Goal: Task Accomplishment & Management: Manage account settings

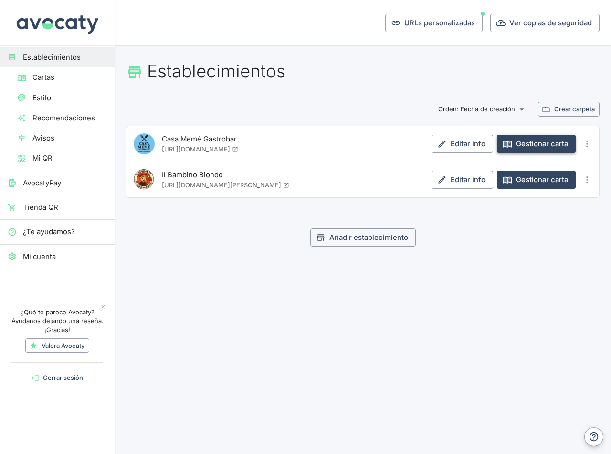
click at [528, 143] on link "Gestionar carta" at bounding box center [536, 144] width 79 height 18
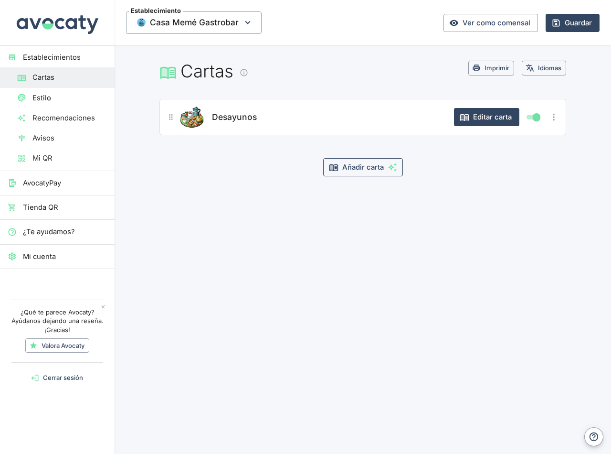
click at [367, 170] on button "Añadir carta" at bounding box center [363, 167] width 80 height 18
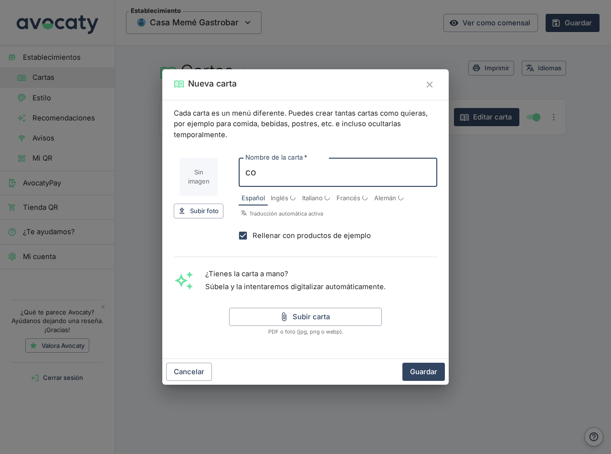
type input "c"
type input "CARTA DE COMIDA"
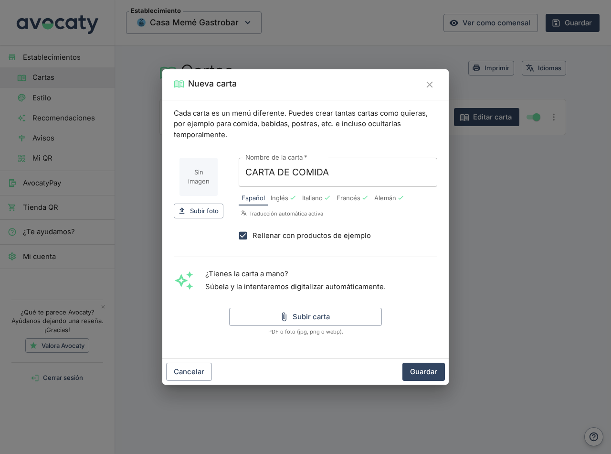
click at [403, 242] on div "Rellenar con productos de ejemplo" at bounding box center [338, 235] width 199 height 19
click at [305, 320] on button "Subir carta" at bounding box center [305, 317] width 153 height 18
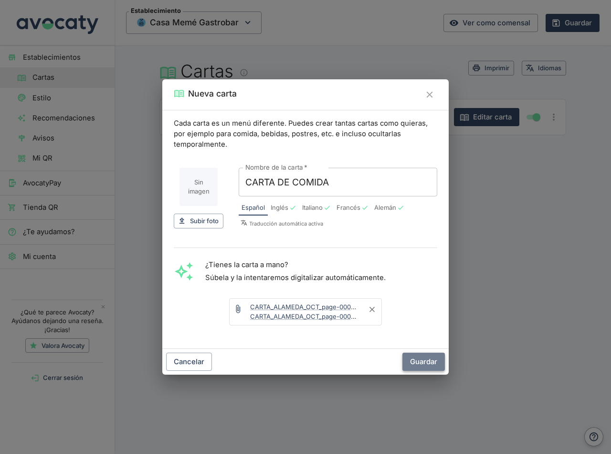
click at [427, 362] on button "Guardar" at bounding box center [424, 361] width 43 height 18
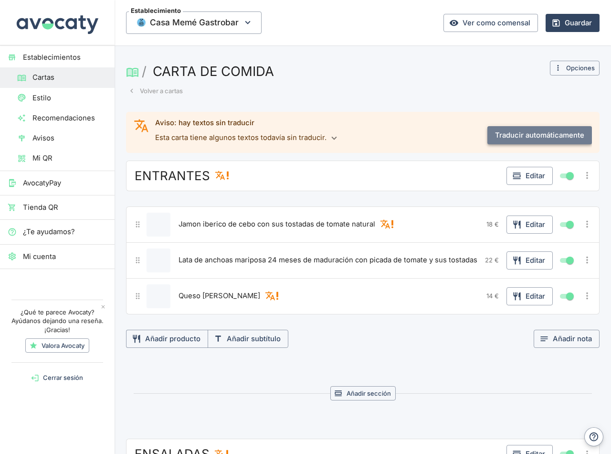
click at [523, 132] on button "Traducir automáticamente" at bounding box center [540, 135] width 105 height 18
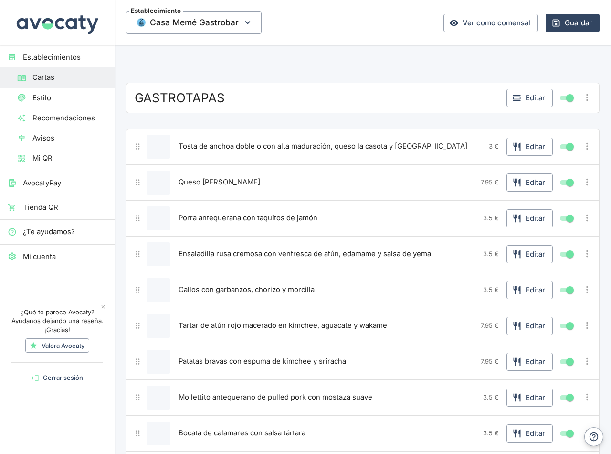
scroll to position [1768, 0]
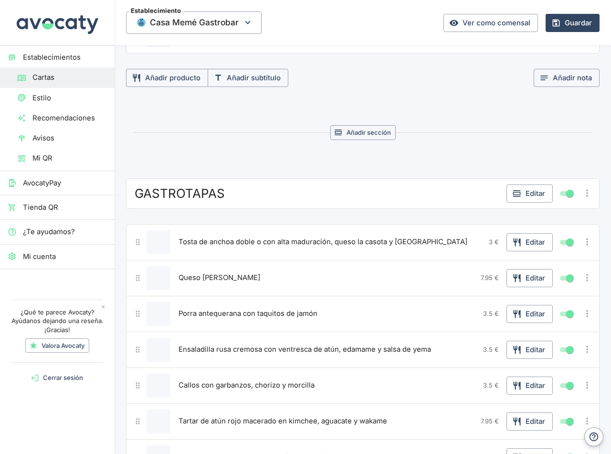
click at [582, 191] on icon "Más opciones" at bounding box center [587, 193] width 11 height 11
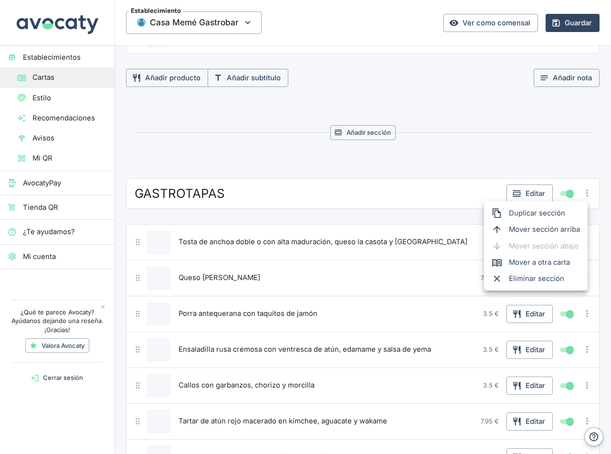
click at [427, 148] on div at bounding box center [305, 227] width 611 height 454
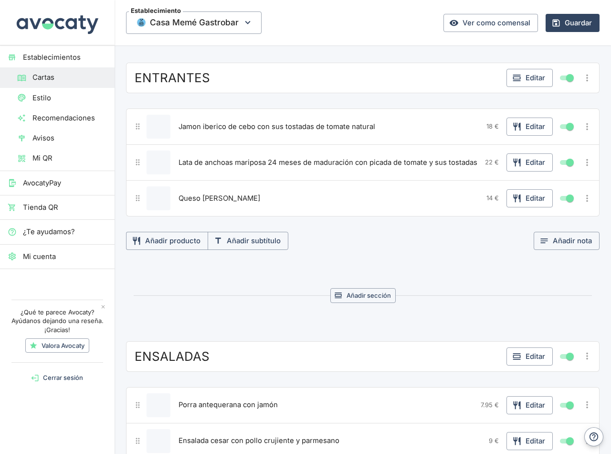
scroll to position [0, 0]
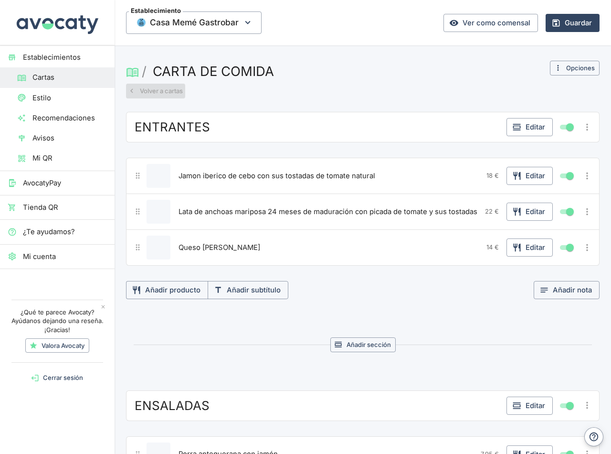
click at [154, 87] on button "Volver a cartas" at bounding box center [155, 91] width 59 height 15
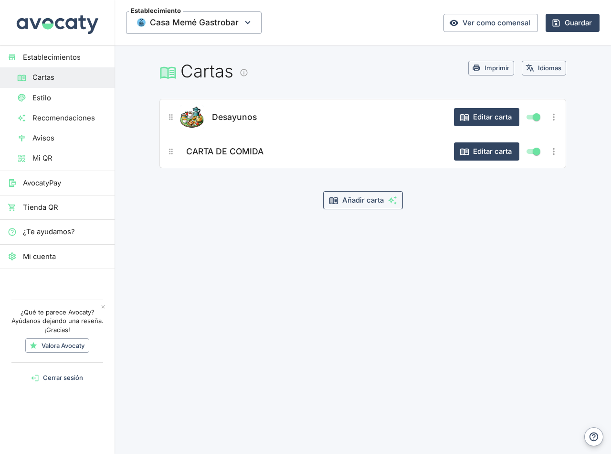
click at [358, 202] on button "Añadir carta" at bounding box center [363, 200] width 80 height 18
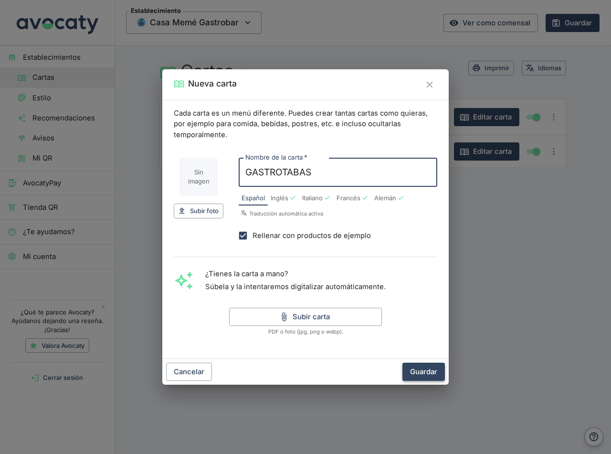
type input "GASTROTABAS"
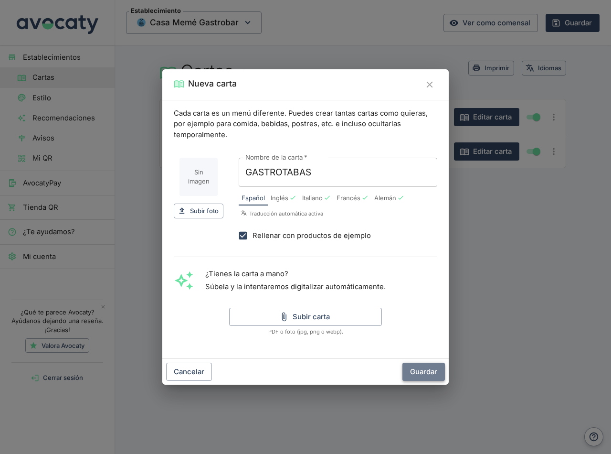
click at [427, 374] on button "Guardar" at bounding box center [424, 372] width 43 height 18
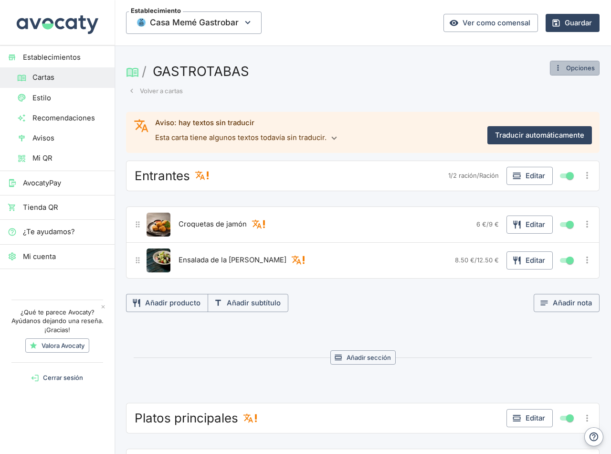
click at [554, 64] on icon "button" at bounding box center [558, 68] width 9 height 9
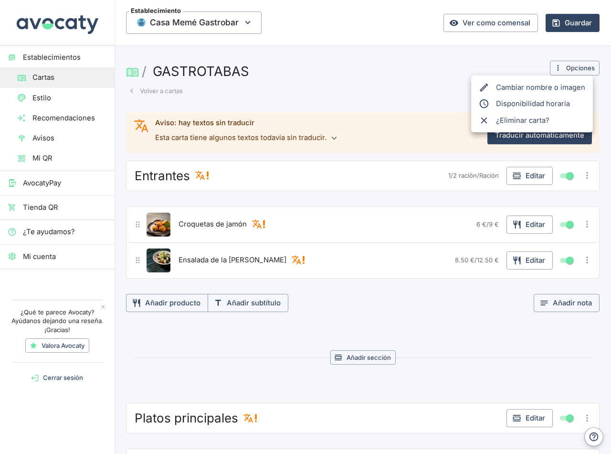
click at [527, 122] on span "¿Eliminar carta?" at bounding box center [540, 120] width 89 height 11
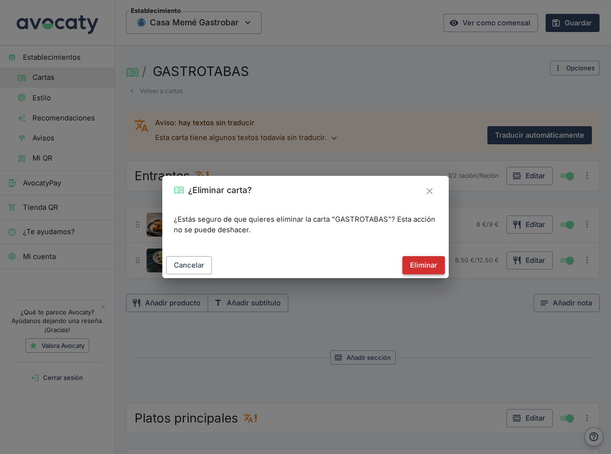
click at [429, 266] on button "Eliminar" at bounding box center [424, 265] width 43 height 18
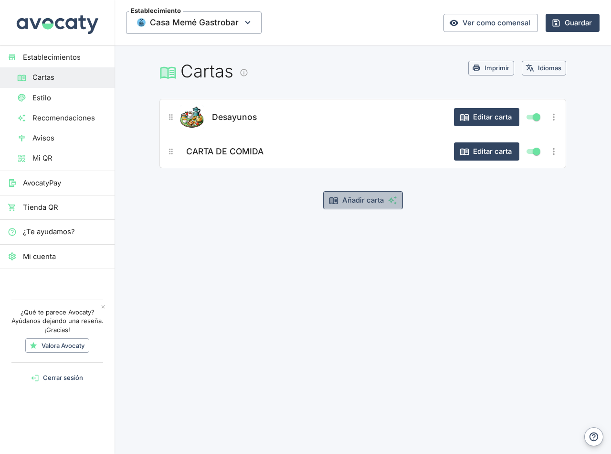
click at [365, 202] on button "Añadir carta" at bounding box center [363, 200] width 80 height 18
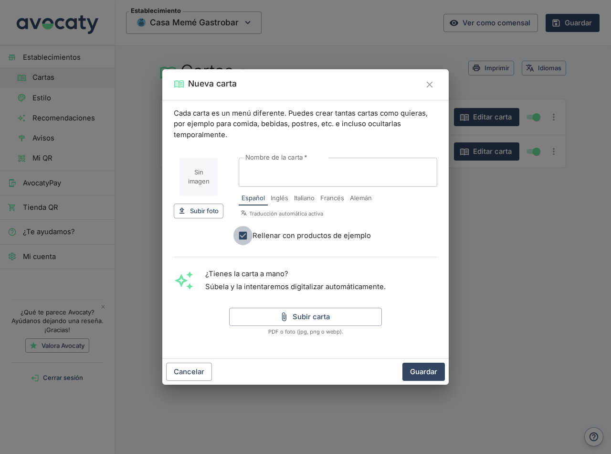
drag, startPoint x: 248, startPoint y: 235, endPoint x: 258, endPoint y: 197, distance: 40.0
click at [248, 235] on input "Rellenar con productos de ejemplo" at bounding box center [243, 235] width 19 height 19
checkbox input "false"
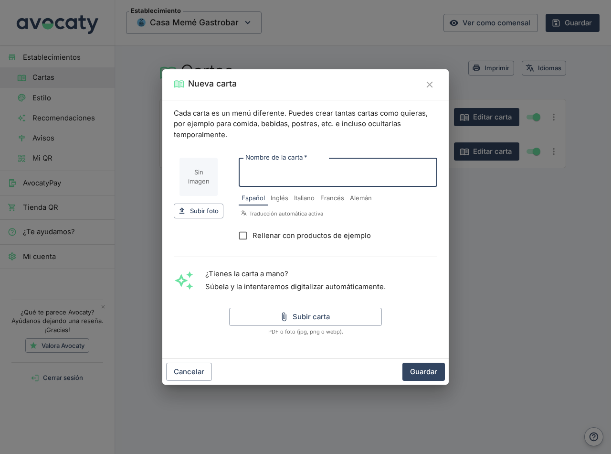
drag, startPoint x: 257, startPoint y: 177, endPoint x: 256, endPoint y: 171, distance: 6.3
click at [257, 177] on input "Nombre de la carta   *" at bounding box center [338, 172] width 199 height 29
type input "GASTROTAPAS"
click at [417, 367] on button "Guardar" at bounding box center [424, 372] width 43 height 18
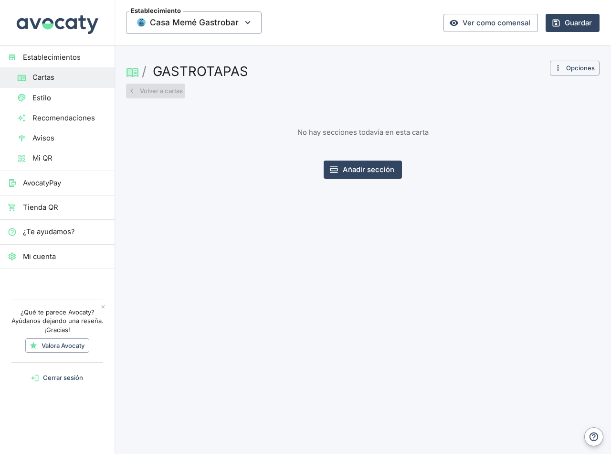
click at [150, 94] on button "Volver a cartas" at bounding box center [155, 91] width 59 height 15
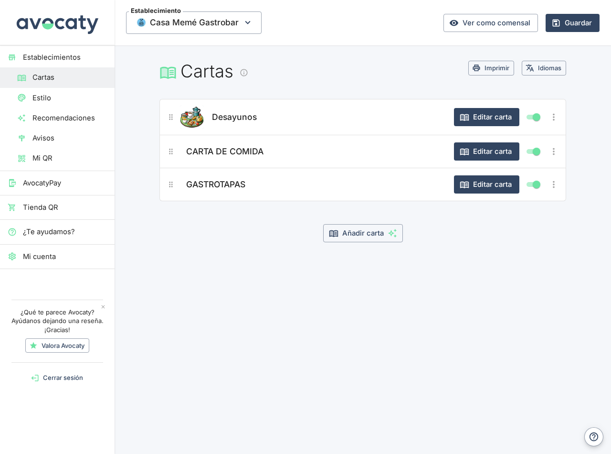
click at [267, 263] on section "Desayunos Editar carta CARTA DE COMIDA Editar carta GASTROTAPAS Editar carta Añ…" at bounding box center [363, 182] width 430 height 166
click at [492, 149] on button "Editar carta" at bounding box center [486, 151] width 65 height 18
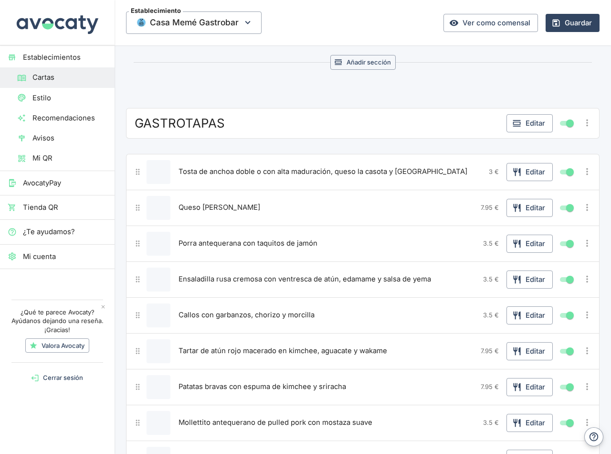
scroll to position [1743, 0]
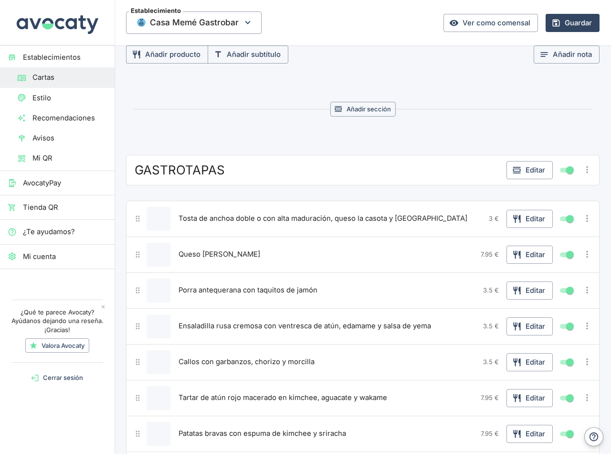
click at [582, 170] on icon "Más opciones" at bounding box center [587, 169] width 11 height 11
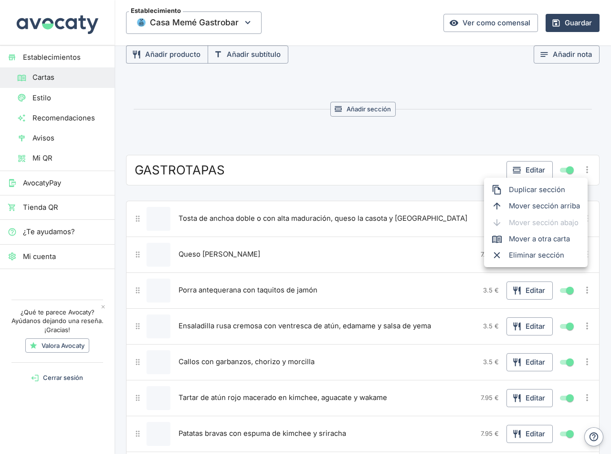
click at [554, 240] on span "Mover a otra carta" at bounding box center [544, 239] width 71 height 11
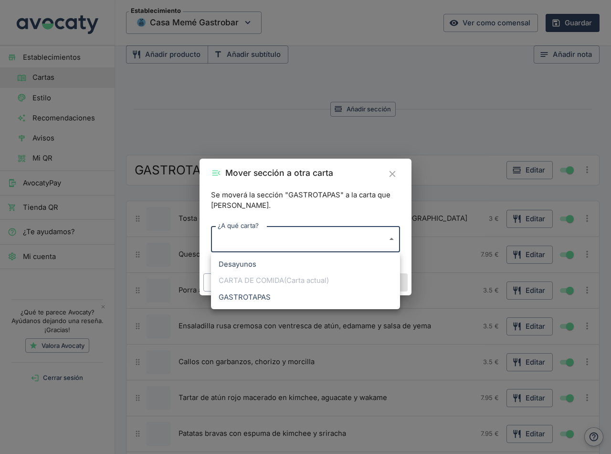
click at [385, 237] on body "Establecimientos Cartas Estilo Recomendaciones Avisos Mi QR AvocatyPay Tienda Q…" at bounding box center [305, 227] width 611 height 454
click at [252, 296] on li "GASTROTAPAS" at bounding box center [305, 297] width 189 height 16
type input "4LuVOSA1MQgbUumF20TY"
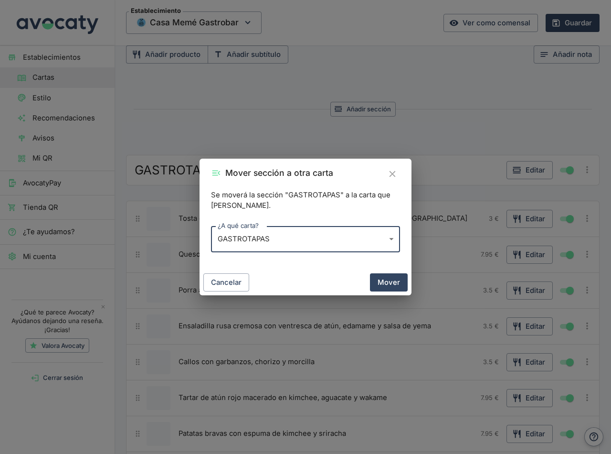
click at [391, 282] on button "Mover" at bounding box center [389, 282] width 38 height 18
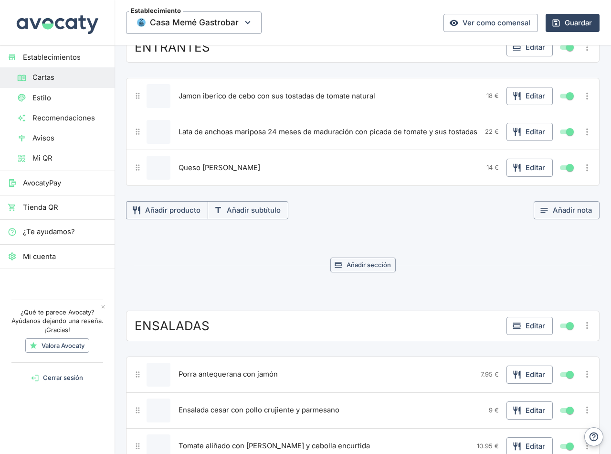
scroll to position [0, 0]
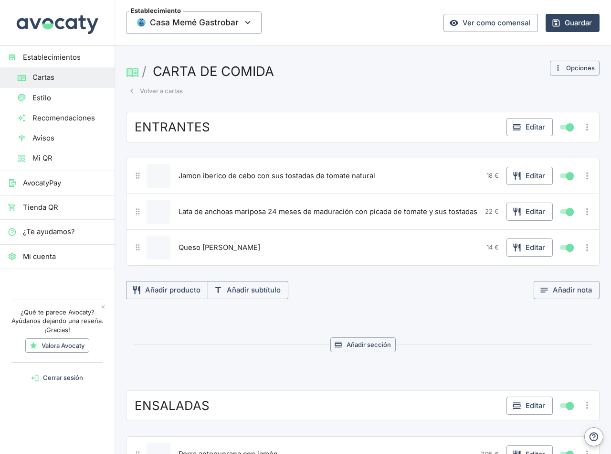
click at [159, 88] on button "Volver a cartas" at bounding box center [155, 91] width 59 height 15
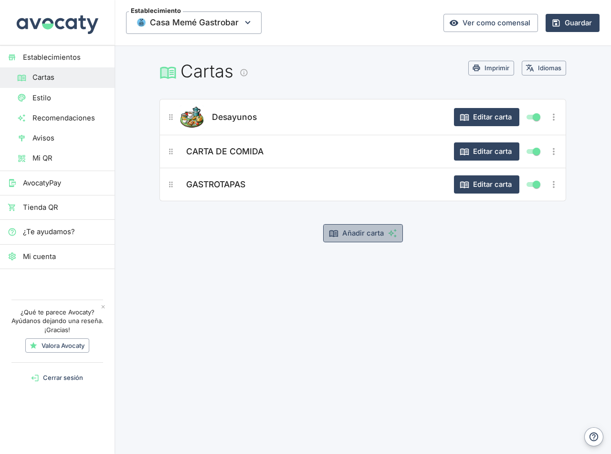
click at [355, 234] on button "Añadir carta" at bounding box center [363, 233] width 80 height 18
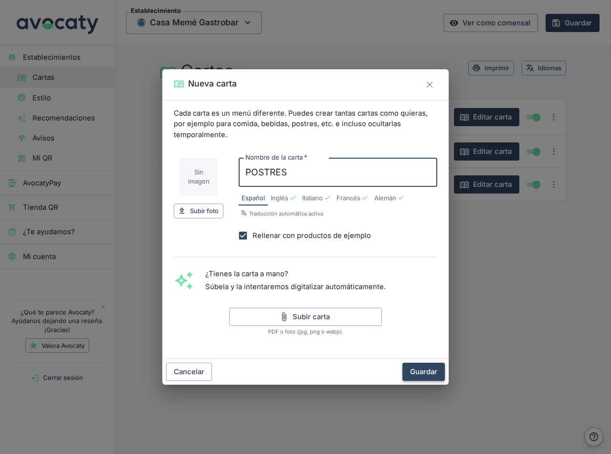
type input "POSTRES"
click at [427, 370] on button "Guardar" at bounding box center [424, 372] width 43 height 18
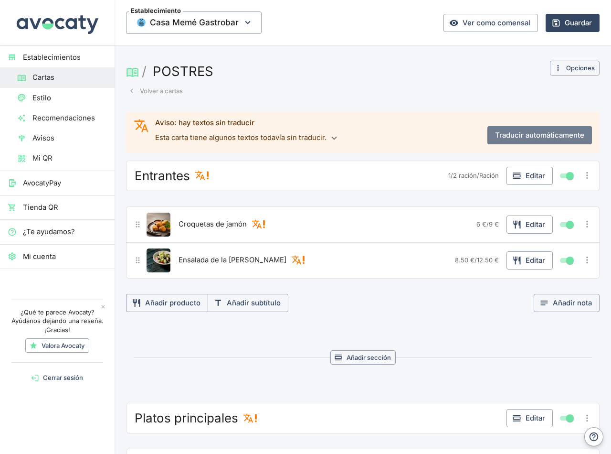
click at [529, 133] on button "Traducir automáticamente" at bounding box center [540, 135] width 105 height 18
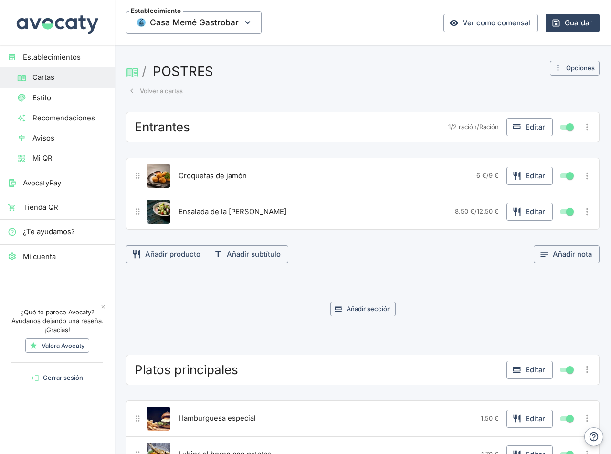
click at [171, 94] on button "Volver a cartas" at bounding box center [155, 91] width 59 height 15
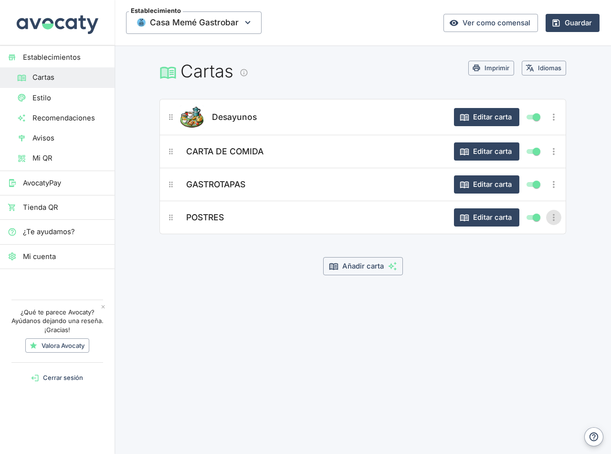
click at [555, 217] on icon "Más opciones" at bounding box center [554, 217] width 11 height 11
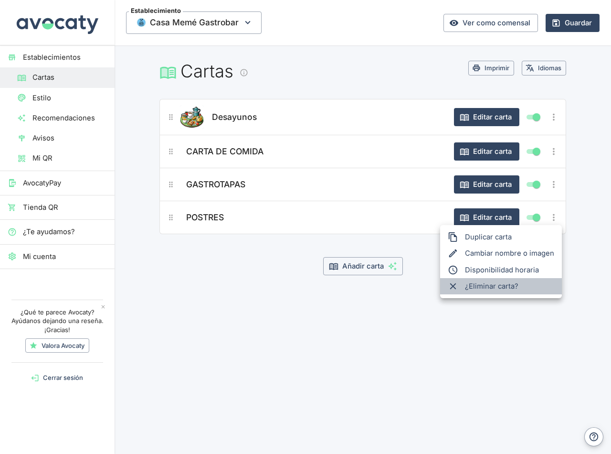
click at [481, 288] on span "¿Eliminar carta?" at bounding box center [509, 286] width 89 height 11
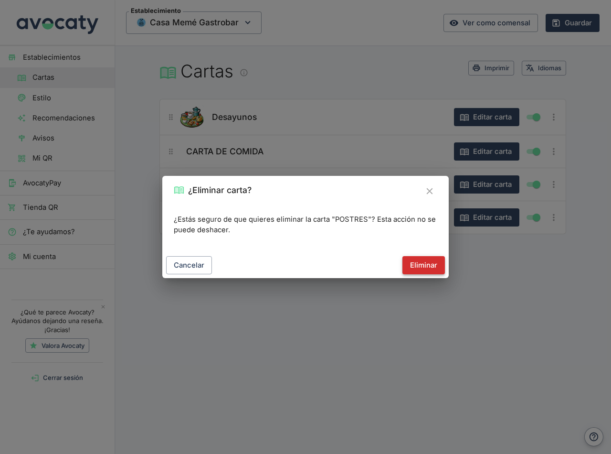
click at [430, 271] on button "Eliminar" at bounding box center [424, 265] width 43 height 18
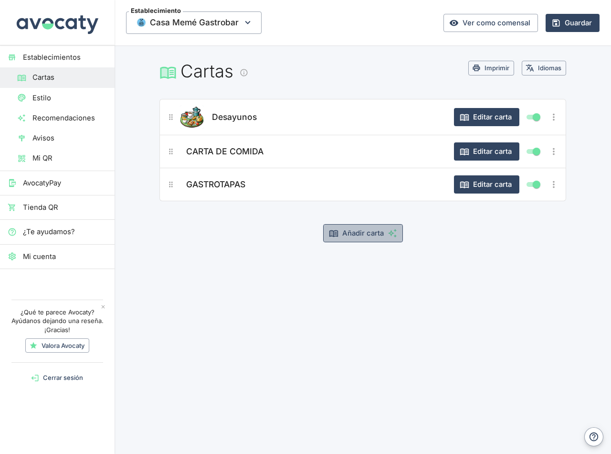
click at [361, 239] on button "Añadir carta" at bounding box center [363, 233] width 80 height 18
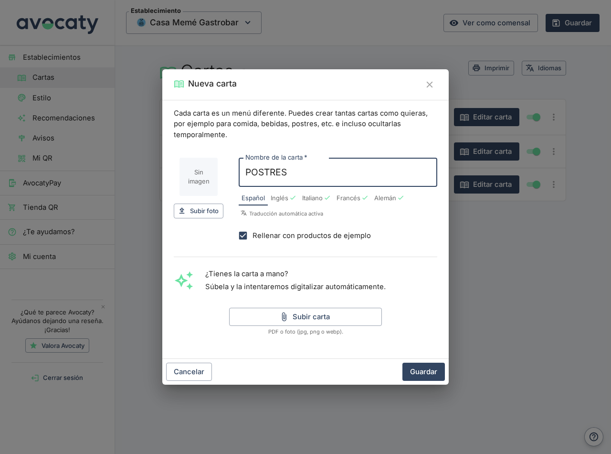
type input "POSTRES"
click at [246, 235] on input "Rellenar con productos de ejemplo" at bounding box center [243, 235] width 19 height 19
checkbox input "false"
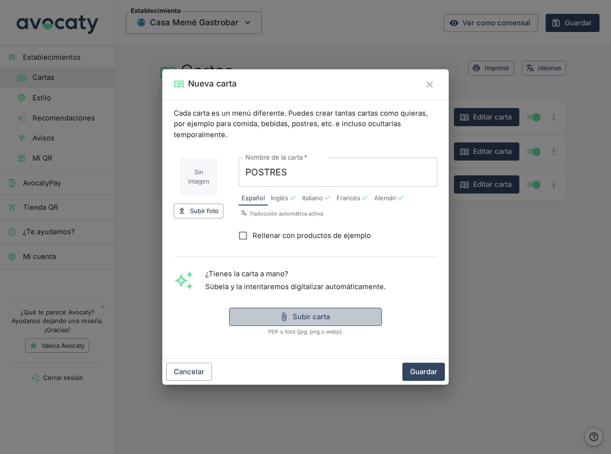
click at [312, 317] on button "Subir carta" at bounding box center [305, 317] width 153 height 18
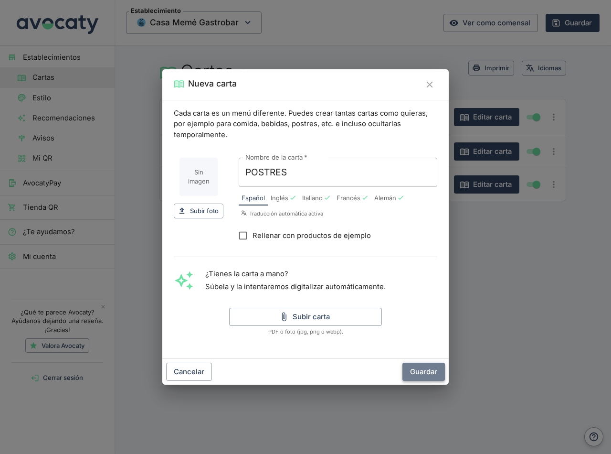
click at [433, 374] on button "Guardar" at bounding box center [424, 372] width 43 height 18
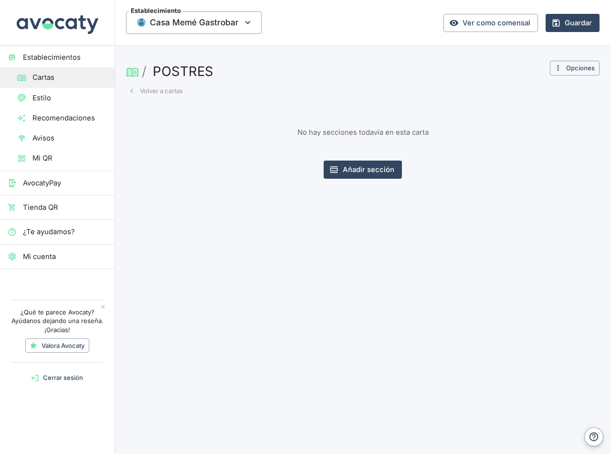
click at [164, 88] on button "Volver a cartas" at bounding box center [155, 91] width 59 height 15
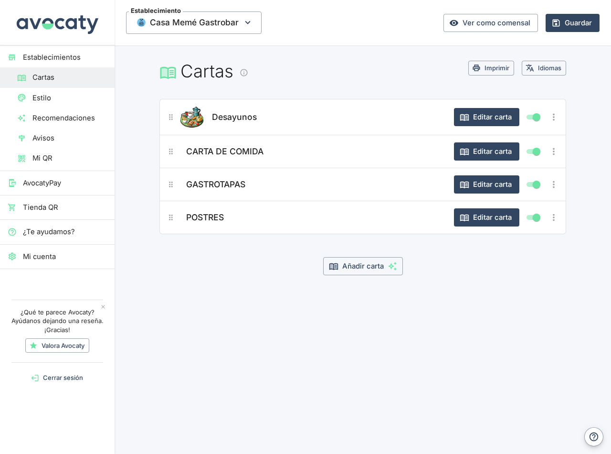
click at [554, 152] on icon "Más opciones" at bounding box center [554, 151] width 2 height 7
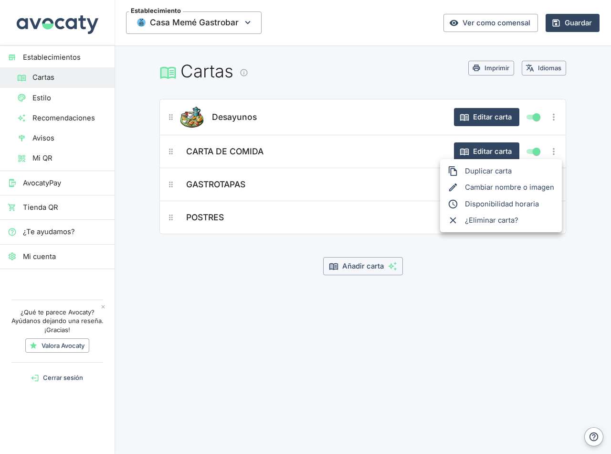
click at [486, 151] on div at bounding box center [305, 227] width 611 height 454
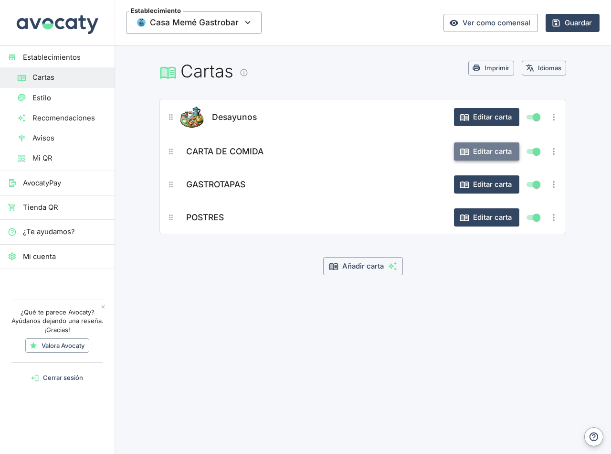
click at [486, 148] on button "Editar carta" at bounding box center [486, 151] width 65 height 18
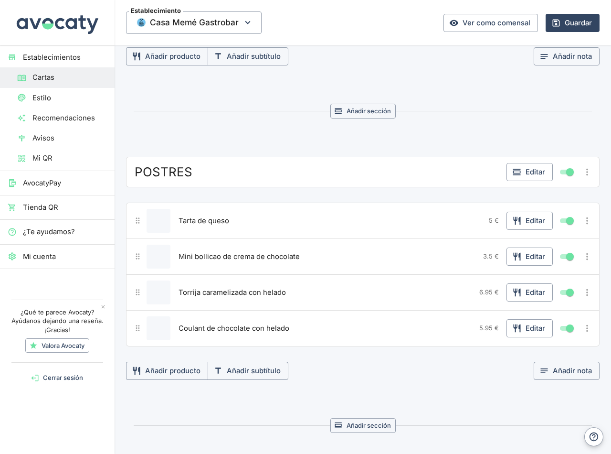
scroll to position [1417, 0]
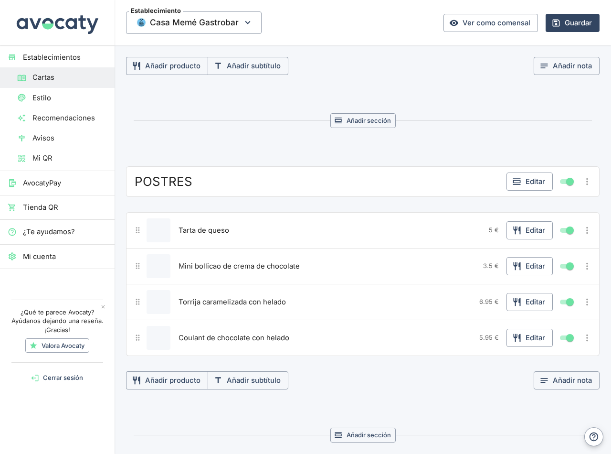
click at [582, 180] on icon "Más opciones" at bounding box center [587, 181] width 11 height 11
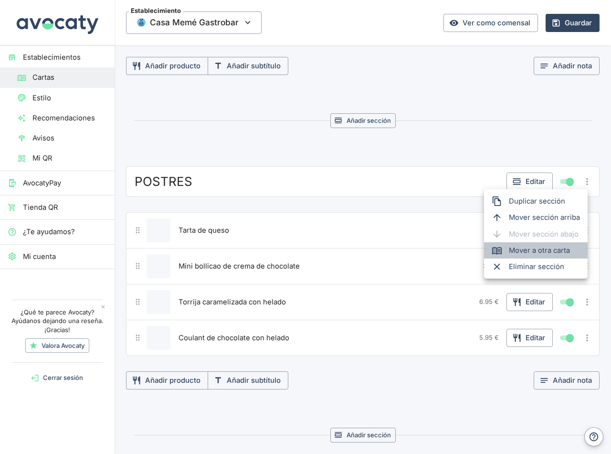
click at [547, 247] on span "Mover a otra carta" at bounding box center [544, 250] width 71 height 11
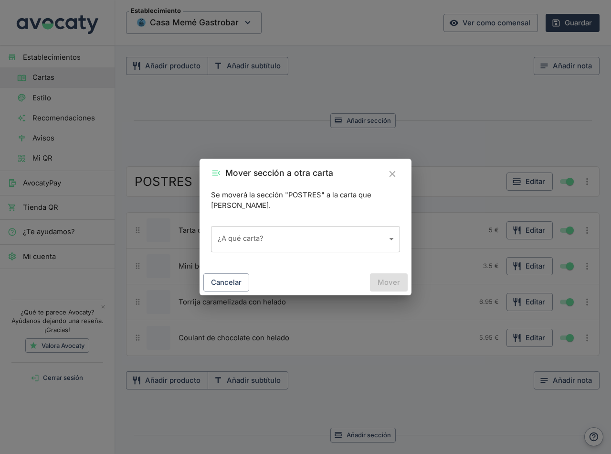
click at [374, 234] on body "Establecimientos Cartas Estilo Recomendaciones Avisos Mi QR AvocatyPay Tienda Q…" at bounding box center [305, 227] width 611 height 454
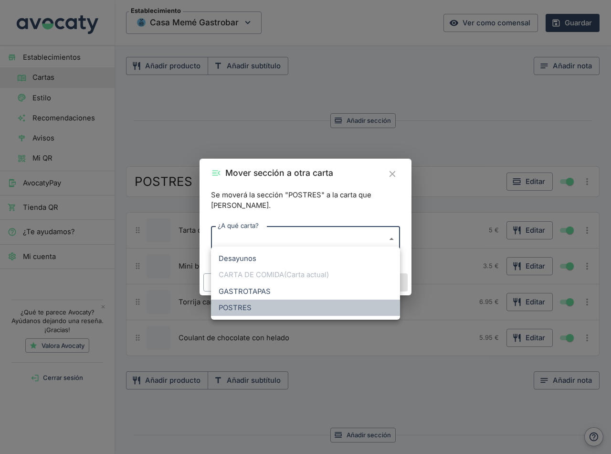
click at [234, 309] on li "POSTRES" at bounding box center [305, 307] width 189 height 16
type input "4RGGj8qw3WmdKImHHix9"
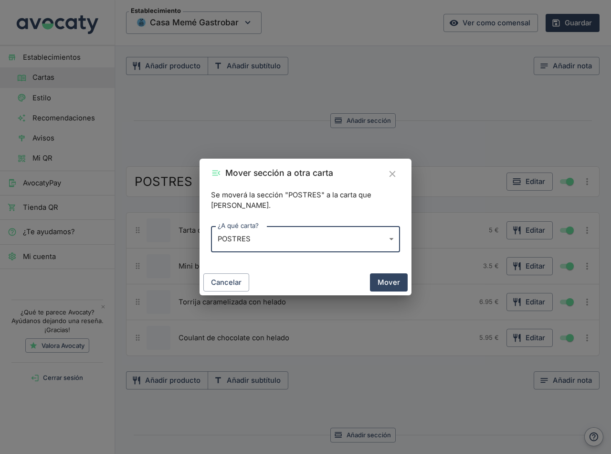
click at [390, 278] on button "Mover" at bounding box center [389, 282] width 38 height 18
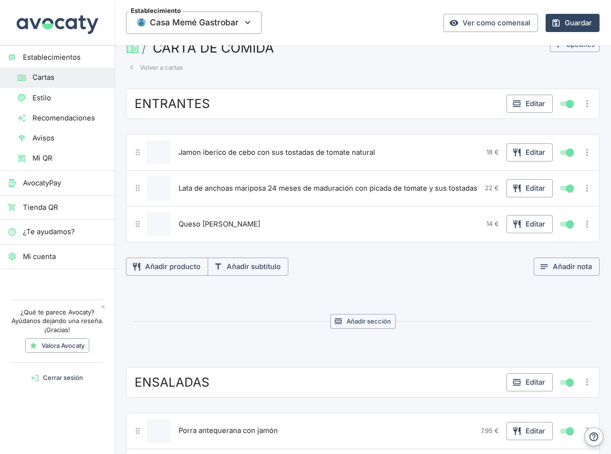
scroll to position [0, 0]
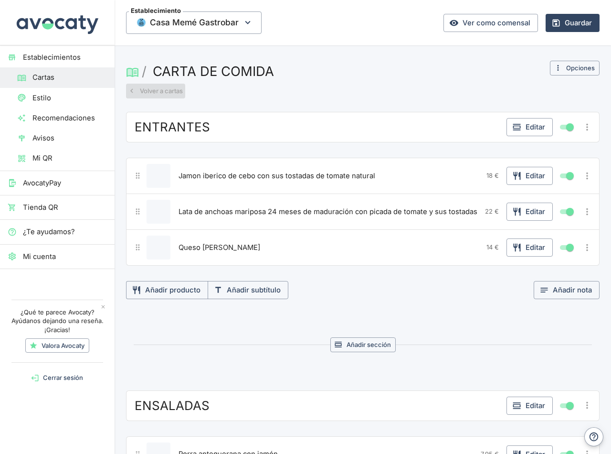
click at [159, 90] on button "Volver a cartas" at bounding box center [155, 91] width 59 height 15
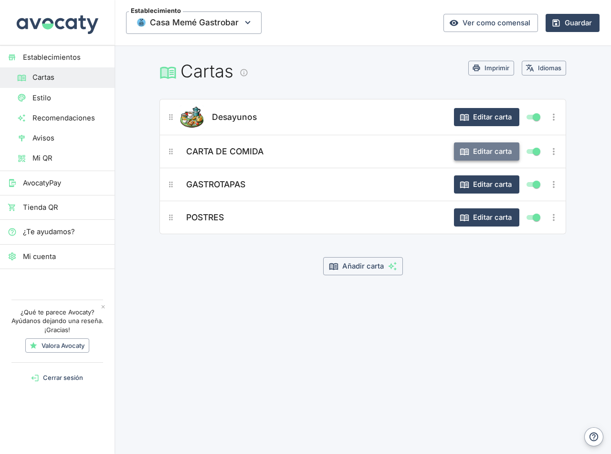
click at [491, 153] on button "Editar carta" at bounding box center [486, 151] width 65 height 18
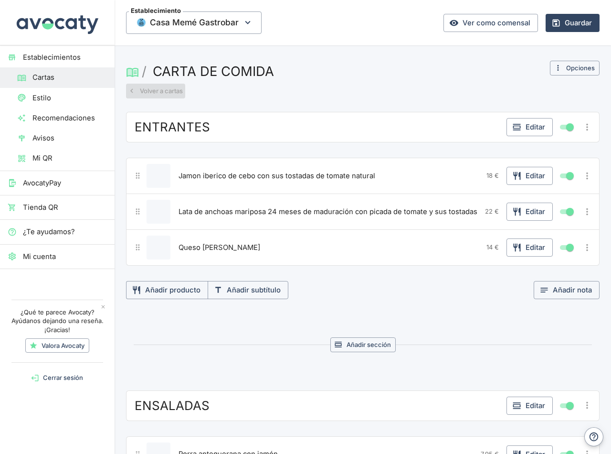
click at [162, 89] on button "Volver a cartas" at bounding box center [155, 91] width 59 height 15
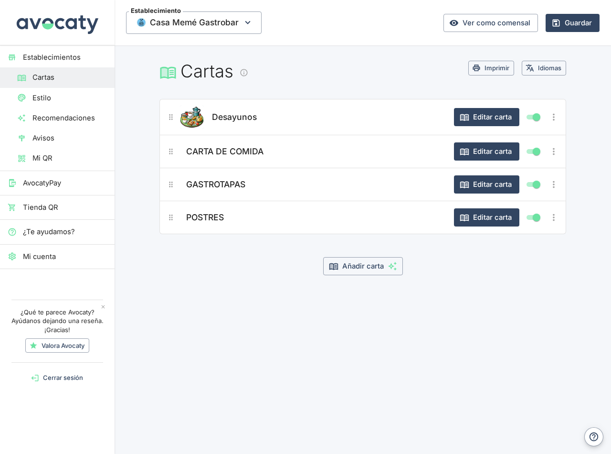
click at [555, 153] on icon "Más opciones" at bounding box center [554, 151] width 11 height 11
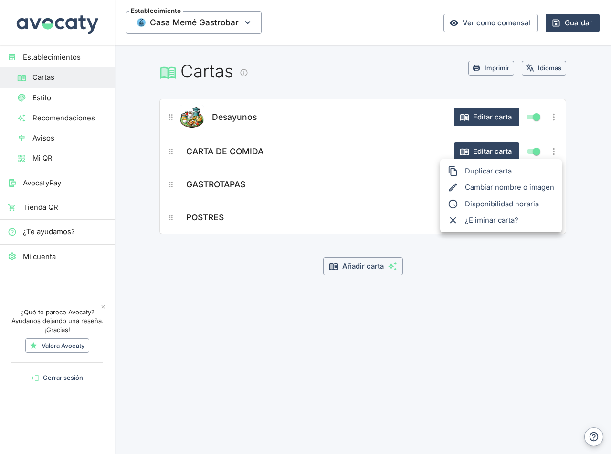
click at [502, 189] on li "Cambiar nombre o imagen" at bounding box center [501, 187] width 122 height 16
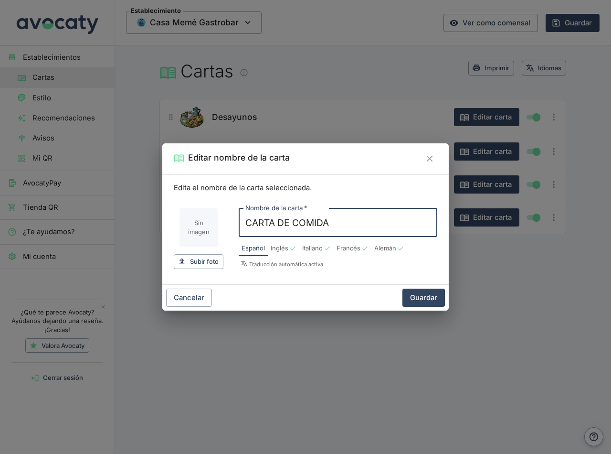
drag, startPoint x: 353, startPoint y: 220, endPoint x: 200, endPoint y: 236, distance: 153.7
click at [200, 236] on div "Sin imagen Subir foto Subir Nombre de la carta   * CARTA DE COMIDA Nombre de la…" at bounding box center [306, 235] width 264 height 84
type input "c"
type input "Carta de comida"
click at [429, 298] on button "Guardar" at bounding box center [424, 297] width 43 height 18
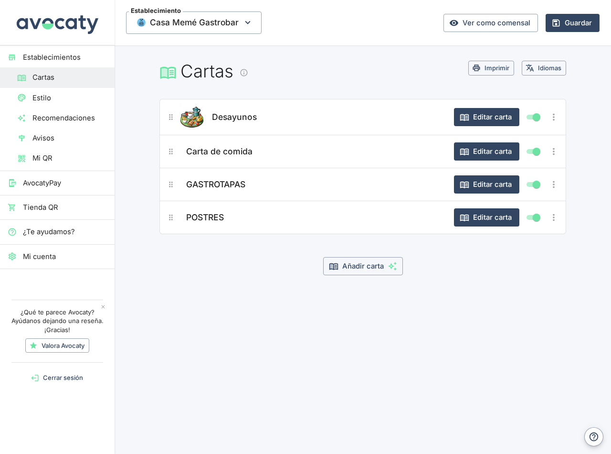
click at [554, 187] on icon "Más opciones" at bounding box center [554, 184] width 2 height 7
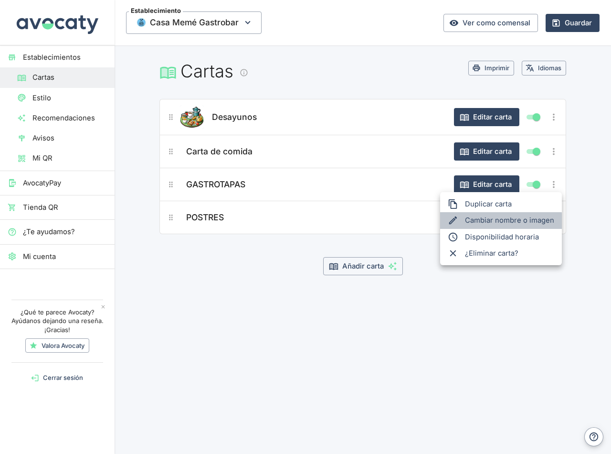
click at [479, 222] on li "Cambiar nombre o imagen" at bounding box center [501, 220] width 122 height 16
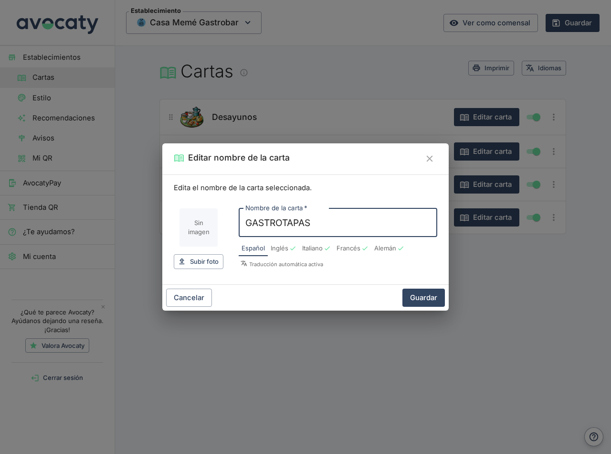
drag, startPoint x: 333, startPoint y: 228, endPoint x: 199, endPoint y: 225, distance: 134.2
click at [185, 224] on div "Sin imagen Subir foto Subir Nombre de la carta   * GASTROTAPAS Nombre de la car…" at bounding box center [306, 235] width 264 height 84
type input "Gastrotapas"
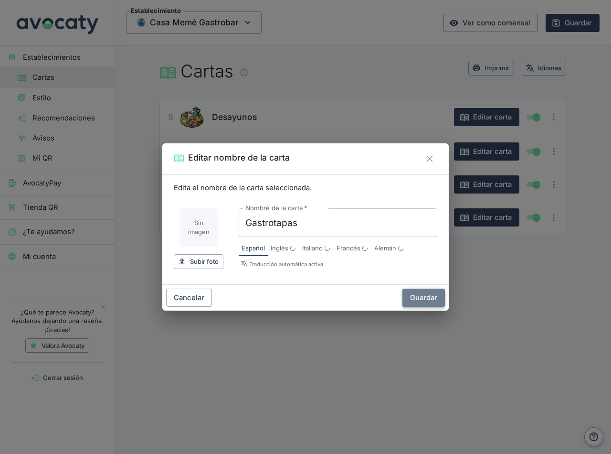
click at [423, 299] on button "Guardar" at bounding box center [424, 297] width 43 height 18
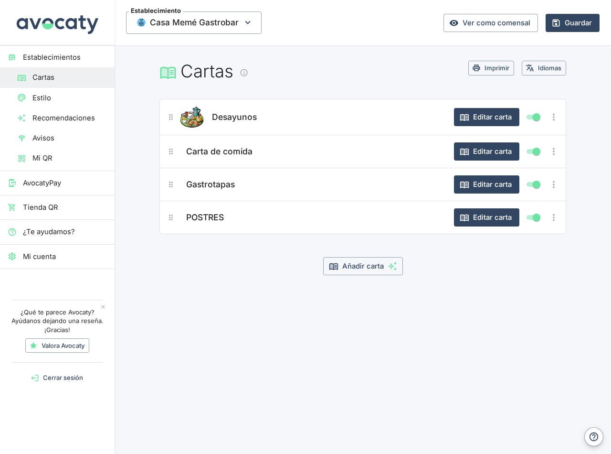
click at [554, 219] on icon "Más opciones" at bounding box center [554, 217] width 2 height 7
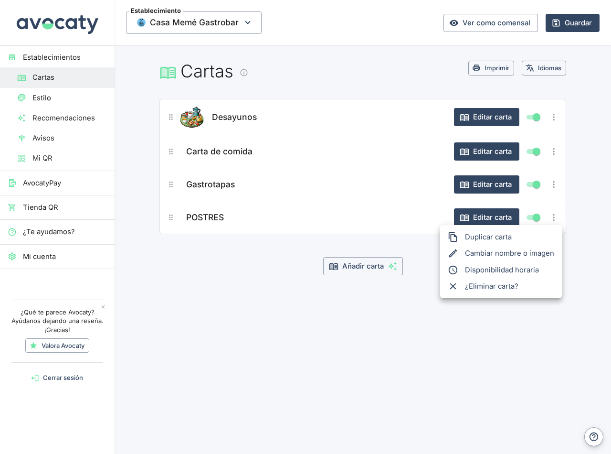
click at [476, 253] on li "Cambiar nombre o imagen" at bounding box center [501, 253] width 122 height 16
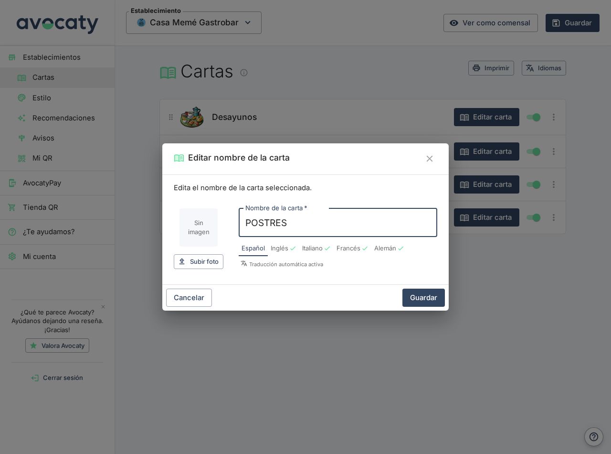
drag, startPoint x: 318, startPoint y: 222, endPoint x: 203, endPoint y: 213, distance: 115.9
click at [218, 219] on div "Sin imagen Subir foto Subir Nombre de la carta   * POSTRES Nombre de la carta  …" at bounding box center [306, 235] width 264 height 84
type input "Postres"
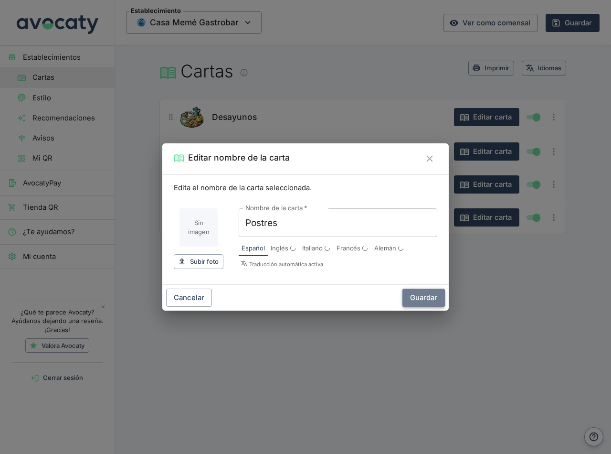
click at [424, 291] on button "Guardar" at bounding box center [424, 297] width 43 height 18
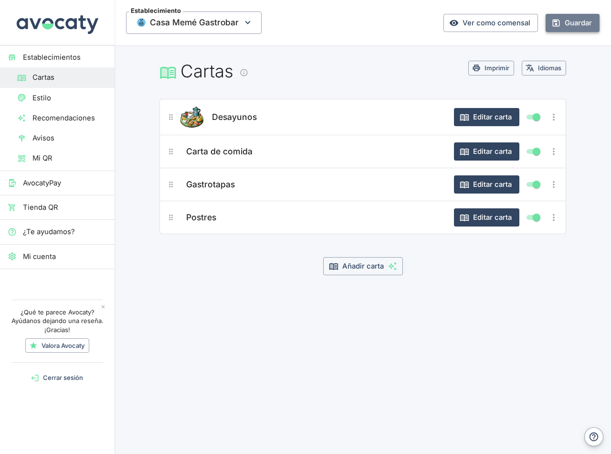
click at [588, 20] on button "Guardar" at bounding box center [573, 23] width 54 height 18
click at [485, 22] on link "Ver como comensal" at bounding box center [491, 23] width 95 height 18
click at [535, 152] on input "Mostrar/ocultar elemento" at bounding box center [537, 151] width 34 height 11
checkbox input "false"
click at [535, 184] on input "Mostrar/ocultar elemento" at bounding box center [537, 184] width 34 height 11
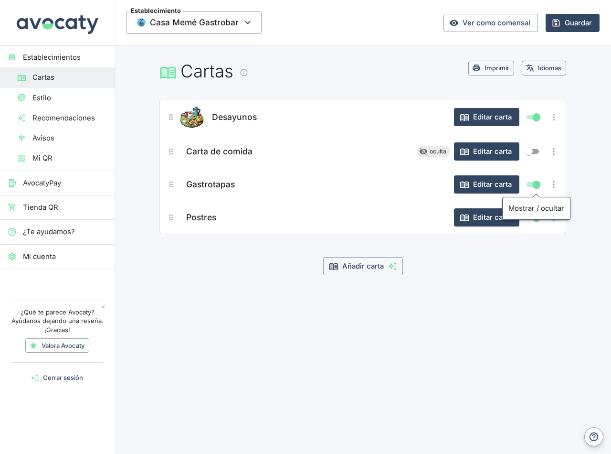
checkbox input "false"
click at [532, 218] on input "Mostrar/ocultar elemento" at bounding box center [537, 217] width 34 height 11
checkbox input "false"
click at [492, 301] on main "Cartas Imprimir Idiomas Desayunos Editar carta Carta de comida oculta Editar ca…" at bounding box center [363, 183] width 497 height 276
click at [575, 23] on button "Guardar" at bounding box center [573, 23] width 54 height 18
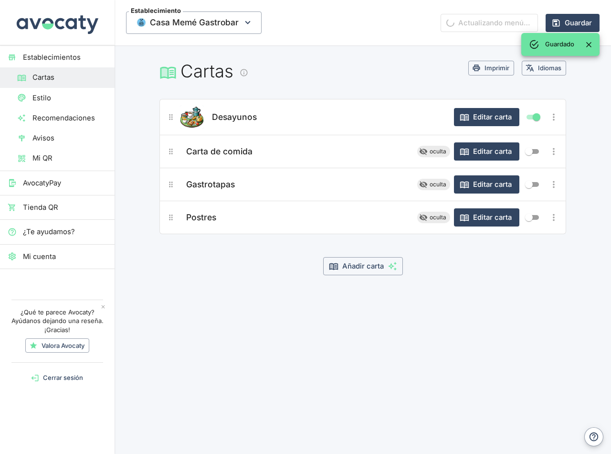
click at [433, 315] on main "Cartas Imprimir Idiomas Desayunos Editar carta Carta de comida oculta Editar ca…" at bounding box center [363, 183] width 497 height 276
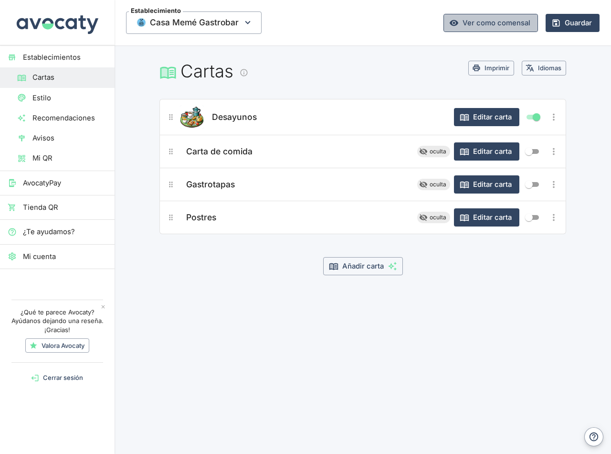
click at [497, 26] on link "Ver como comensal" at bounding box center [491, 23] width 95 height 18
click at [246, 303] on main "Cartas Imprimir Idiomas Desayunos Editar carta Carta de comida oculta Editar ca…" at bounding box center [363, 183] width 497 height 276
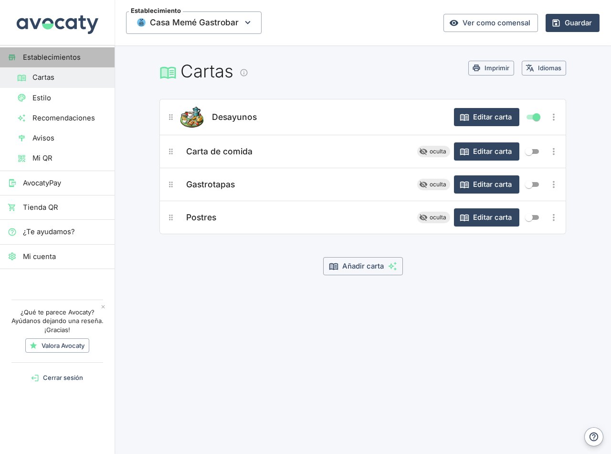
click at [64, 55] on span "Establecimientos" at bounding box center [65, 57] width 84 height 11
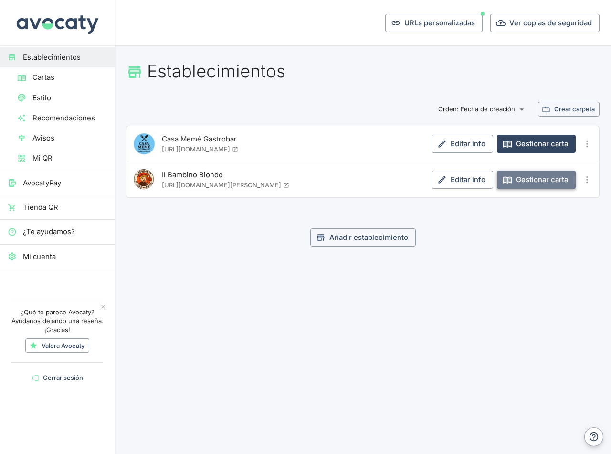
click at [525, 182] on link "Gestionar carta" at bounding box center [536, 180] width 79 height 18
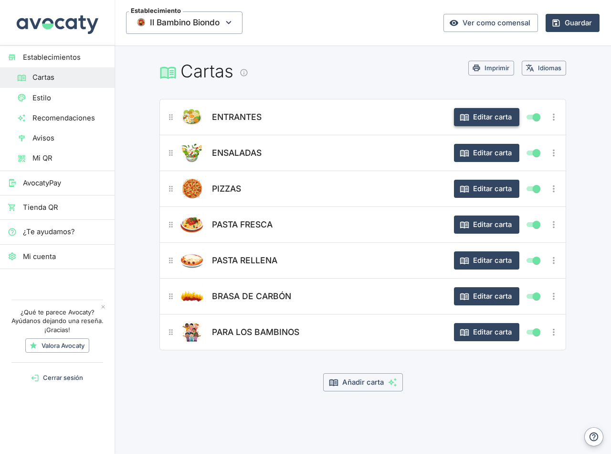
click at [488, 117] on button "Editar carta" at bounding box center [486, 117] width 65 height 18
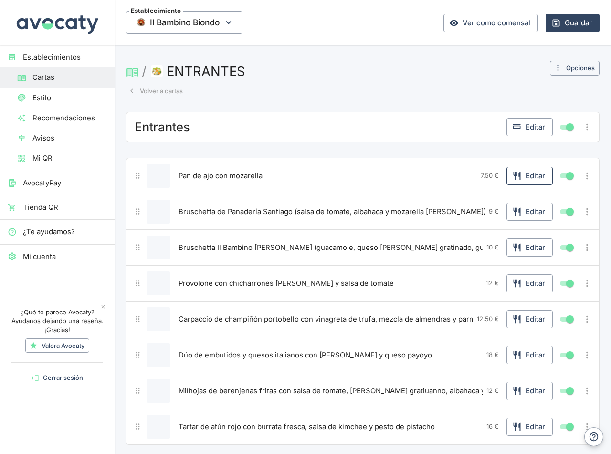
click at [519, 178] on button "Editar" at bounding box center [530, 176] width 46 height 18
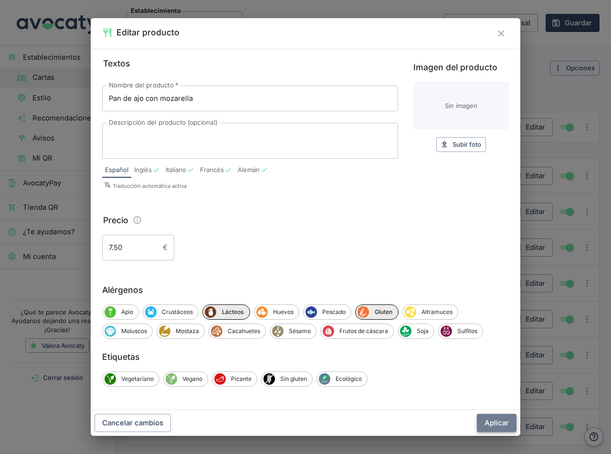
click at [503, 425] on button "Aplicar" at bounding box center [497, 423] width 40 height 18
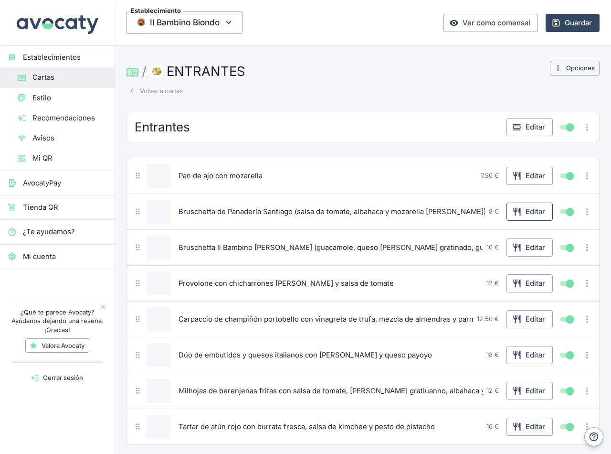
click at [526, 212] on button "Editar" at bounding box center [530, 212] width 46 height 18
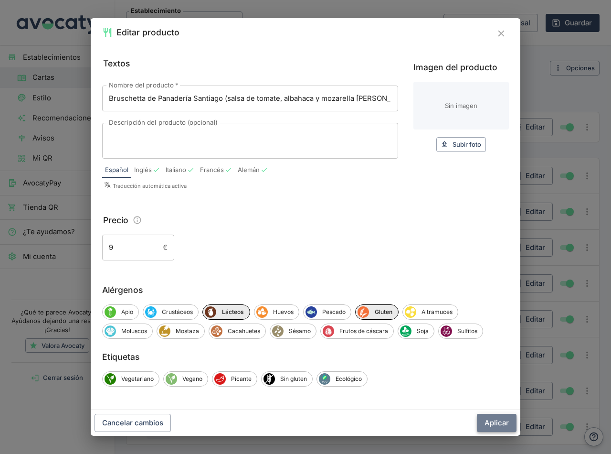
click at [496, 423] on button "Aplicar" at bounding box center [497, 423] width 40 height 18
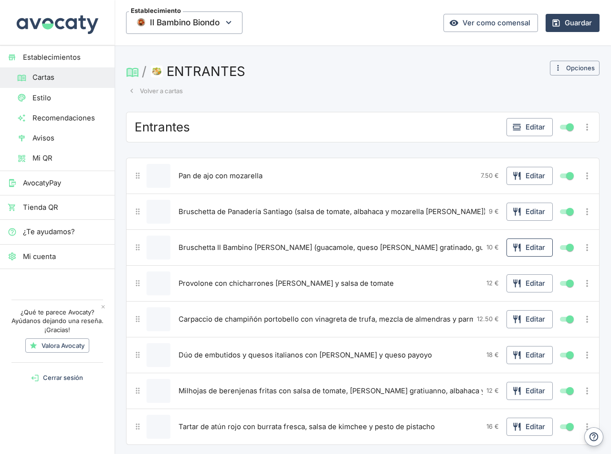
click at [519, 248] on button "Editar" at bounding box center [530, 247] width 46 height 18
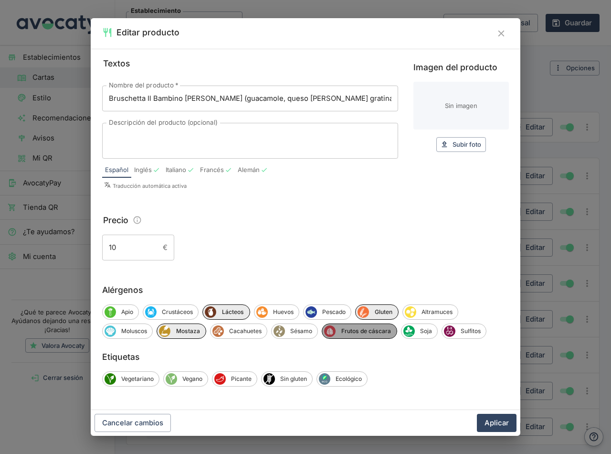
click at [355, 331] on span "Frutos de cáscara" at bounding box center [366, 331] width 61 height 9
click at [182, 328] on span "Mostaza" at bounding box center [188, 331] width 35 height 9
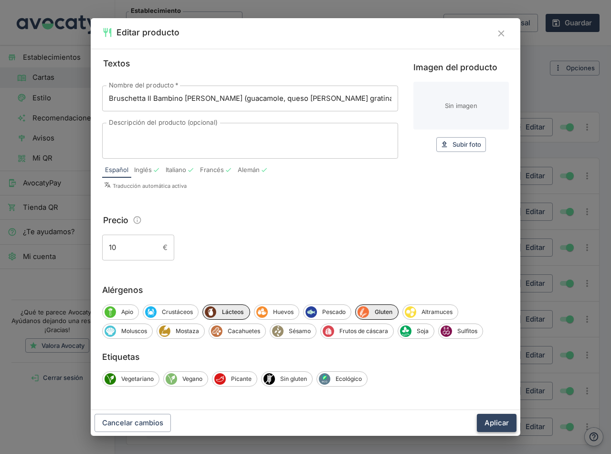
click at [490, 424] on button "Aplicar" at bounding box center [497, 423] width 40 height 18
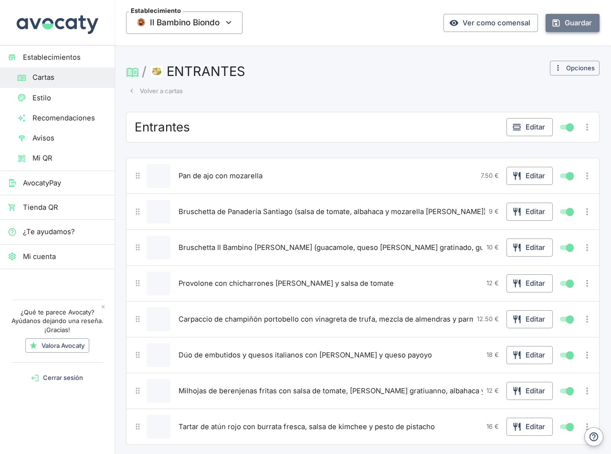
click at [572, 27] on button "Guardar" at bounding box center [573, 23] width 54 height 18
click at [480, 22] on link "Ver como comensal" at bounding box center [491, 23] width 95 height 18
click at [535, 249] on button "Editar" at bounding box center [530, 247] width 46 height 18
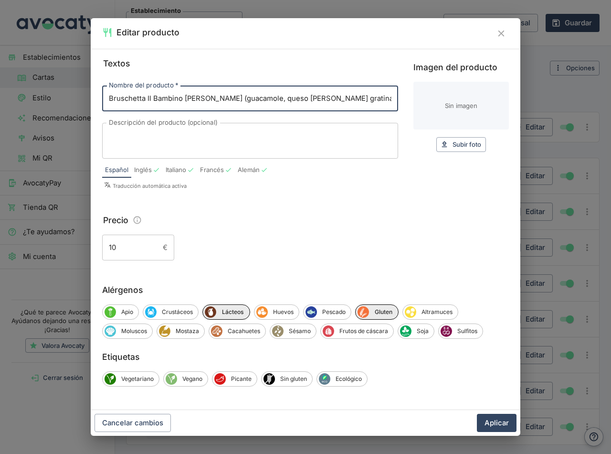
scroll to position [0, 73]
click at [176, 333] on span "Mostaza" at bounding box center [188, 331] width 34 height 9
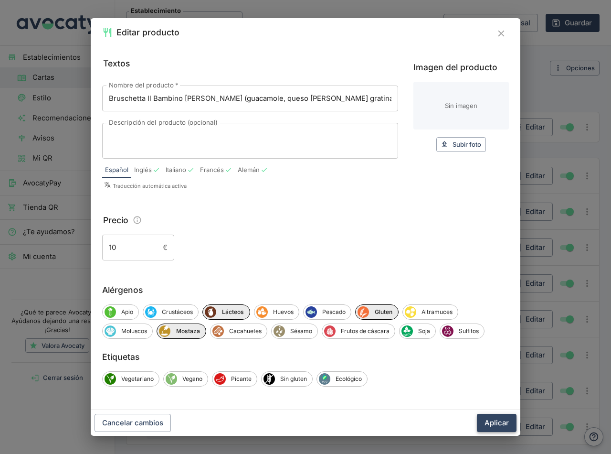
click at [500, 421] on button "Aplicar" at bounding box center [497, 423] width 40 height 18
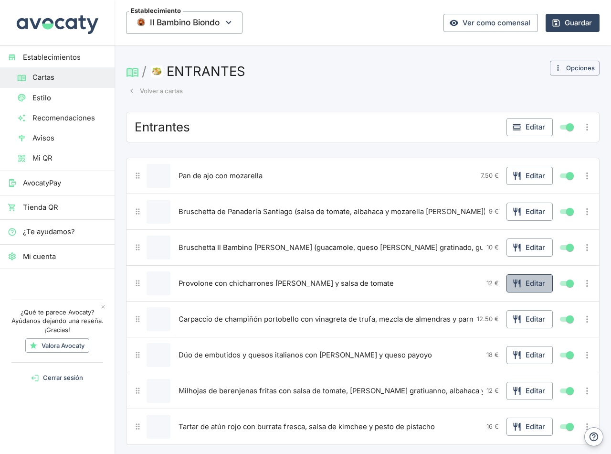
click at [531, 286] on button "Editar" at bounding box center [530, 283] width 46 height 18
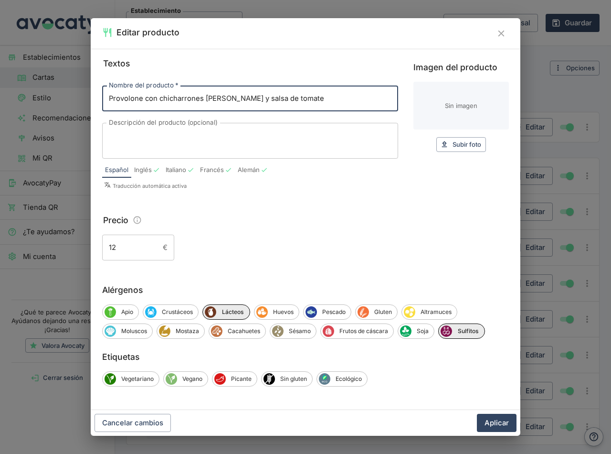
click at [499, 424] on button "Aplicar" at bounding box center [497, 423] width 40 height 18
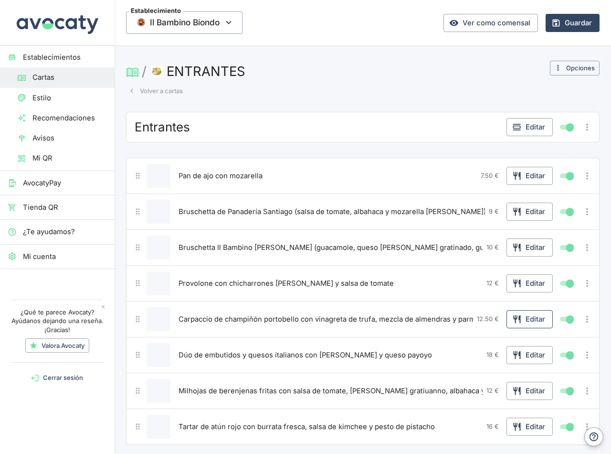
click at [535, 318] on button "Editar" at bounding box center [530, 319] width 46 height 18
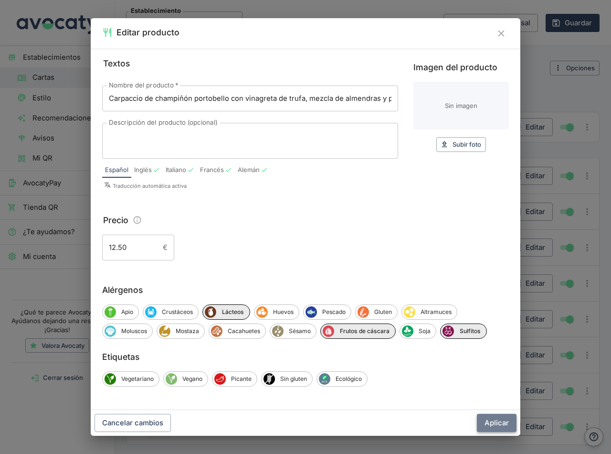
click at [491, 428] on button "Aplicar" at bounding box center [497, 423] width 40 height 18
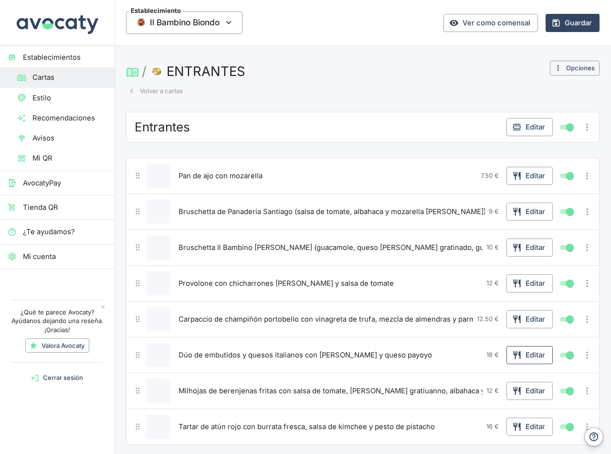
click at [531, 355] on button "Editar" at bounding box center [530, 355] width 46 height 18
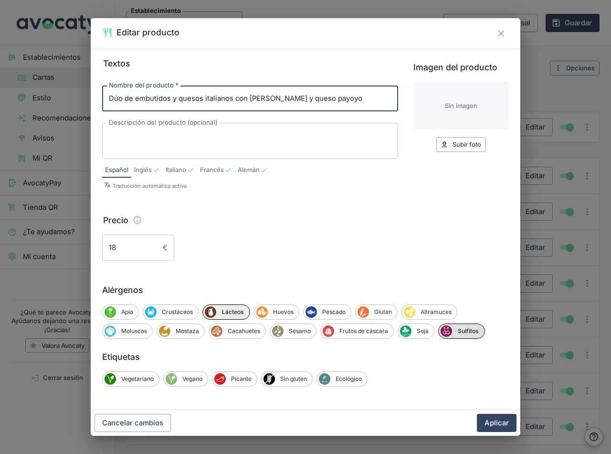
click at [470, 330] on span "Sulfitos" at bounding box center [468, 331] width 32 height 9
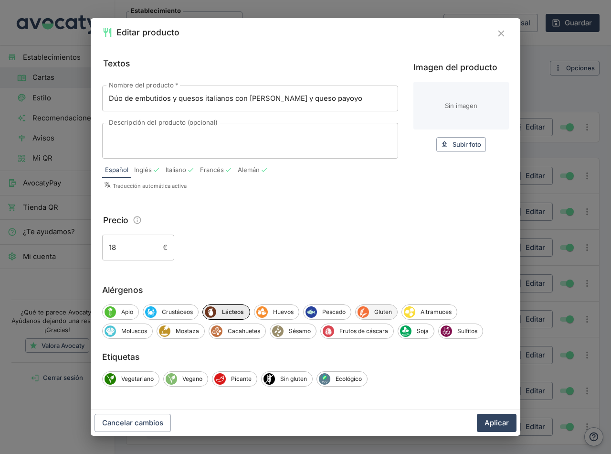
click at [381, 309] on span "Gluten" at bounding box center [383, 312] width 28 height 9
click at [498, 426] on button "Aplicar" at bounding box center [497, 423] width 40 height 18
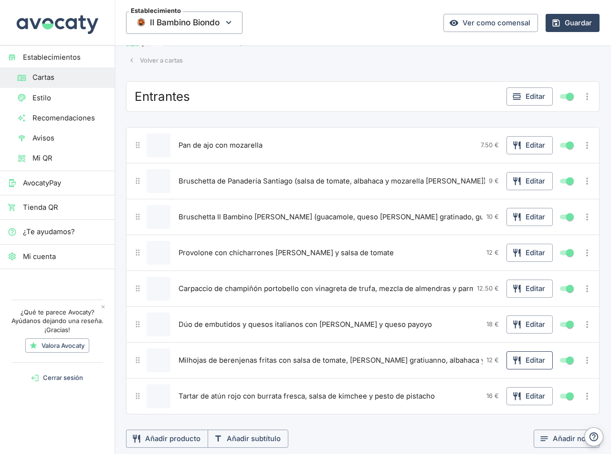
scroll to position [48, 0]
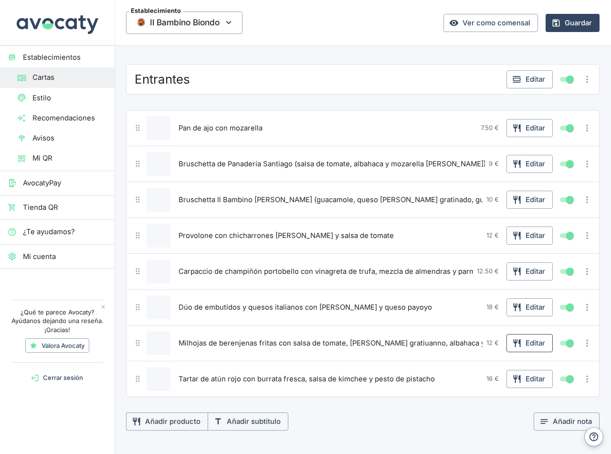
click at [526, 345] on button "Editar" at bounding box center [530, 343] width 46 height 18
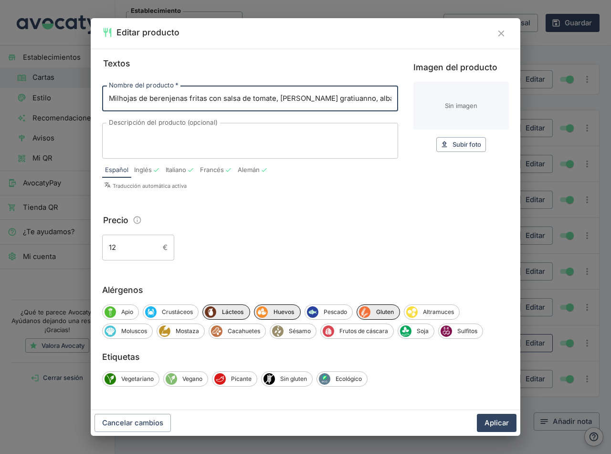
scroll to position [0, 22]
click at [283, 313] on span "Huevos" at bounding box center [284, 312] width 32 height 9
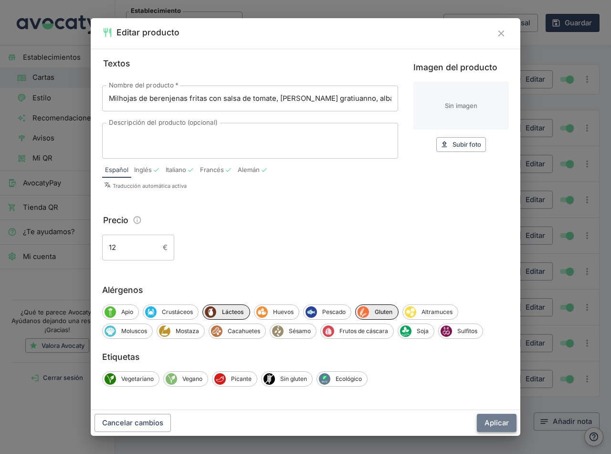
click at [493, 422] on button "Aplicar" at bounding box center [497, 423] width 40 height 18
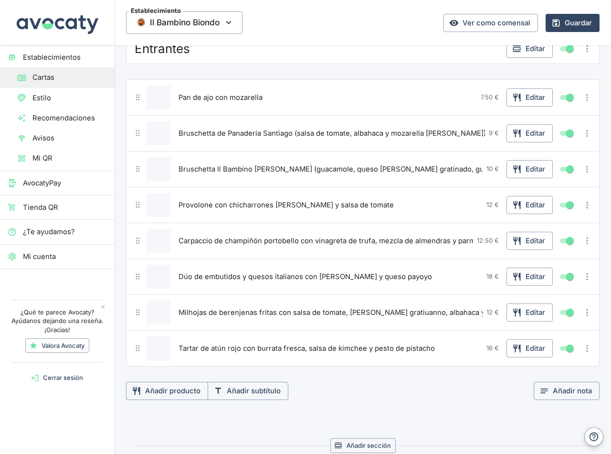
scroll to position [96, 0]
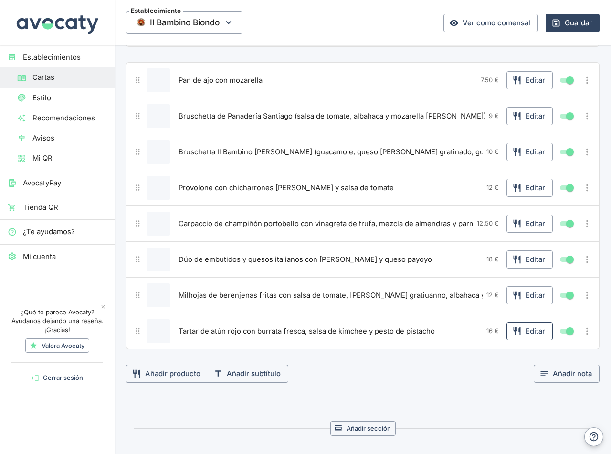
click at [522, 332] on button "Editar" at bounding box center [530, 331] width 46 height 18
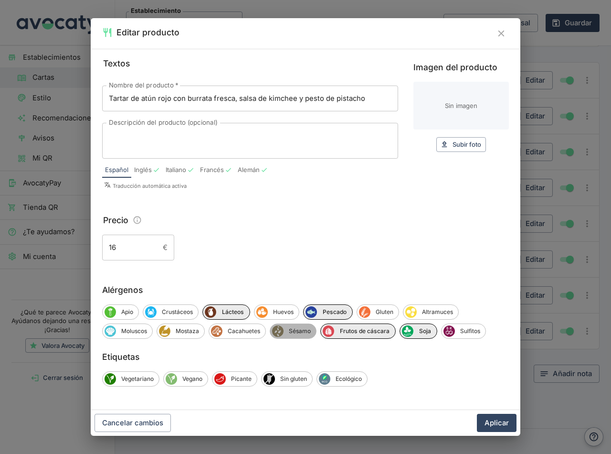
click at [299, 334] on span "Sésamo" at bounding box center [300, 331] width 32 height 9
click at [470, 331] on span "Sulfitos" at bounding box center [472, 331] width 31 height 9
click at [499, 427] on button "Aplicar" at bounding box center [497, 423] width 40 height 18
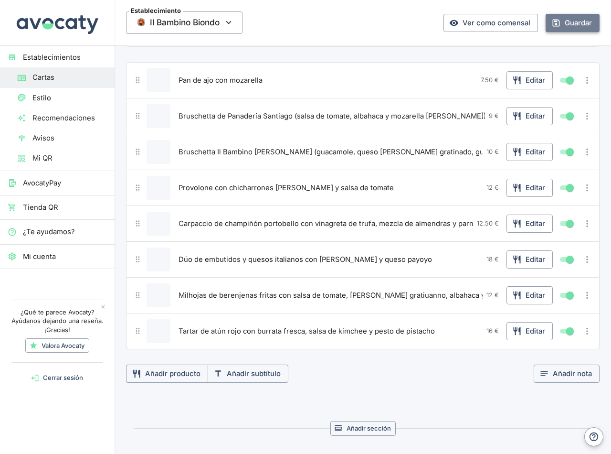
click at [575, 22] on button "Guardar" at bounding box center [573, 23] width 54 height 18
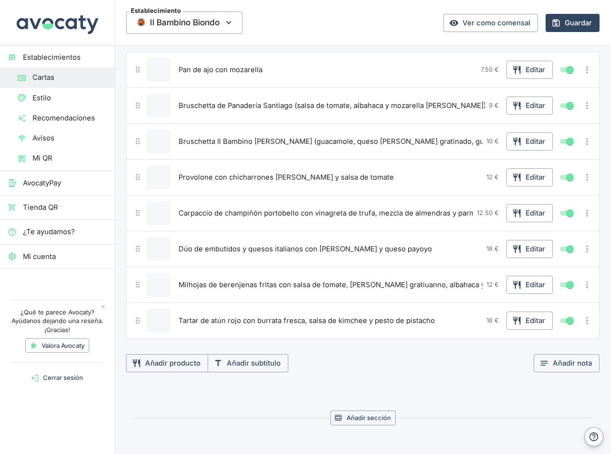
scroll to position [0, 0]
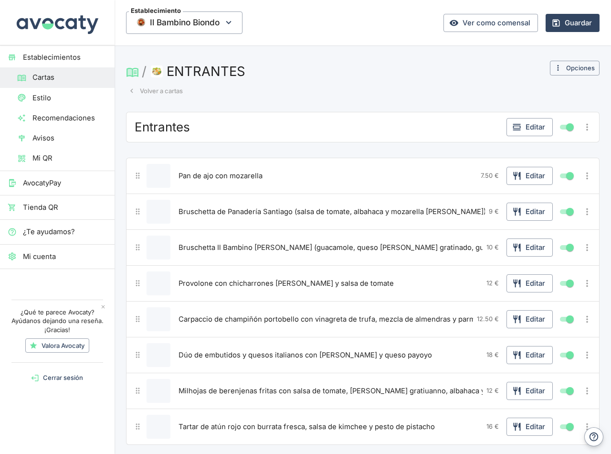
click at [161, 94] on button "Volver a cartas" at bounding box center [155, 91] width 59 height 15
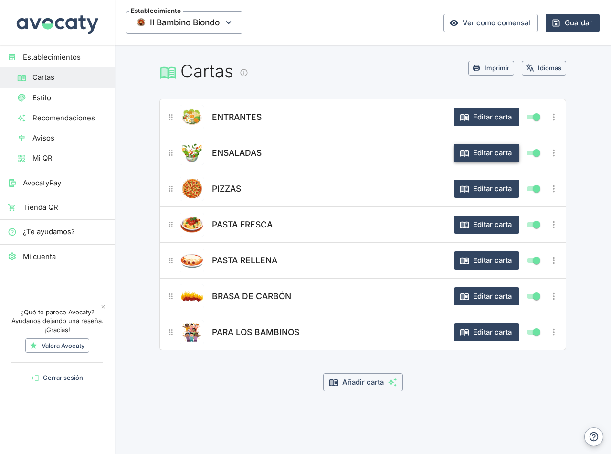
click at [492, 153] on button "Editar carta" at bounding box center [486, 153] width 65 height 18
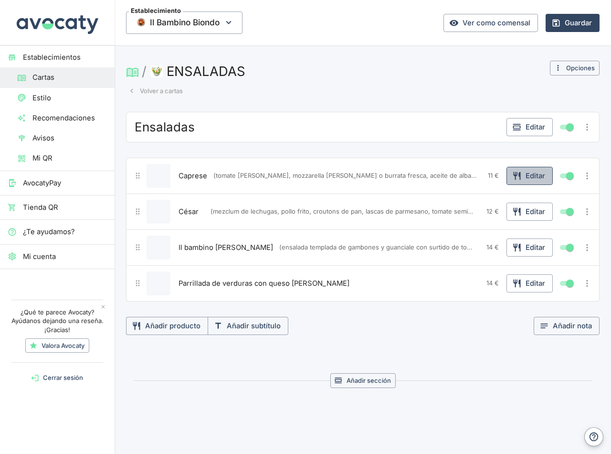
click at [530, 176] on button "Editar" at bounding box center [530, 176] width 46 height 18
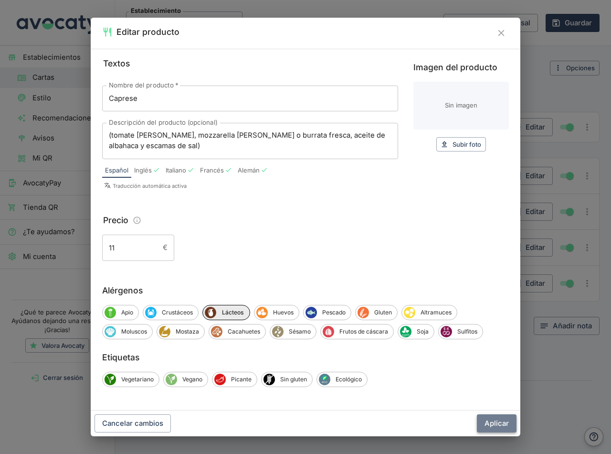
click at [492, 422] on button "Aplicar" at bounding box center [497, 423] width 40 height 18
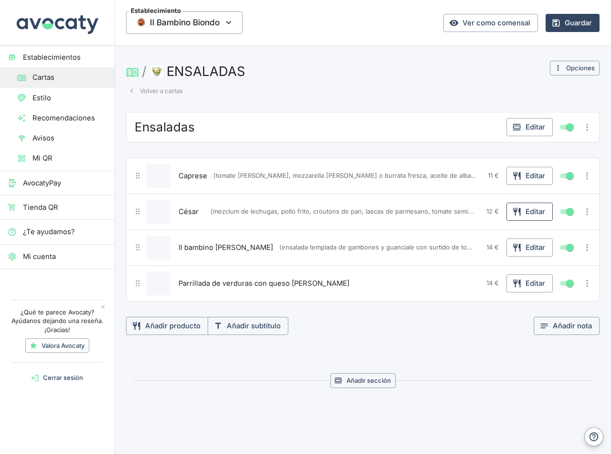
click at [522, 215] on button "Editar" at bounding box center [530, 212] width 46 height 18
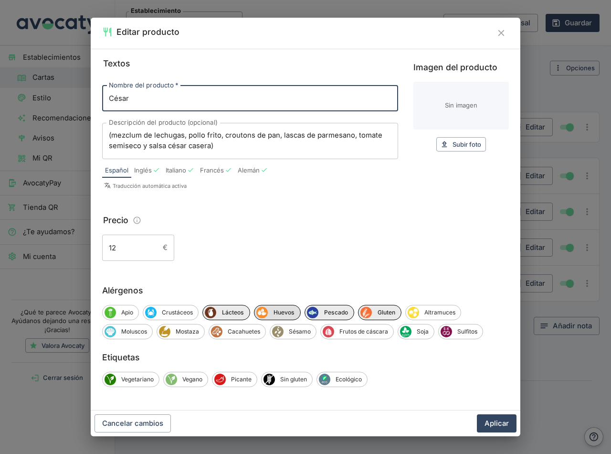
click at [279, 313] on span "Huevos" at bounding box center [284, 312] width 32 height 9
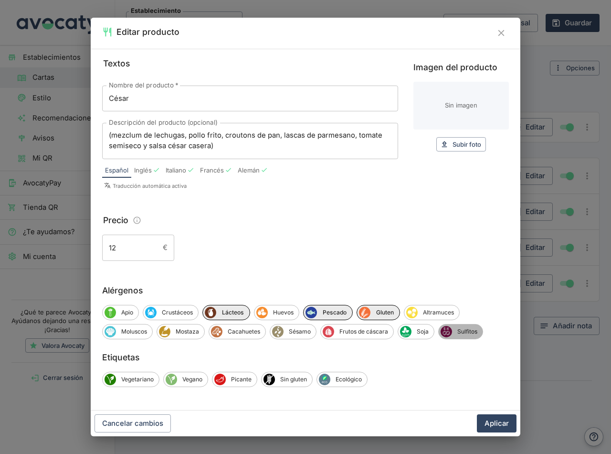
click at [462, 330] on span "Sulfitos" at bounding box center [467, 331] width 31 height 9
click at [499, 423] on button "Aplicar" at bounding box center [497, 423] width 40 height 18
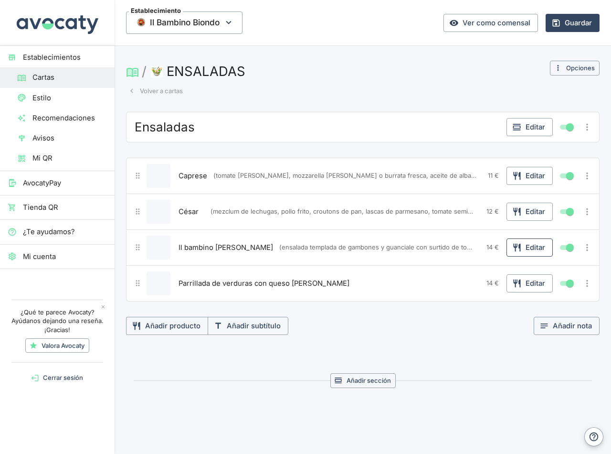
click at [527, 247] on button "Editar" at bounding box center [530, 247] width 46 height 18
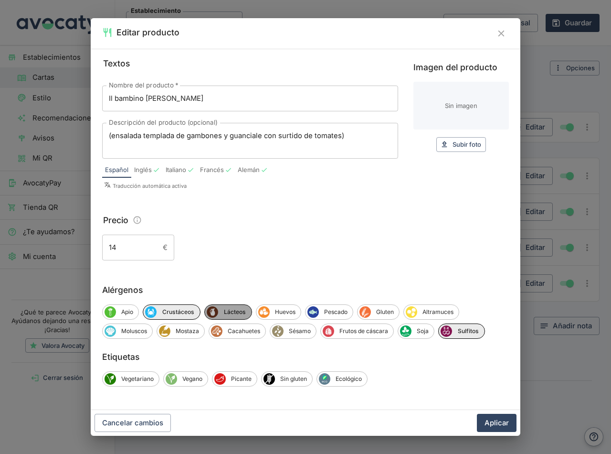
click at [225, 311] on span "Lácteos" at bounding box center [234, 312] width 33 height 9
click at [501, 426] on button "Aplicar" at bounding box center [497, 423] width 40 height 18
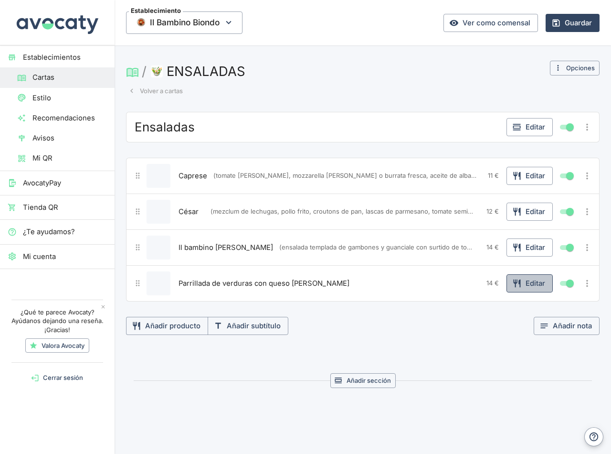
click at [528, 284] on button "Editar" at bounding box center [530, 283] width 46 height 18
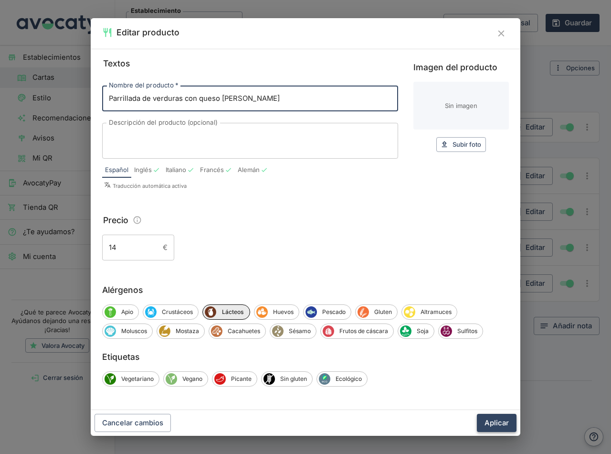
click at [495, 421] on button "Aplicar" at bounding box center [497, 423] width 40 height 18
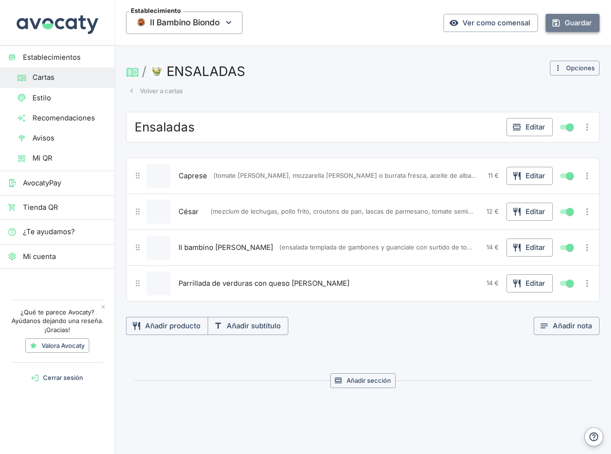
click at [568, 18] on button "Guardar" at bounding box center [573, 23] width 54 height 18
click at [167, 91] on button "Volver a cartas" at bounding box center [155, 91] width 59 height 15
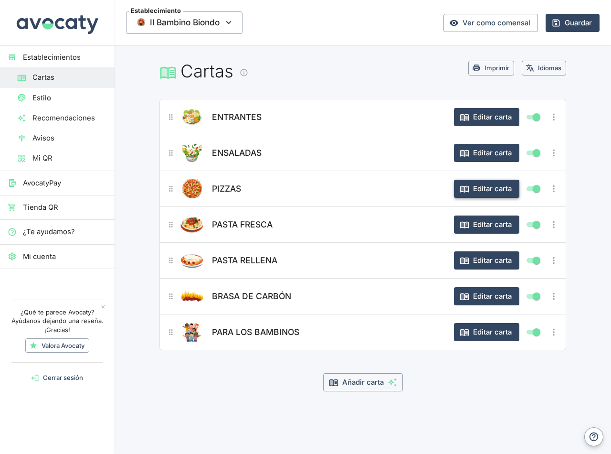
click at [483, 188] on button "Editar carta" at bounding box center [486, 189] width 65 height 18
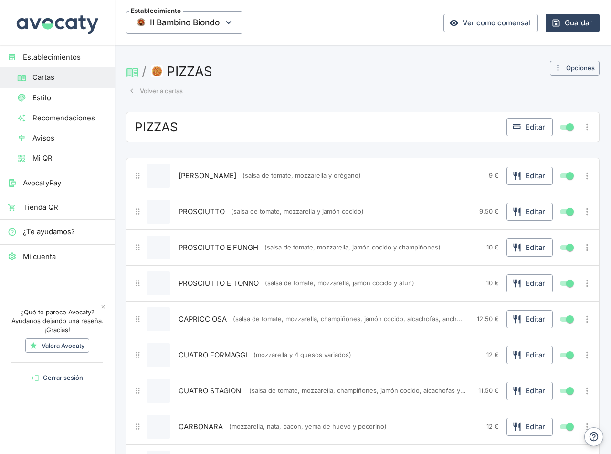
click at [153, 87] on button "Volver a cartas" at bounding box center [155, 91] width 59 height 15
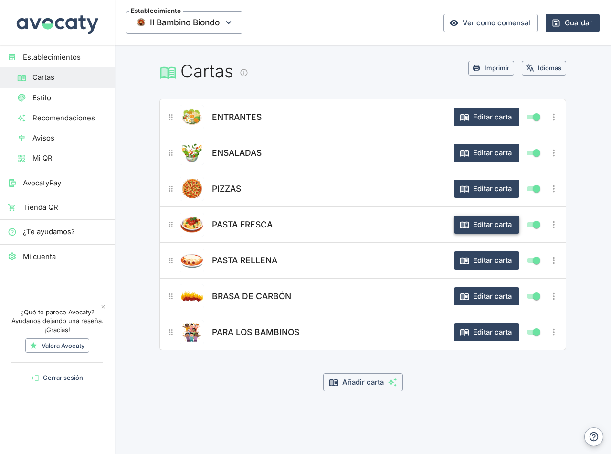
click at [486, 224] on button "Editar carta" at bounding box center [486, 224] width 65 height 18
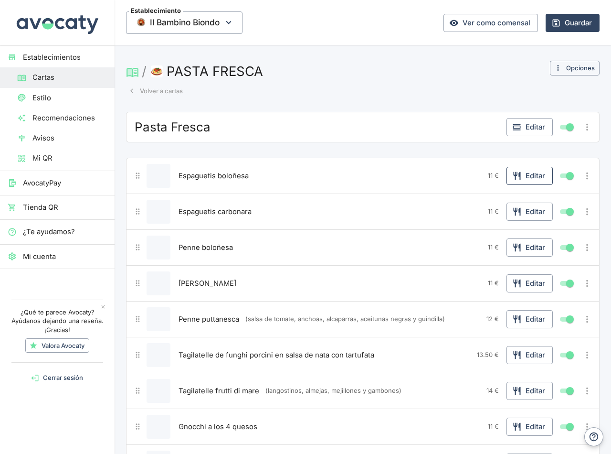
click at [525, 177] on button "Editar" at bounding box center [530, 176] width 46 height 18
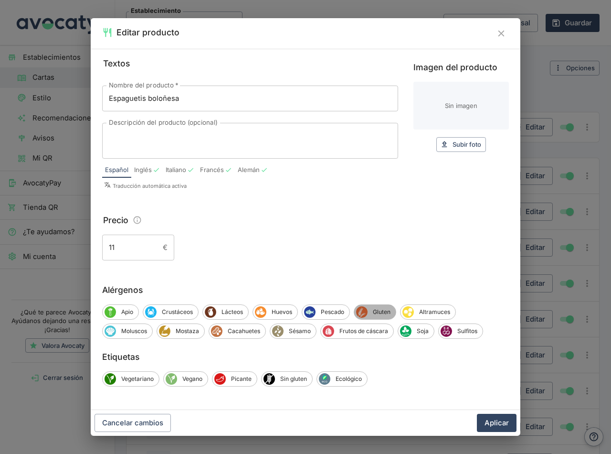
click at [371, 313] on span "Gluten" at bounding box center [382, 312] width 28 height 9
click at [465, 330] on span "Sulfitos" at bounding box center [467, 331] width 31 height 9
click at [229, 311] on span "Lácteos" at bounding box center [232, 312] width 32 height 9
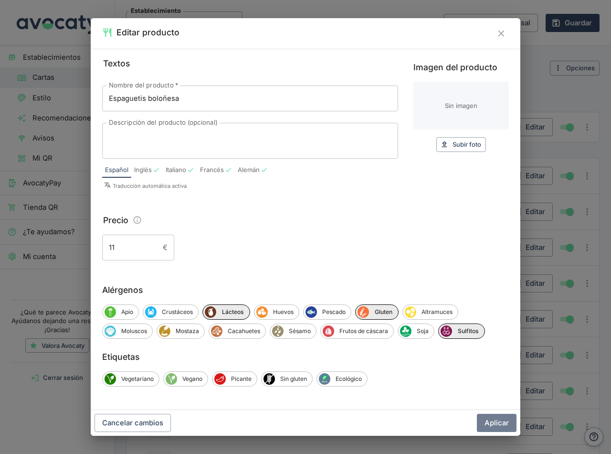
click at [495, 423] on button "Aplicar" at bounding box center [497, 423] width 40 height 18
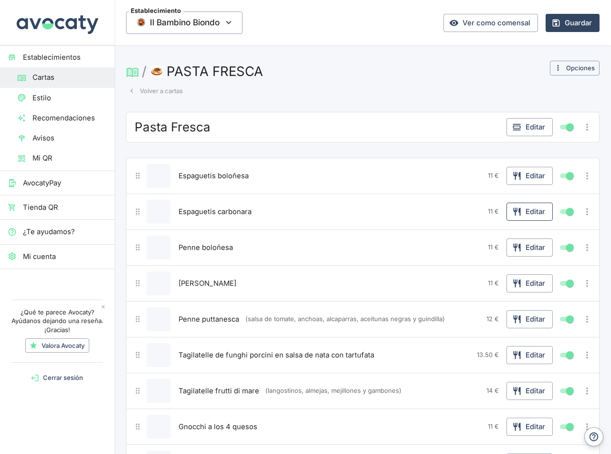
click at [523, 212] on button "Editar" at bounding box center [530, 212] width 46 height 18
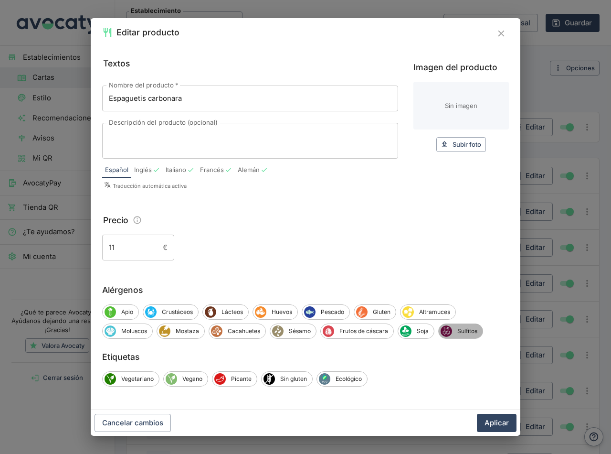
click at [456, 330] on span "Sulfitos" at bounding box center [467, 331] width 31 height 9
drag, startPoint x: 385, startPoint y: 310, endPoint x: 289, endPoint y: 307, distance: 95.6
click at [380, 308] on span "Gluten" at bounding box center [382, 312] width 28 height 9
click at [215, 310] on icon "Lácteos" at bounding box center [210, 311] width 11 height 11
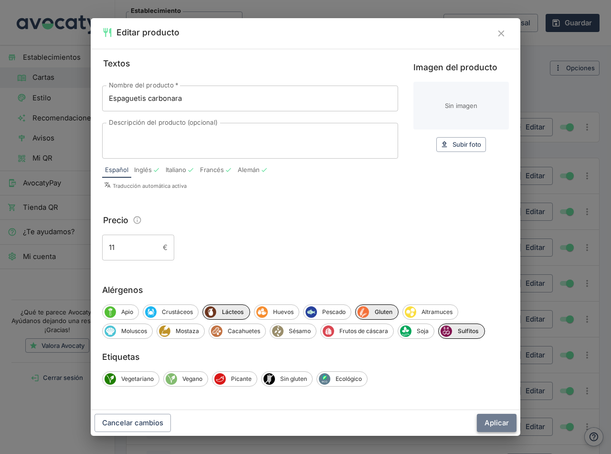
click at [494, 420] on button "Aplicar" at bounding box center [497, 423] width 40 height 18
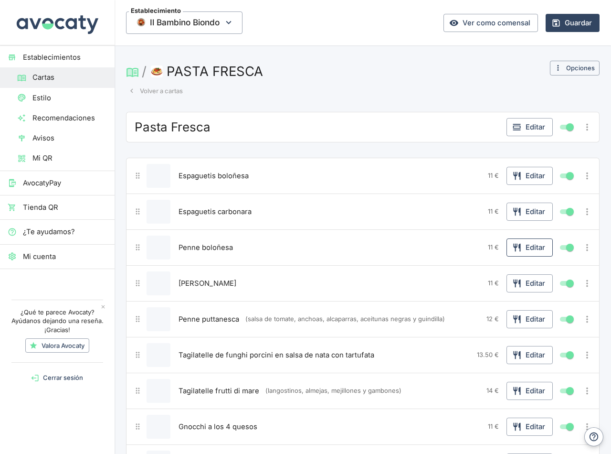
click at [527, 250] on button "Editar" at bounding box center [530, 247] width 46 height 18
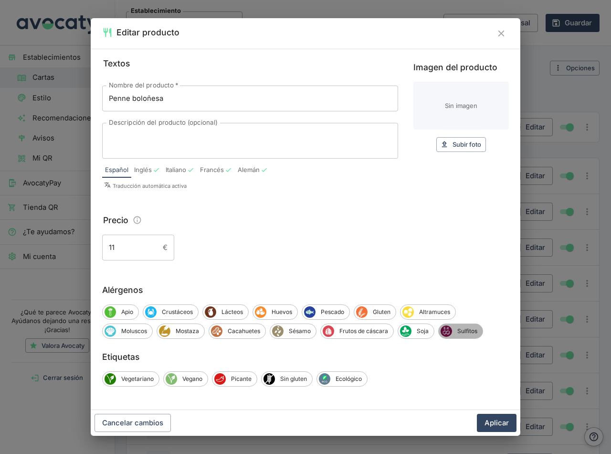
click at [462, 334] on span "Sulfitos" at bounding box center [467, 331] width 31 height 9
click at [385, 309] on span "Gluten" at bounding box center [382, 312] width 28 height 9
click at [223, 308] on span "Lácteos" at bounding box center [232, 312] width 32 height 9
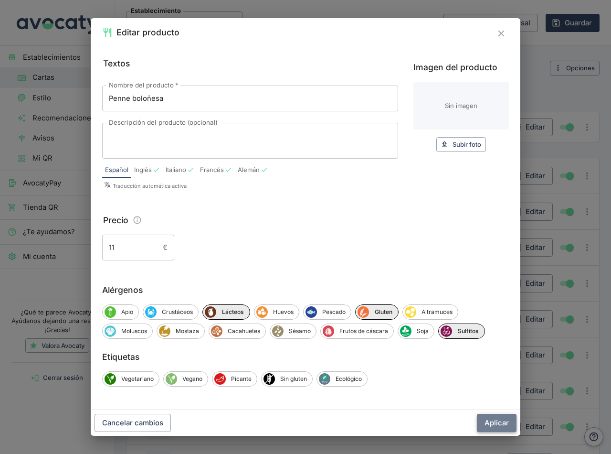
click at [492, 420] on button "Aplicar" at bounding box center [497, 423] width 40 height 18
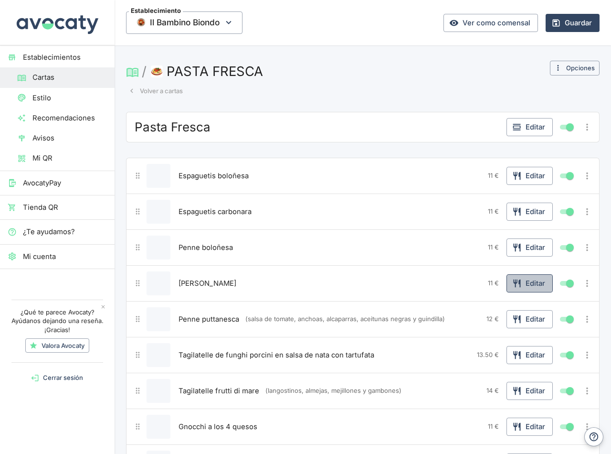
click at [525, 288] on button "Editar" at bounding box center [530, 283] width 46 height 18
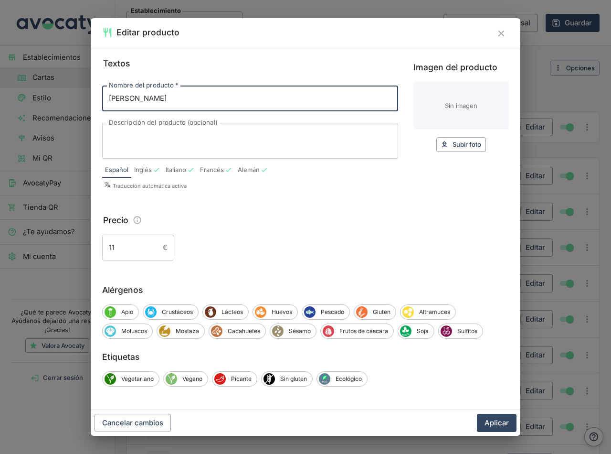
click at [499, 34] on icon "Cerrar" at bounding box center [501, 33] width 11 height 11
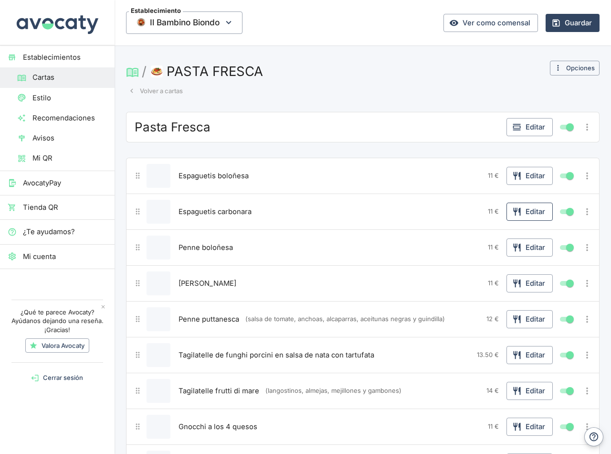
click at [526, 209] on button "Editar" at bounding box center [530, 212] width 46 height 18
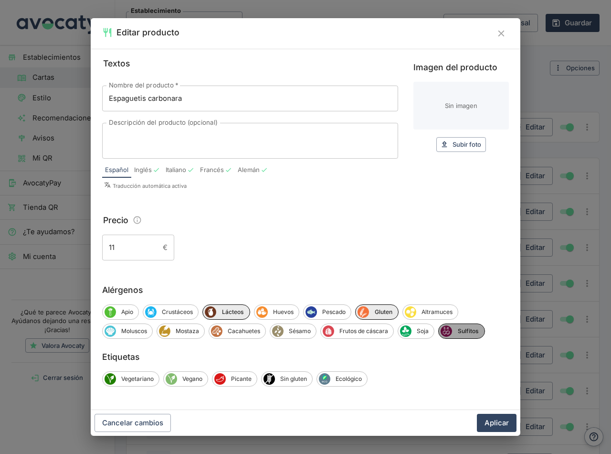
click at [467, 332] on span "Sulfitos" at bounding box center [468, 331] width 32 height 9
click at [276, 313] on span "Huevos" at bounding box center [283, 312] width 31 height 9
click at [496, 421] on button "Aplicar" at bounding box center [497, 423] width 40 height 18
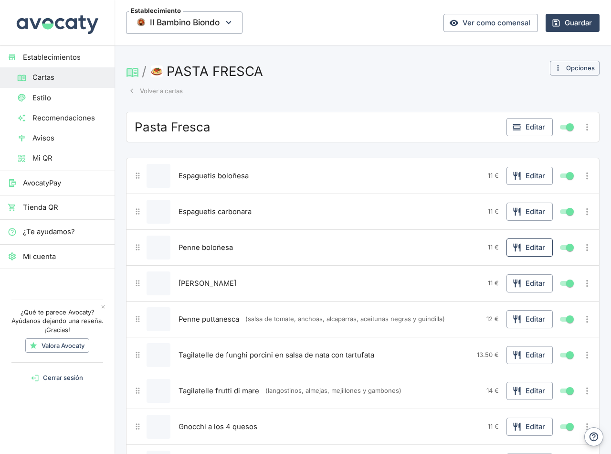
click at [531, 247] on button "Editar" at bounding box center [530, 247] width 46 height 18
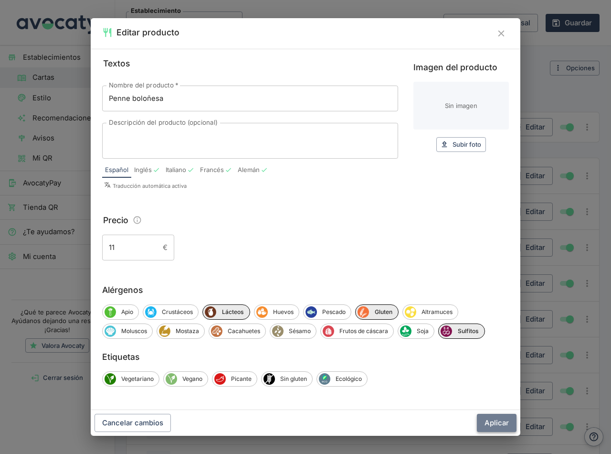
click at [496, 425] on button "Aplicar" at bounding box center [497, 423] width 40 height 18
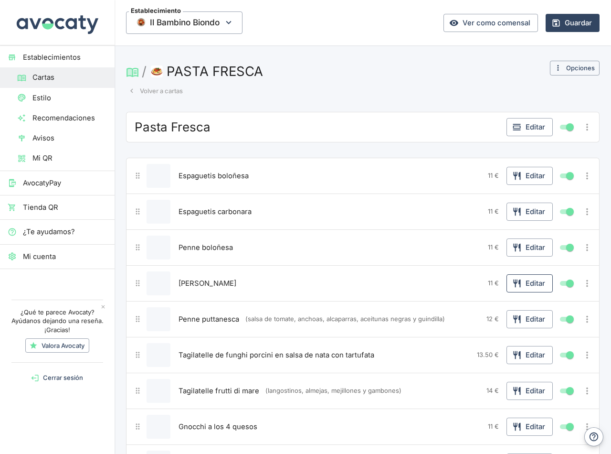
click at [525, 283] on button "Editar" at bounding box center [530, 283] width 46 height 18
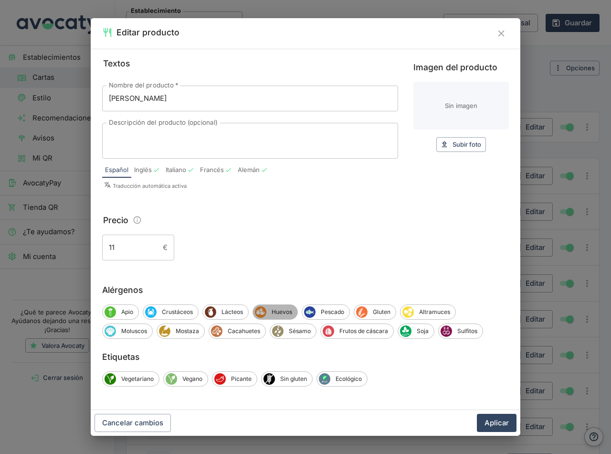
click at [278, 309] on span "Huevos" at bounding box center [282, 312] width 31 height 9
click at [230, 311] on span "Lácteos" at bounding box center [232, 312] width 32 height 9
click at [382, 308] on span "Gluten" at bounding box center [385, 312] width 28 height 9
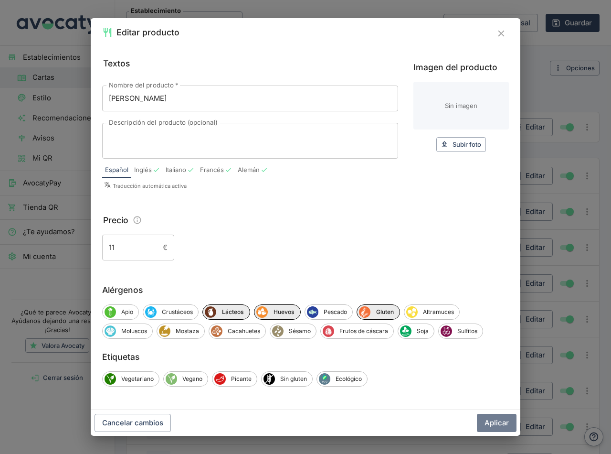
click at [496, 421] on button "Aplicar" at bounding box center [497, 423] width 40 height 18
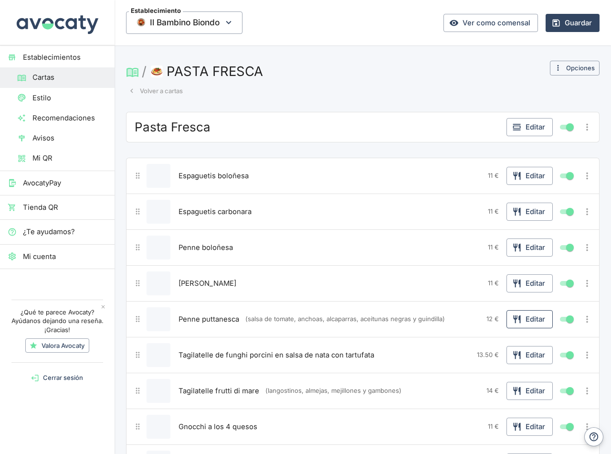
click at [520, 322] on button "Editar" at bounding box center [530, 319] width 46 height 18
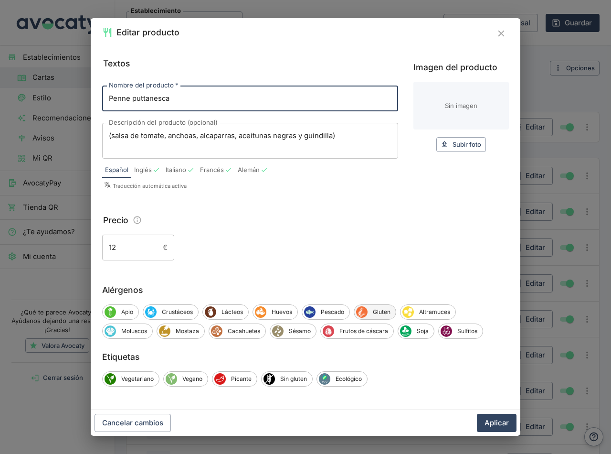
click at [383, 310] on span "Gluten" at bounding box center [382, 312] width 28 height 9
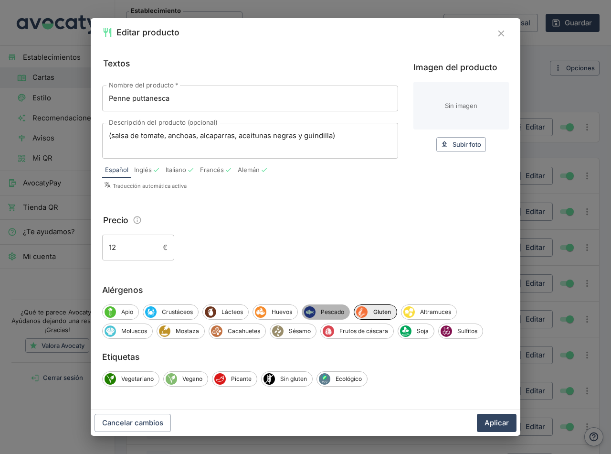
click at [320, 310] on span "Pescado" at bounding box center [333, 312] width 34 height 9
click at [471, 328] on span "Sulfitos" at bounding box center [467, 331] width 31 height 9
click at [228, 311] on span "Lácteos" at bounding box center [232, 312] width 32 height 9
click at [502, 423] on button "Aplicar" at bounding box center [497, 423] width 40 height 18
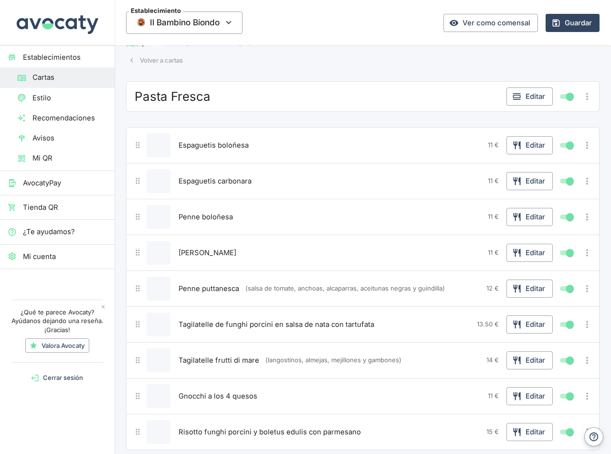
scroll to position [48, 0]
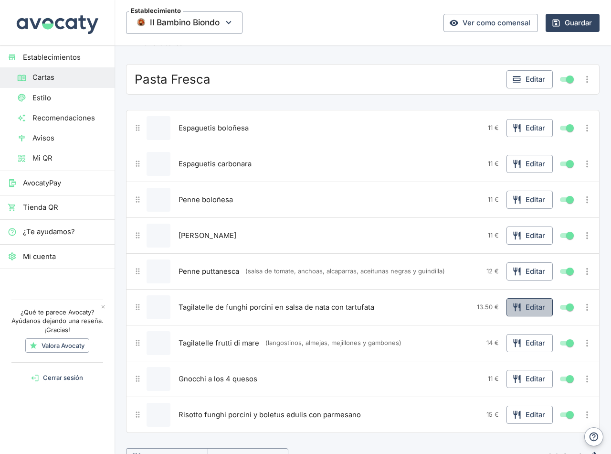
click at [528, 307] on button "Editar" at bounding box center [530, 307] width 46 height 18
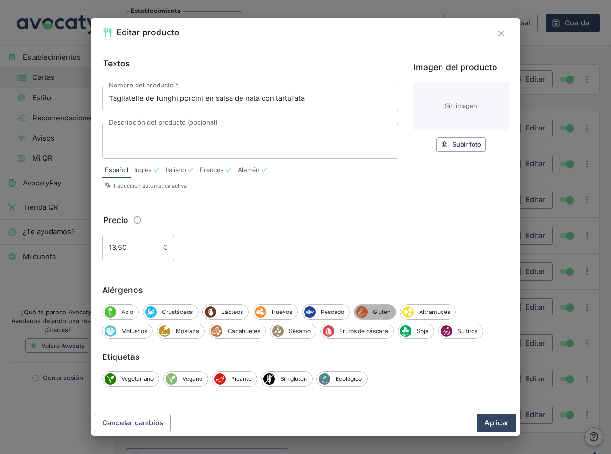
click at [377, 310] on span "Gluten" at bounding box center [382, 312] width 28 height 9
click at [228, 310] on span "Lácteos" at bounding box center [232, 312] width 32 height 9
click at [496, 424] on button "Aplicar" at bounding box center [497, 423] width 40 height 18
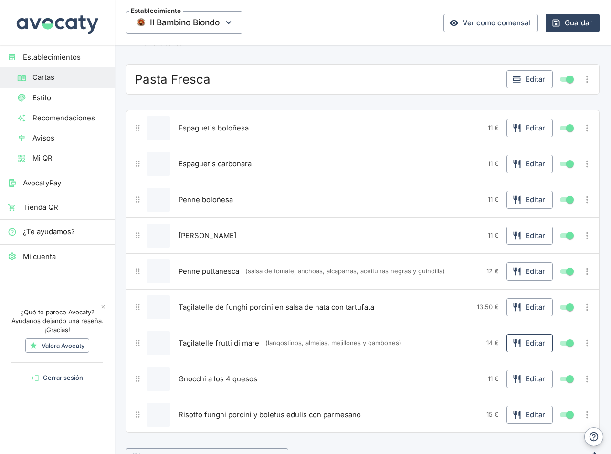
click at [523, 347] on button "Editar" at bounding box center [530, 343] width 46 height 18
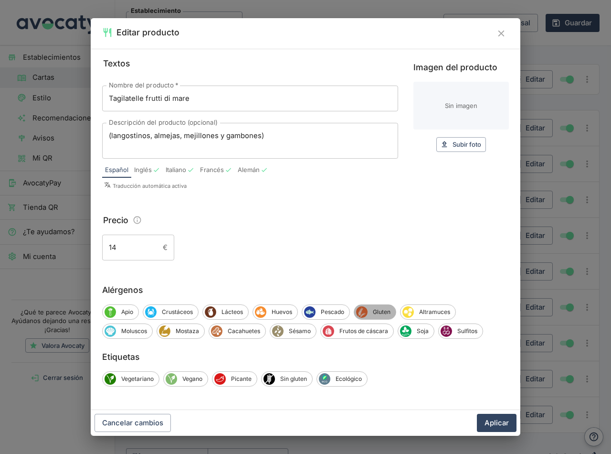
click at [381, 310] on span "Gluten" at bounding box center [382, 312] width 28 height 9
click at [180, 310] on span "Crustáceos" at bounding box center [178, 312] width 42 height 9
click at [134, 329] on span "Moluscos" at bounding box center [134, 331] width 36 height 9
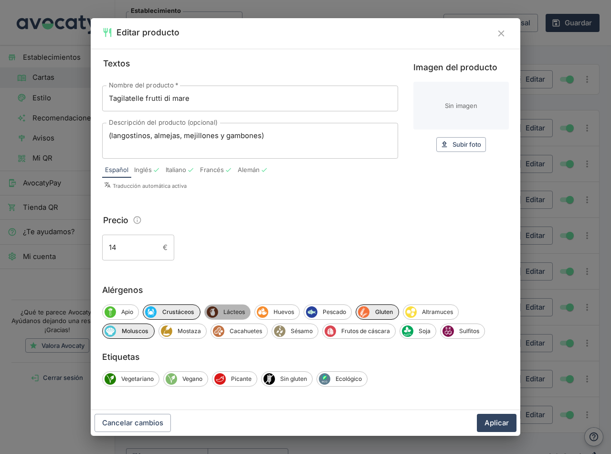
click at [227, 311] on span "Lácteos" at bounding box center [234, 312] width 32 height 9
click at [470, 330] on span "Sulfitos" at bounding box center [469, 331] width 31 height 9
click at [498, 418] on button "Aplicar" at bounding box center [497, 423] width 40 height 18
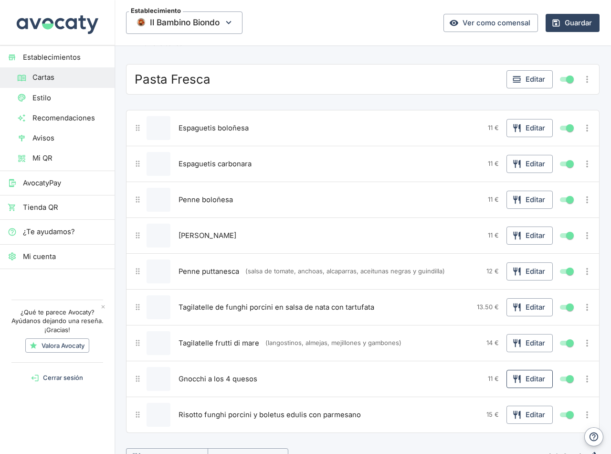
click at [518, 379] on button "Editar" at bounding box center [530, 379] width 46 height 18
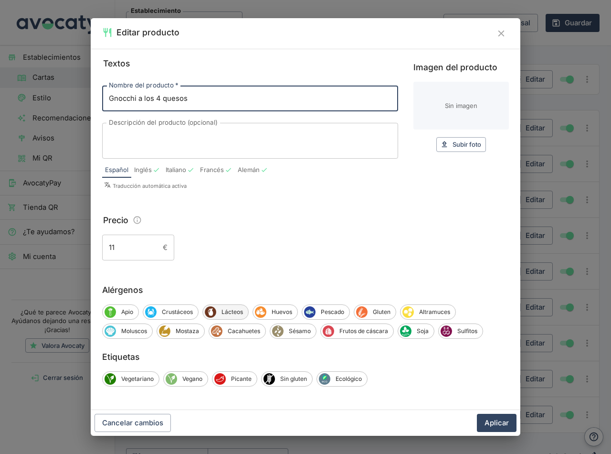
click at [232, 313] on span "Lácteos" at bounding box center [232, 312] width 32 height 9
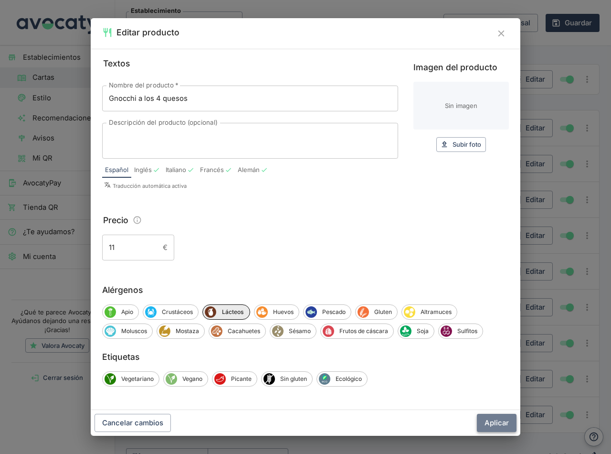
click at [499, 420] on button "Aplicar" at bounding box center [497, 423] width 40 height 18
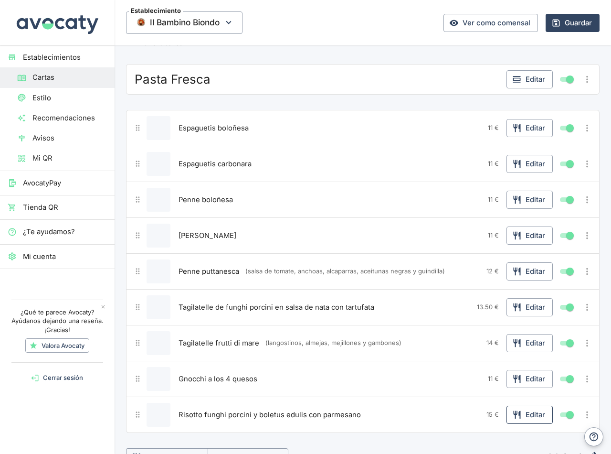
click at [537, 417] on button "Editar" at bounding box center [530, 415] width 46 height 18
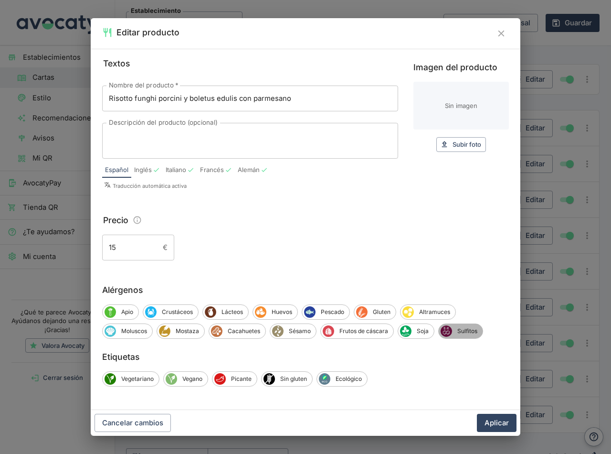
click at [472, 335] on span "Sulfitos" at bounding box center [467, 331] width 31 height 9
click at [233, 309] on span "Lácteos" at bounding box center [232, 312] width 32 height 9
click at [489, 426] on button "Aplicar" at bounding box center [497, 423] width 40 height 18
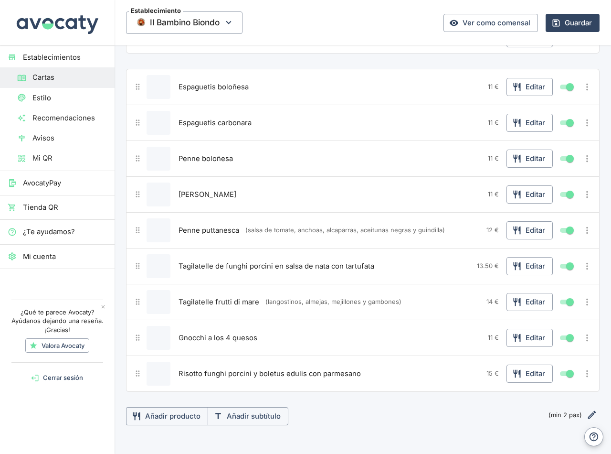
scroll to position [143, 0]
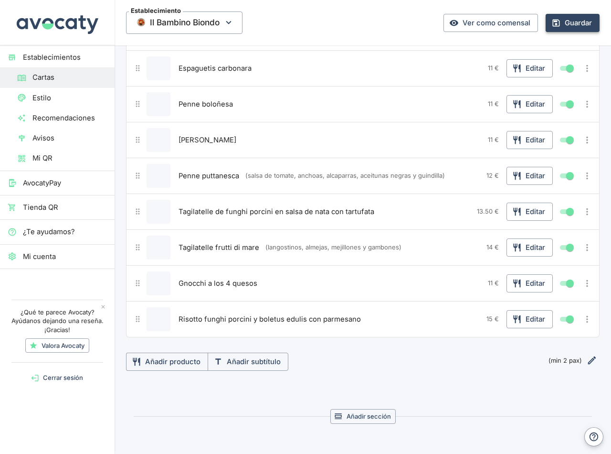
click at [559, 21] on button "Guardar" at bounding box center [573, 23] width 54 height 18
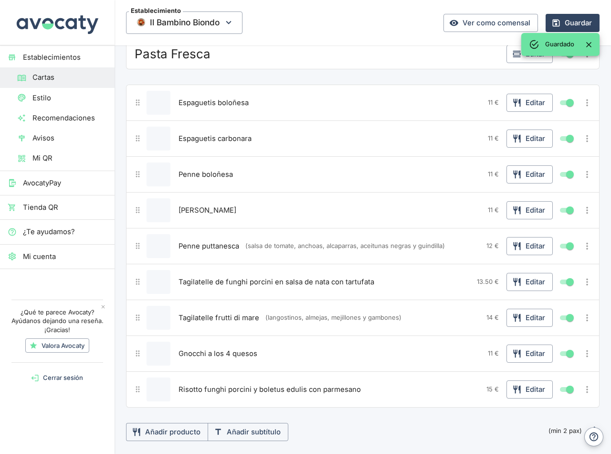
scroll to position [0, 0]
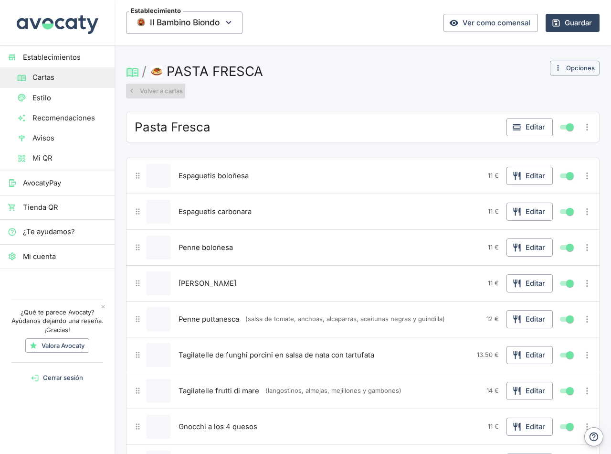
click at [163, 89] on button "Volver a cartas" at bounding box center [155, 91] width 59 height 15
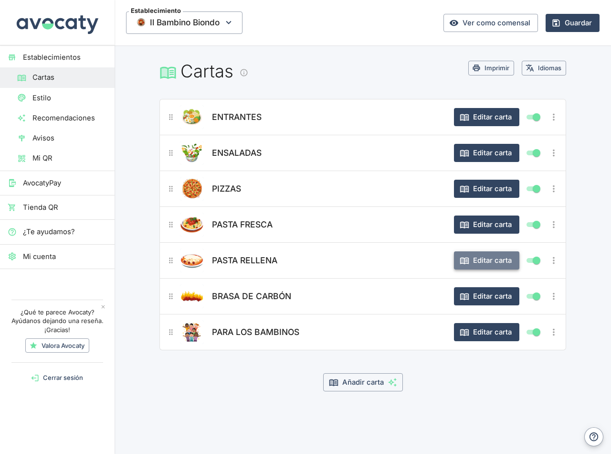
click at [486, 262] on button "Editar carta" at bounding box center [486, 260] width 65 height 18
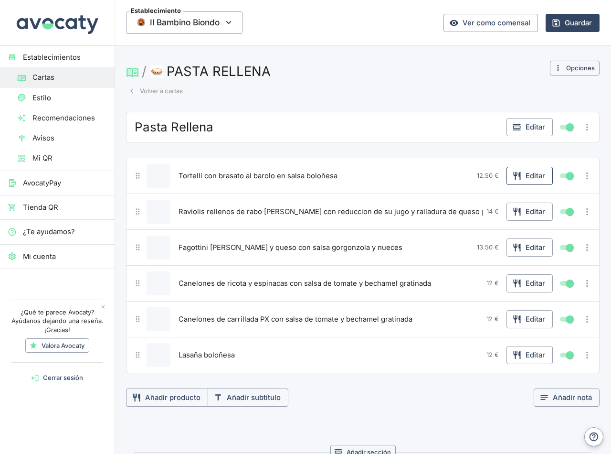
click at [525, 174] on button "Editar" at bounding box center [530, 176] width 46 height 18
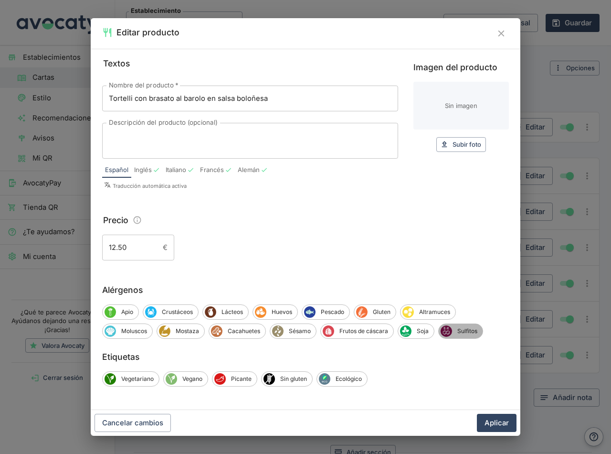
click at [456, 331] on span "Sulfitos" at bounding box center [467, 331] width 31 height 9
click at [223, 310] on span "Lácteos" at bounding box center [232, 312] width 32 height 9
click at [223, 310] on span "Lácteos" at bounding box center [232, 312] width 33 height 9
click at [377, 313] on span "Gluten" at bounding box center [382, 312] width 28 height 9
click at [504, 420] on button "Aplicar" at bounding box center [497, 423] width 40 height 18
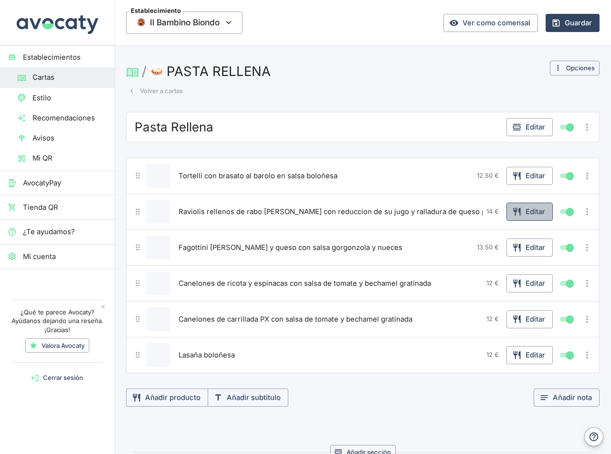
click at [526, 214] on button "Editar" at bounding box center [530, 212] width 46 height 18
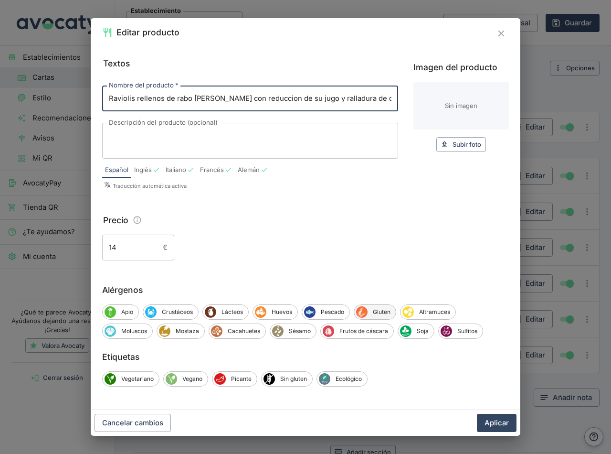
click at [380, 310] on span "Gluten" at bounding box center [382, 312] width 28 height 9
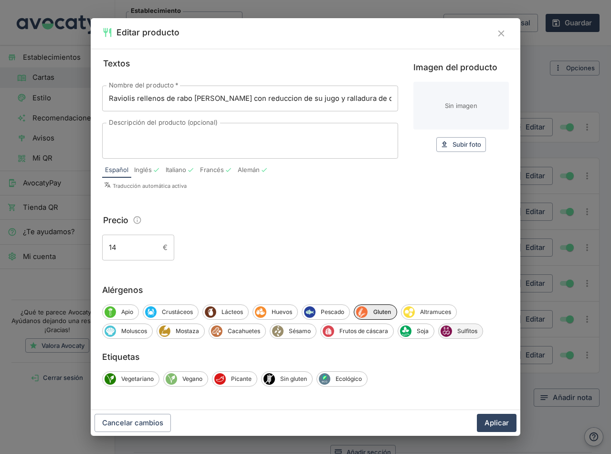
click at [462, 331] on span "Sulfitos" at bounding box center [467, 331] width 31 height 9
click at [219, 311] on span "Lácteos" at bounding box center [232, 312] width 32 height 9
click at [493, 420] on button "Aplicar" at bounding box center [497, 423] width 40 height 18
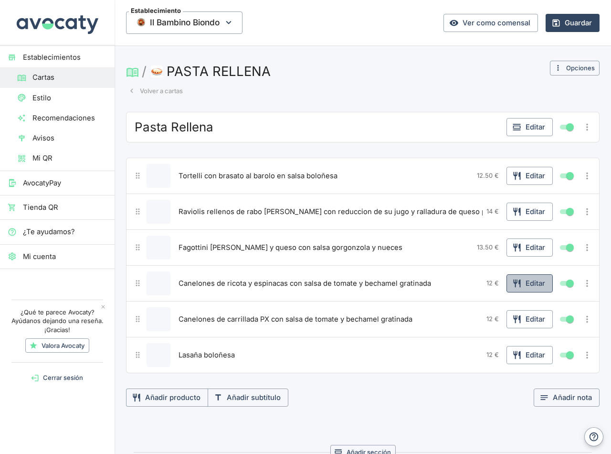
click at [529, 283] on button "Editar" at bounding box center [530, 283] width 46 height 18
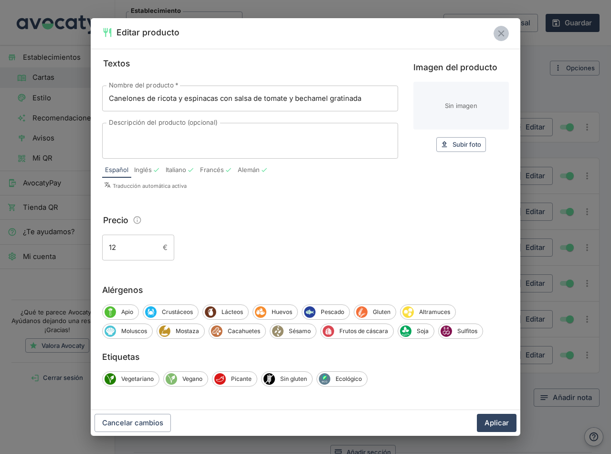
click at [502, 33] on icon "Cerrar" at bounding box center [501, 33] width 6 height 6
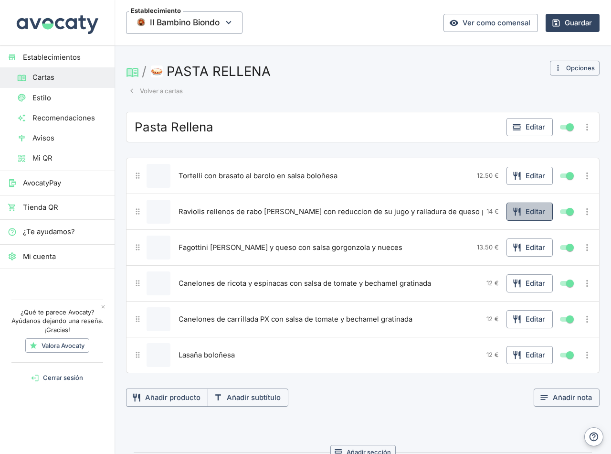
click at [522, 210] on button "Editar" at bounding box center [530, 212] width 46 height 18
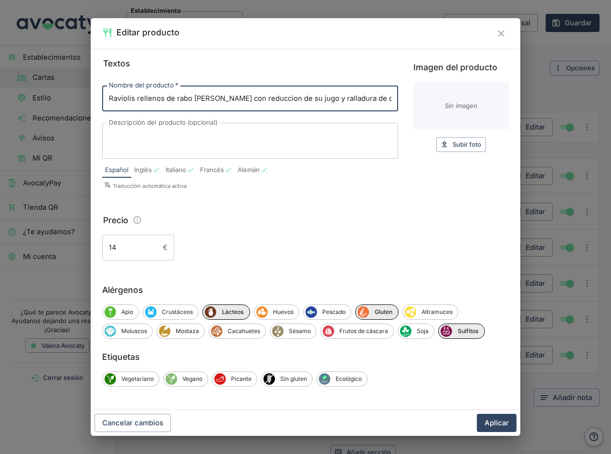
scroll to position [0, 8]
click at [491, 421] on button "Aplicar" at bounding box center [497, 423] width 40 height 18
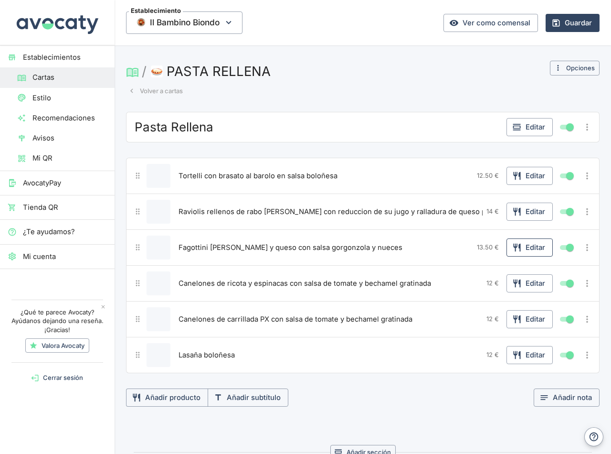
click at [524, 244] on button "Editar" at bounding box center [530, 247] width 46 height 18
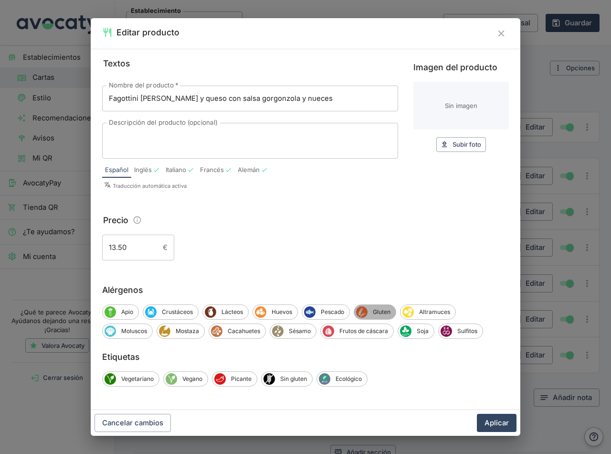
click at [376, 310] on span "Gluten" at bounding box center [382, 312] width 28 height 9
click at [234, 310] on span "Lácteos" at bounding box center [232, 312] width 32 height 9
click at [361, 334] on span "Frutos de cáscara" at bounding box center [363, 331] width 59 height 9
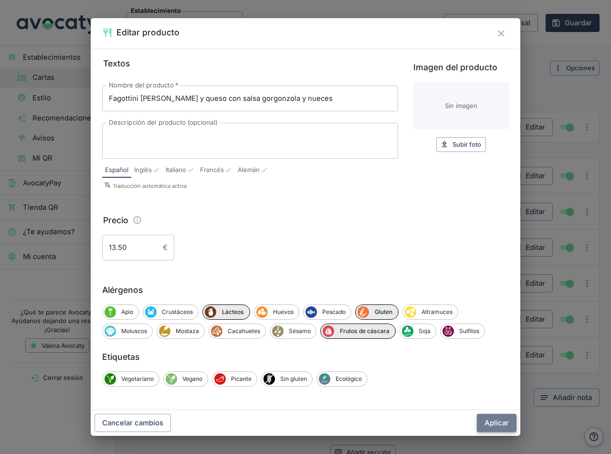
click at [498, 423] on button "Aplicar" at bounding box center [497, 423] width 40 height 18
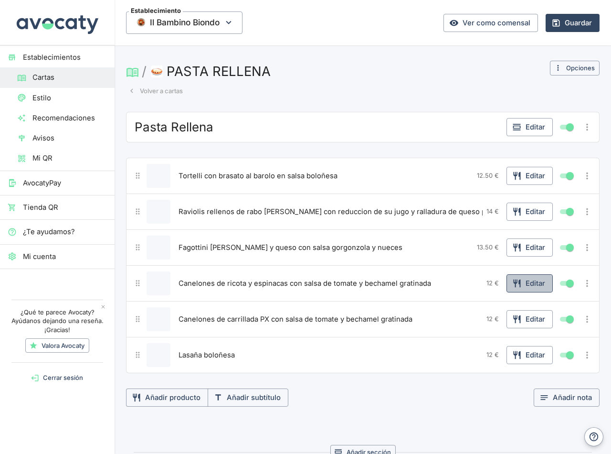
click at [529, 283] on button "Editar" at bounding box center [530, 283] width 46 height 18
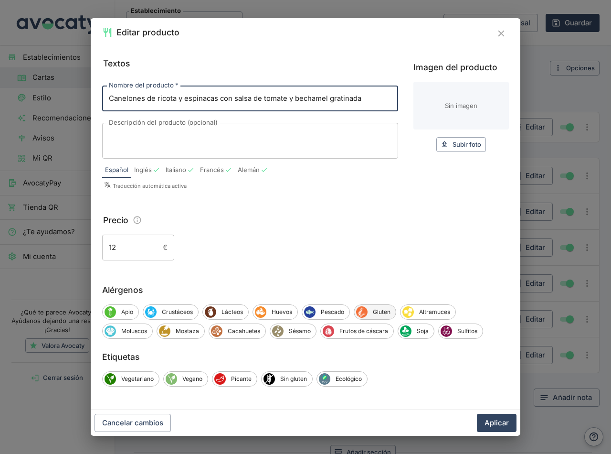
click at [379, 309] on span "Gluten" at bounding box center [382, 312] width 28 height 9
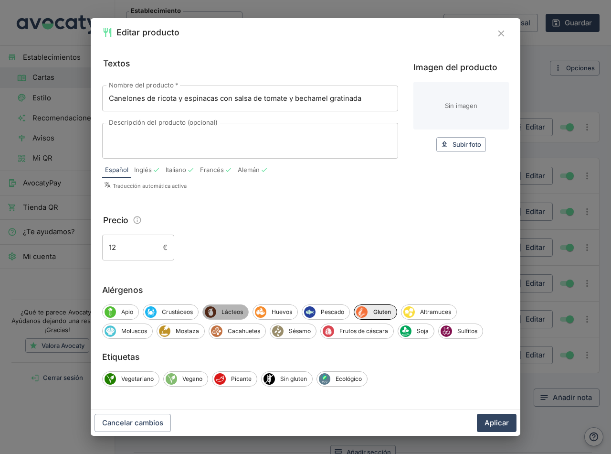
click at [225, 309] on span "Lácteos" at bounding box center [232, 312] width 32 height 9
click at [470, 327] on span "Sulfitos" at bounding box center [467, 331] width 31 height 9
click at [500, 418] on button "Aplicar" at bounding box center [497, 423] width 40 height 18
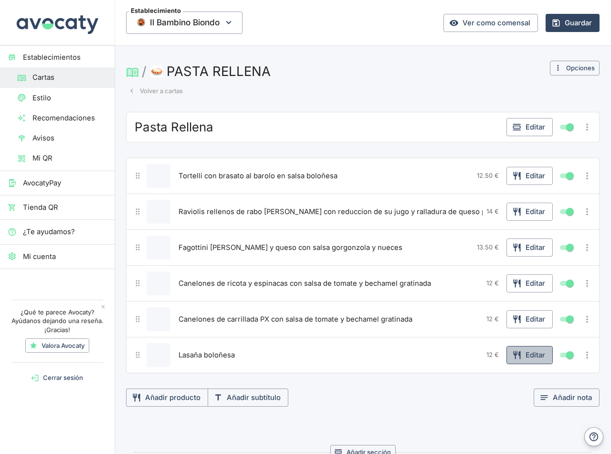
click at [523, 355] on button "Editar" at bounding box center [530, 355] width 46 height 18
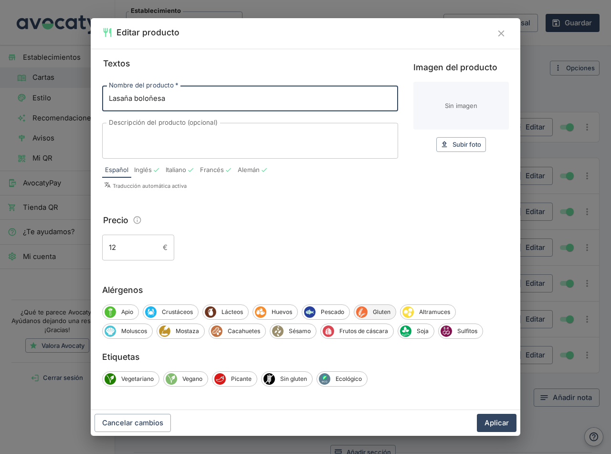
click at [378, 312] on span "Gluten" at bounding box center [382, 312] width 28 height 9
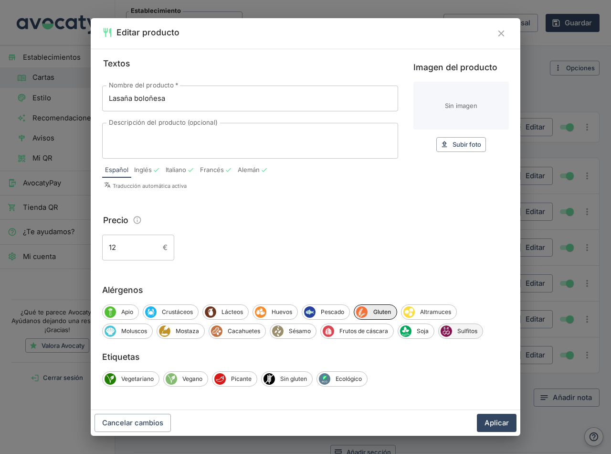
drag, startPoint x: 457, startPoint y: 332, endPoint x: 449, endPoint y: 328, distance: 9.2
click at [458, 331] on span "Sulfitos" at bounding box center [467, 331] width 31 height 9
click at [226, 312] on span "Lácteos" at bounding box center [232, 312] width 32 height 9
click at [493, 417] on button "Aplicar" at bounding box center [497, 423] width 40 height 18
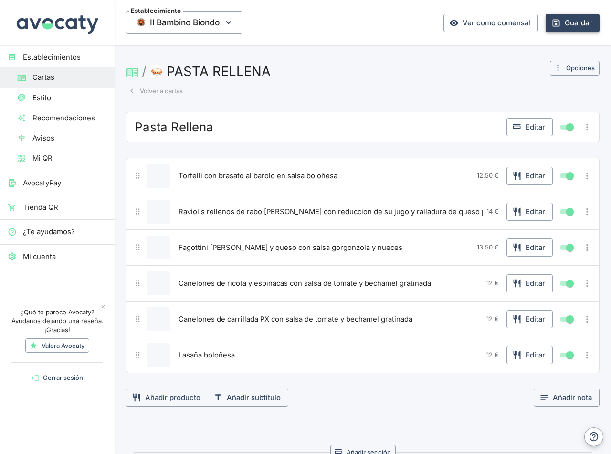
click at [576, 16] on button "Guardar" at bounding box center [573, 23] width 54 height 18
drag, startPoint x: 169, startPoint y: 90, endPoint x: 174, endPoint y: 96, distance: 8.5
click at [169, 90] on button "Volver a cartas" at bounding box center [155, 91] width 59 height 15
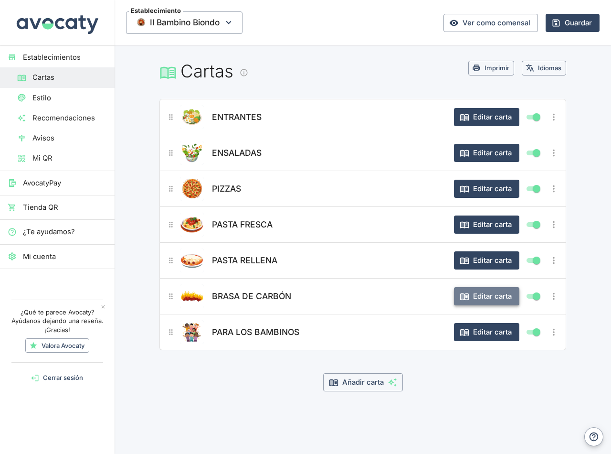
click at [489, 297] on button "Editar carta" at bounding box center [486, 296] width 65 height 18
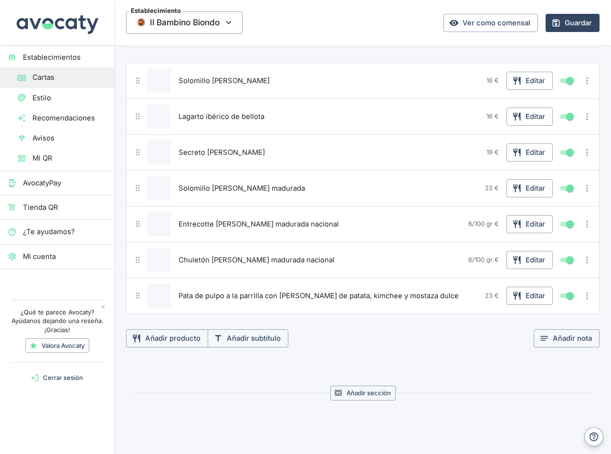
scroll to position [96, 0]
click at [534, 296] on button "Editar" at bounding box center [530, 295] width 46 height 18
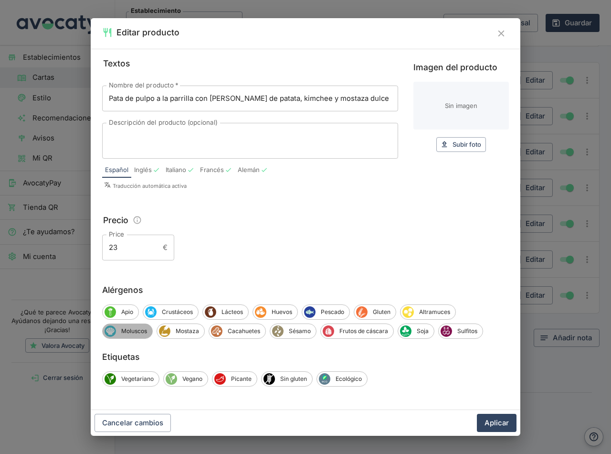
click at [118, 331] on span "Moluscos" at bounding box center [134, 331] width 36 height 9
click at [188, 331] on span "Mostaza" at bounding box center [189, 331] width 34 height 9
click at [218, 308] on span "Lácteos" at bounding box center [232, 312] width 32 height 9
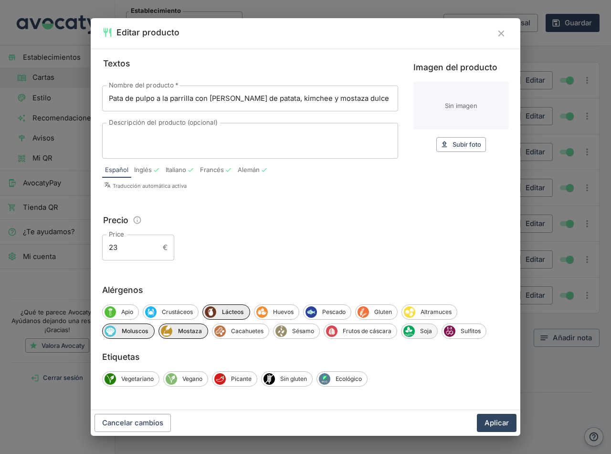
click at [420, 332] on span "Soja" at bounding box center [426, 331] width 22 height 9
click at [292, 330] on span "Sésamo" at bounding box center [303, 331] width 32 height 9
click at [496, 422] on button "Aplicar" at bounding box center [497, 423] width 40 height 18
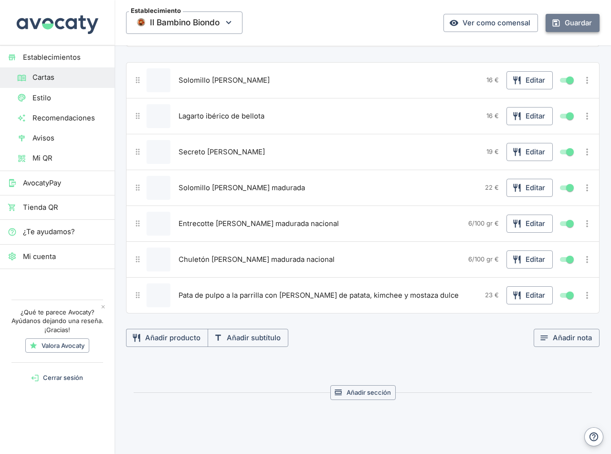
click at [557, 22] on button "Guardar" at bounding box center [573, 23] width 54 height 18
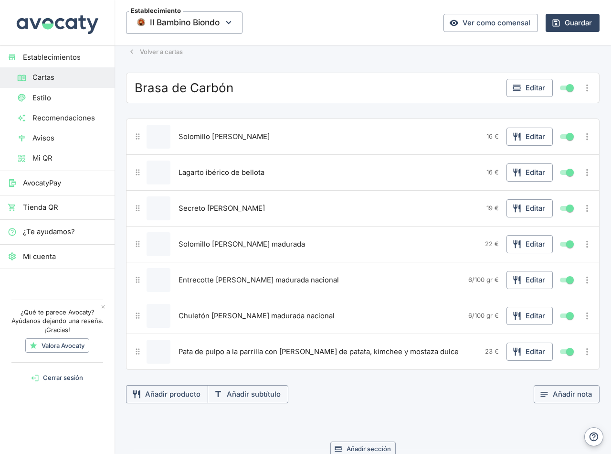
scroll to position [0, 0]
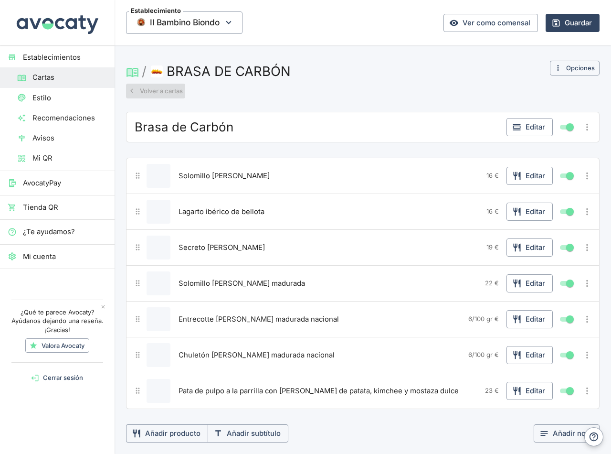
click at [166, 92] on button "Volver a cartas" at bounding box center [155, 91] width 59 height 15
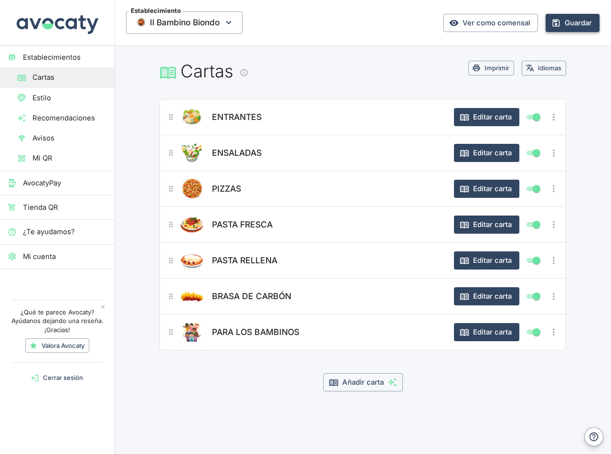
click at [568, 22] on button "Guardar" at bounding box center [573, 23] width 54 height 18
click at [491, 191] on button "Editar carta" at bounding box center [486, 189] width 65 height 18
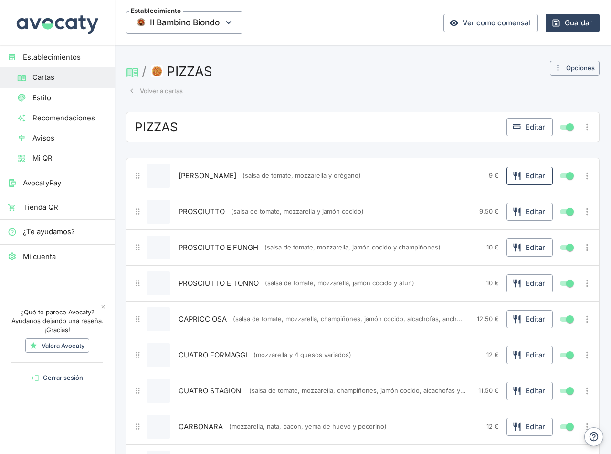
click at [522, 178] on button "Editar" at bounding box center [530, 176] width 46 height 18
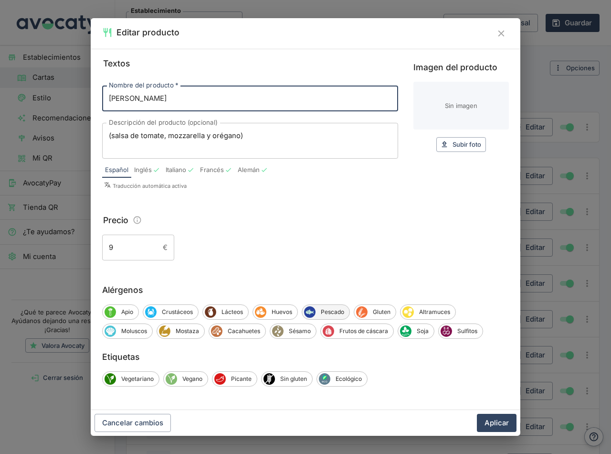
drag, startPoint x: 374, startPoint y: 310, endPoint x: 347, endPoint y: 306, distance: 27.5
click at [374, 309] on span "Gluten" at bounding box center [382, 312] width 28 height 9
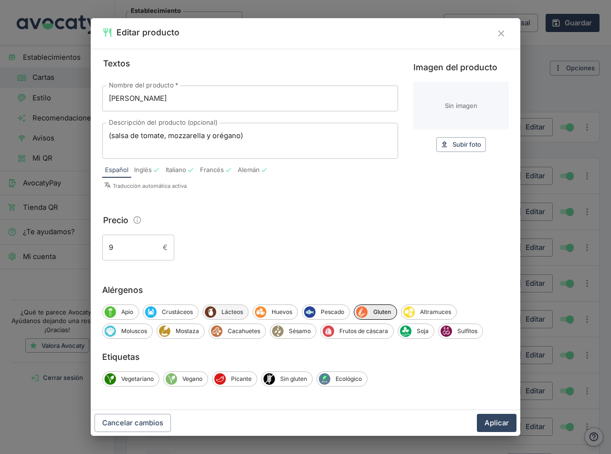
click at [228, 310] on span "Lácteos" at bounding box center [232, 312] width 32 height 9
click at [494, 422] on button "Aplicar" at bounding box center [497, 423] width 40 height 18
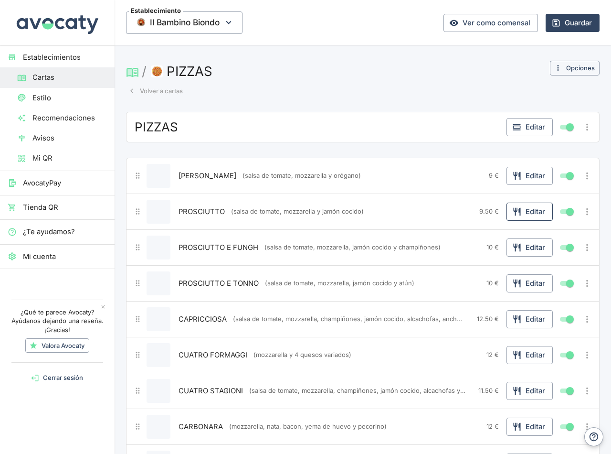
click at [529, 209] on button "Editar" at bounding box center [530, 212] width 46 height 18
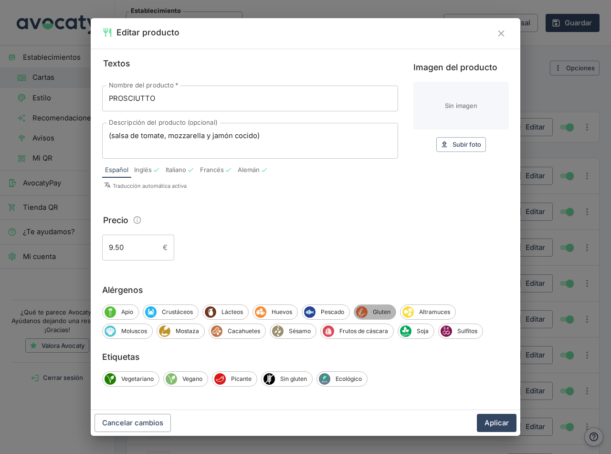
click at [383, 304] on div "Gluten" at bounding box center [375, 311] width 43 height 15
drag, startPoint x: 232, startPoint y: 311, endPoint x: 343, endPoint y: 340, distance: 115.0
click at [232, 311] on span "Lácteos" at bounding box center [232, 312] width 32 height 9
click at [496, 424] on button "Aplicar" at bounding box center [497, 423] width 40 height 18
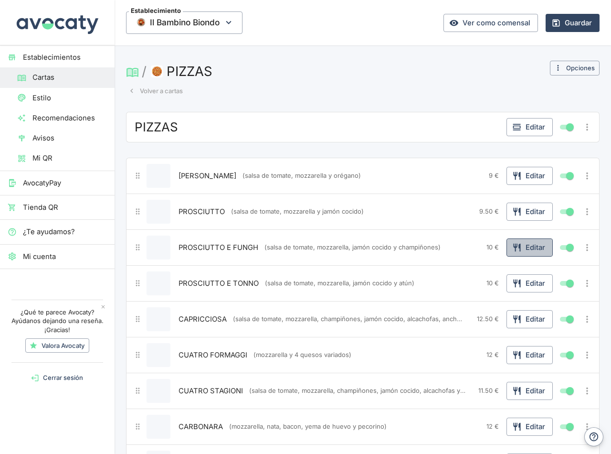
click at [527, 242] on button "Editar" at bounding box center [530, 247] width 46 height 18
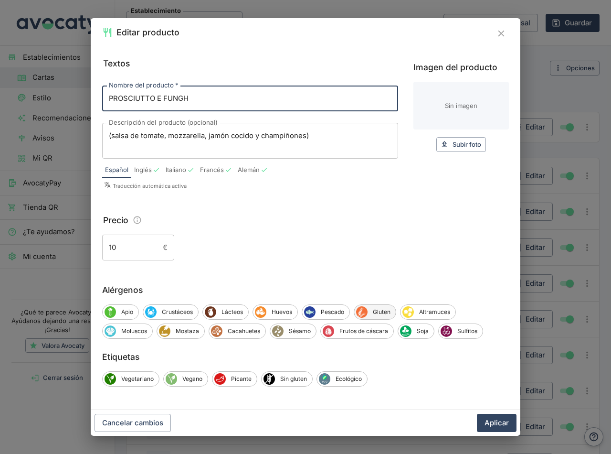
click at [378, 311] on span "Gluten" at bounding box center [382, 312] width 28 height 9
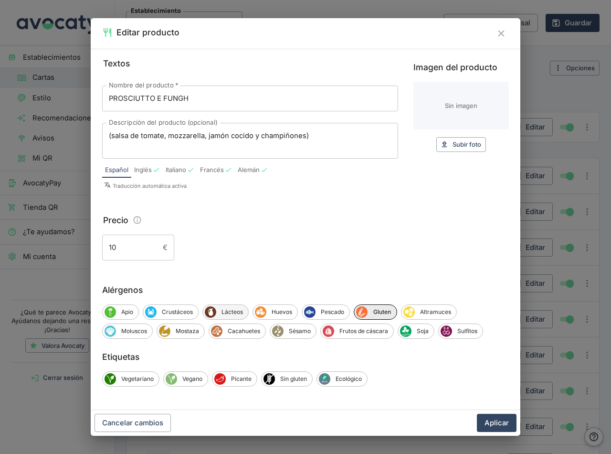
click at [226, 309] on span "Lácteos" at bounding box center [232, 312] width 32 height 9
click at [501, 424] on button "Aplicar" at bounding box center [497, 423] width 40 height 18
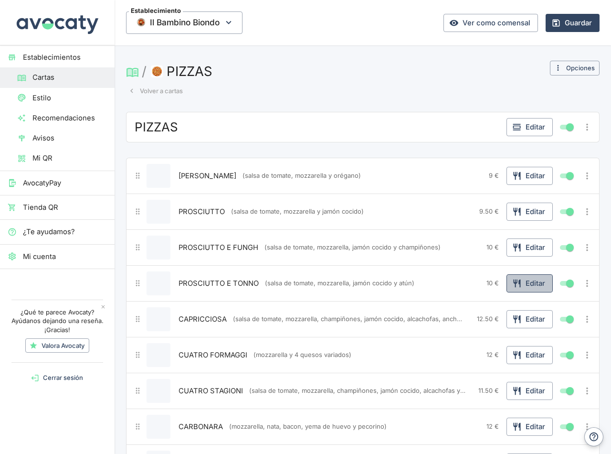
click at [530, 285] on button "Editar" at bounding box center [530, 283] width 46 height 18
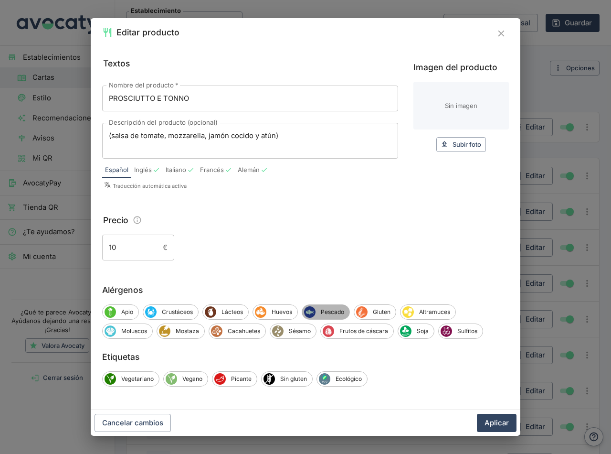
drag, startPoint x: 319, startPoint y: 312, endPoint x: 327, endPoint y: 312, distance: 8.1
click at [320, 312] on span "Pescado" at bounding box center [333, 312] width 34 height 9
click at [226, 310] on span "Lácteos" at bounding box center [232, 312] width 32 height 9
click at [377, 311] on span "Gluten" at bounding box center [385, 312] width 28 height 9
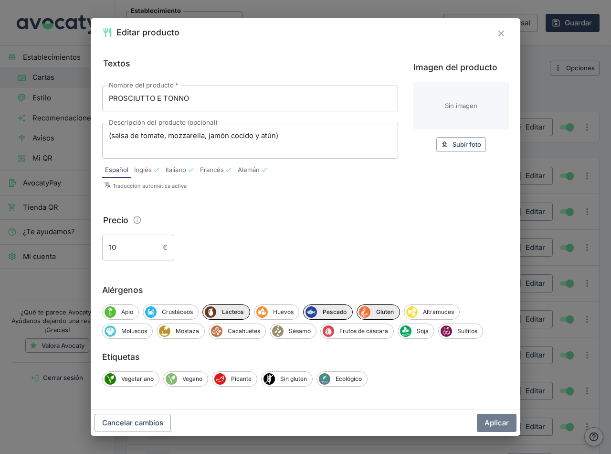
click at [492, 423] on button "Aplicar" at bounding box center [497, 423] width 40 height 18
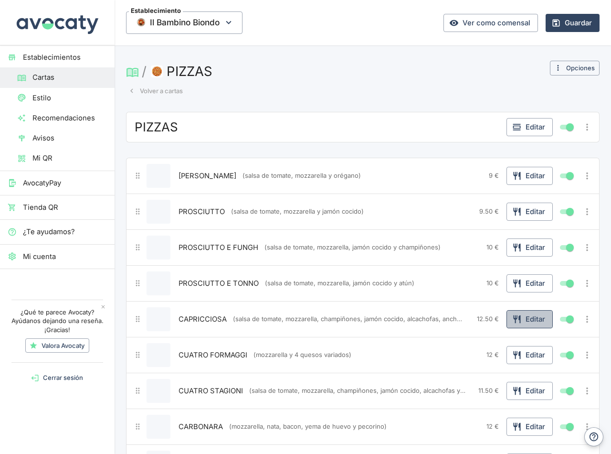
click at [536, 320] on button "Editar" at bounding box center [530, 319] width 46 height 18
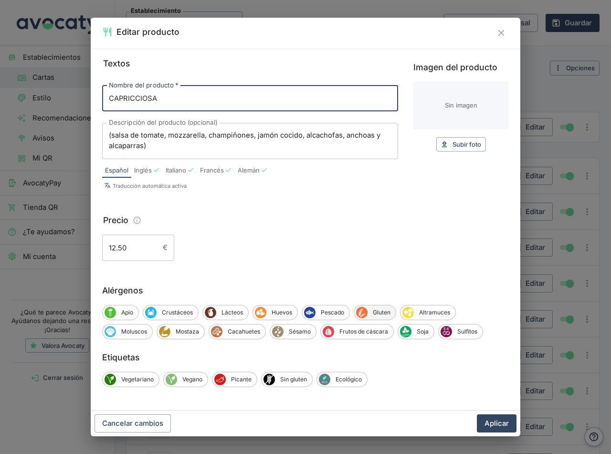
click at [378, 313] on span "Gluten" at bounding box center [382, 312] width 28 height 9
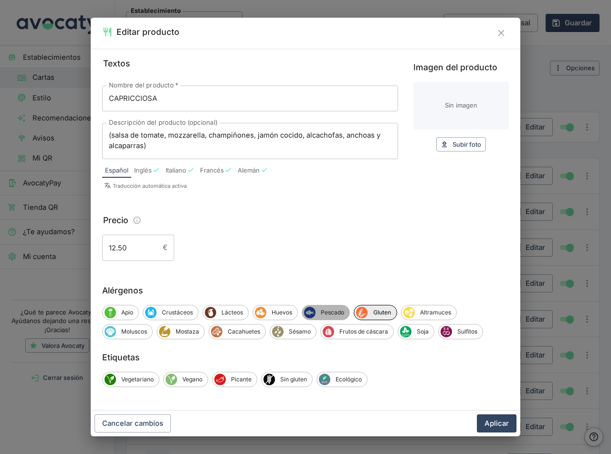
click at [330, 311] on span "Pescado" at bounding box center [333, 312] width 34 height 9
click at [214, 314] on icon "Lácteos" at bounding box center [210, 312] width 11 height 11
click at [467, 332] on span "Sulfitos" at bounding box center [467, 331] width 31 height 9
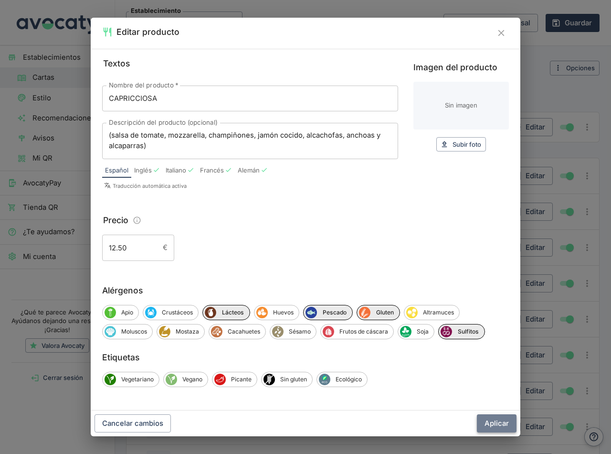
click at [496, 423] on button "Aplicar" at bounding box center [497, 423] width 40 height 18
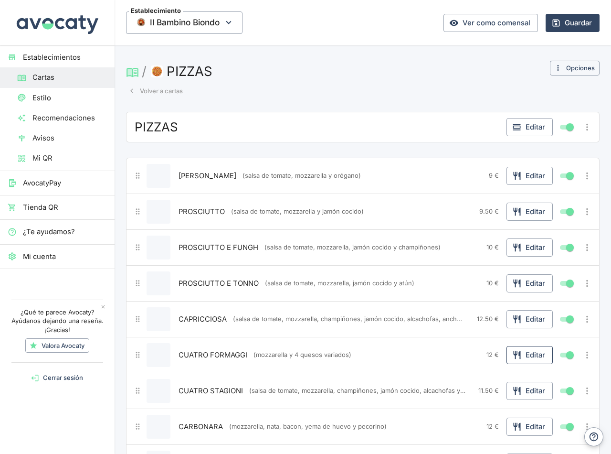
click at [524, 358] on button "Editar" at bounding box center [530, 355] width 46 height 18
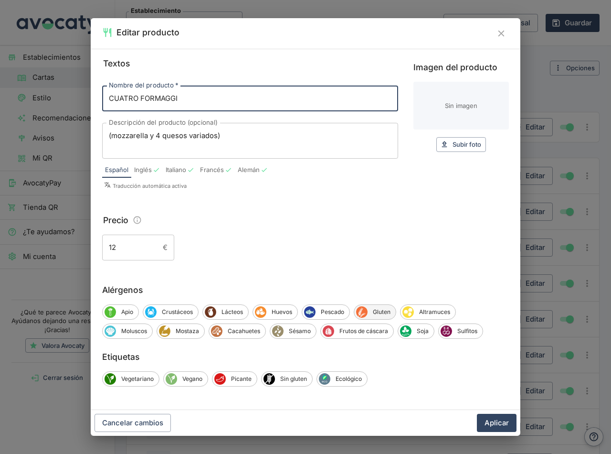
click at [378, 309] on span "Gluten" at bounding box center [382, 312] width 28 height 9
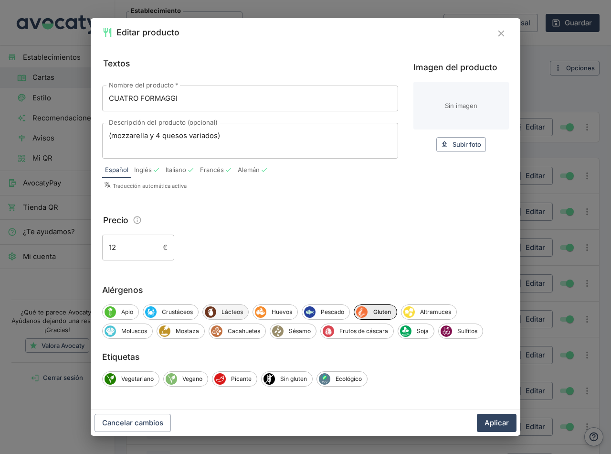
drag, startPoint x: 223, startPoint y: 308, endPoint x: 228, endPoint y: 311, distance: 6.4
click at [223, 308] on span "Lácteos" at bounding box center [232, 312] width 32 height 9
drag, startPoint x: 507, startPoint y: 420, endPoint x: 528, endPoint y: 420, distance: 21.0
click at [506, 420] on button "Aplicar" at bounding box center [497, 423] width 40 height 18
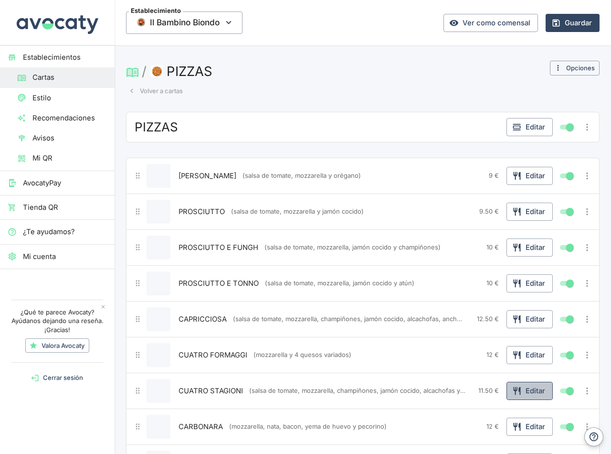
click at [518, 393] on button "Editar" at bounding box center [530, 391] width 46 height 18
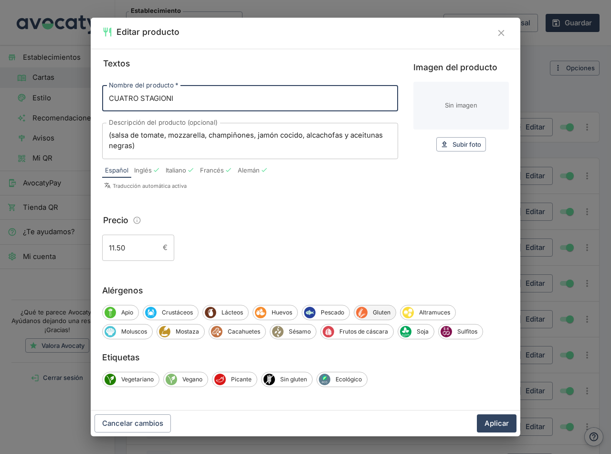
click at [376, 311] on span "Gluten" at bounding box center [382, 312] width 28 height 9
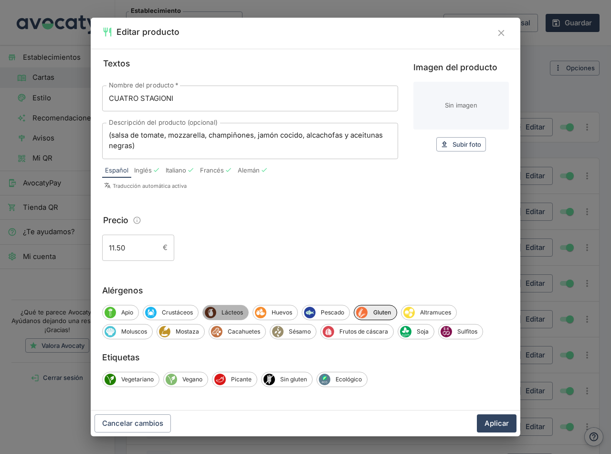
click at [227, 312] on span "Lácteos" at bounding box center [232, 312] width 32 height 9
click at [466, 329] on span "Sulfitos" at bounding box center [467, 331] width 31 height 9
click at [495, 423] on button "Aplicar" at bounding box center [497, 423] width 40 height 18
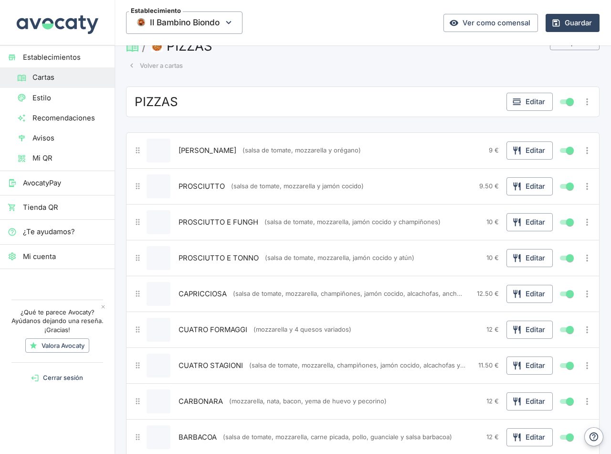
scroll to position [48, 0]
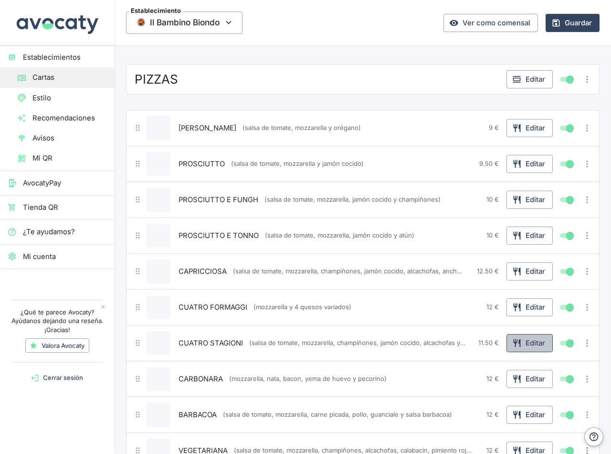
click at [517, 339] on button "Editar" at bounding box center [530, 343] width 46 height 18
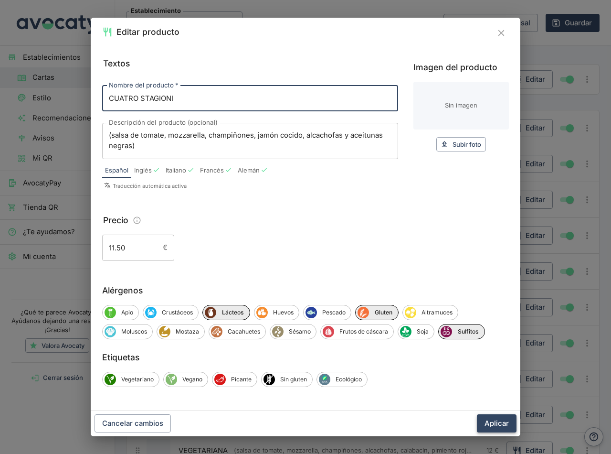
click at [490, 419] on button "Aplicar" at bounding box center [497, 423] width 40 height 18
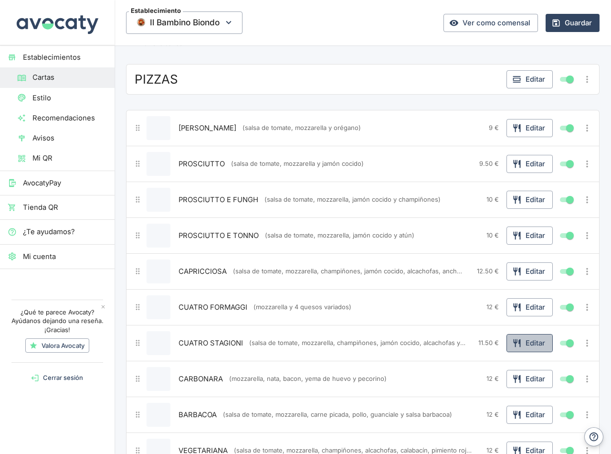
click at [519, 343] on button "Editar" at bounding box center [530, 343] width 46 height 18
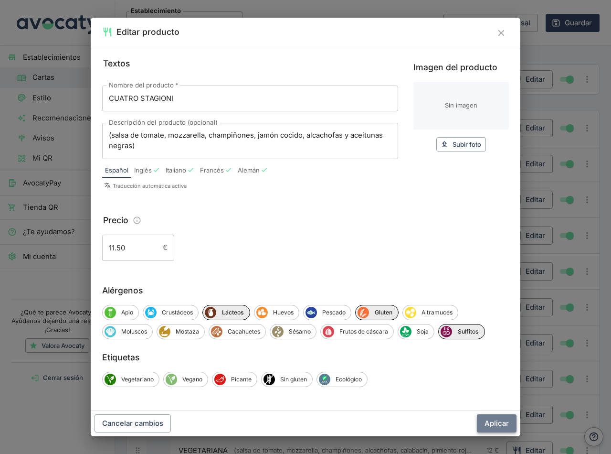
click at [493, 424] on button "Aplicar" at bounding box center [497, 423] width 40 height 18
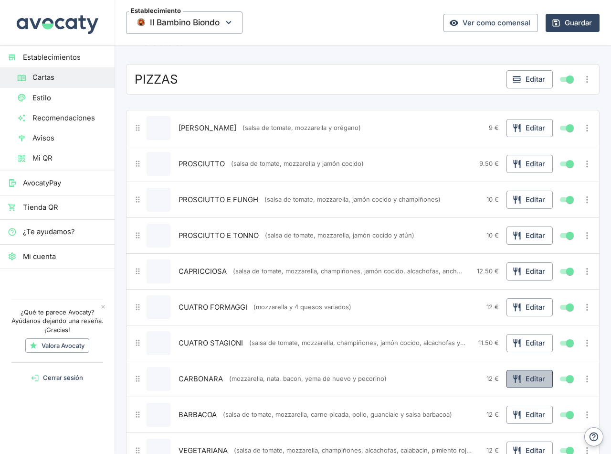
click at [523, 380] on button "Editar" at bounding box center [530, 379] width 46 height 18
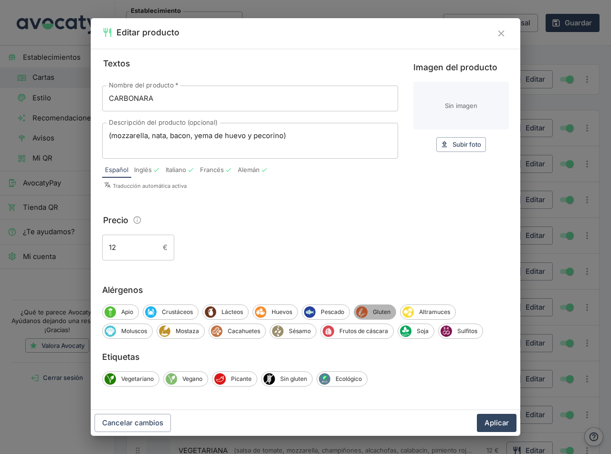
click at [377, 306] on div "Gluten" at bounding box center [375, 311] width 43 height 15
click at [216, 312] on icon "Lácteos" at bounding box center [210, 311] width 11 height 11
click at [278, 311] on span "Huevos" at bounding box center [283, 312] width 31 height 9
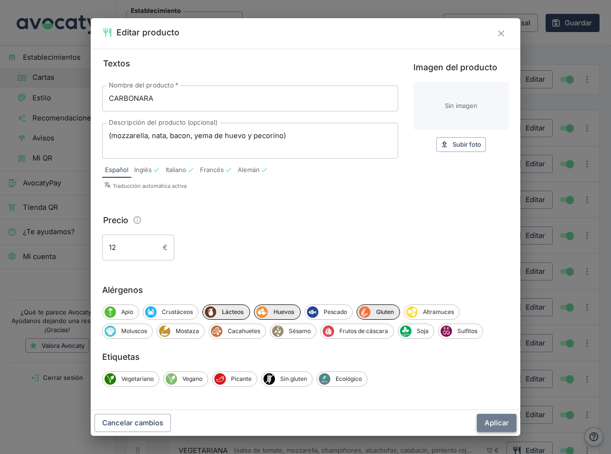
click at [494, 422] on button "Aplicar" at bounding box center [497, 423] width 40 height 18
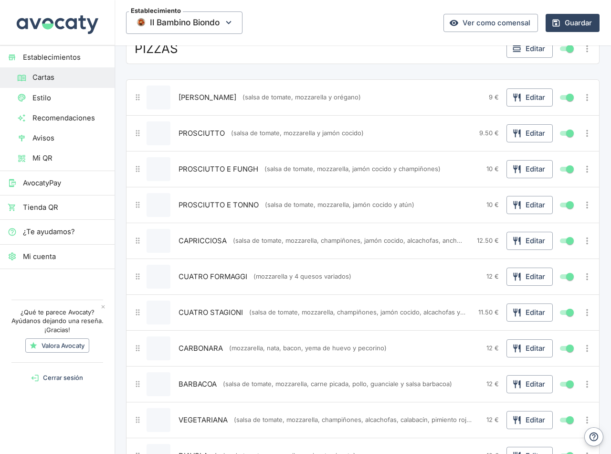
scroll to position [96, 0]
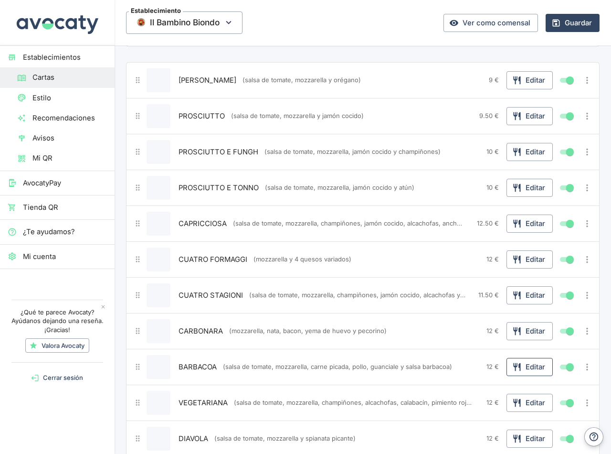
click at [525, 364] on button "Editar" at bounding box center [530, 367] width 46 height 18
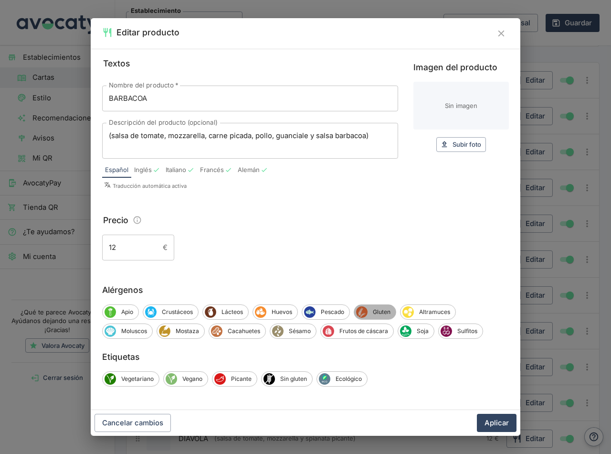
click at [382, 311] on span "Gluten" at bounding box center [382, 312] width 28 height 9
click at [224, 311] on span "Lácteos" at bounding box center [232, 312] width 32 height 9
click at [464, 331] on span "Sulfitos" at bounding box center [467, 331] width 31 height 9
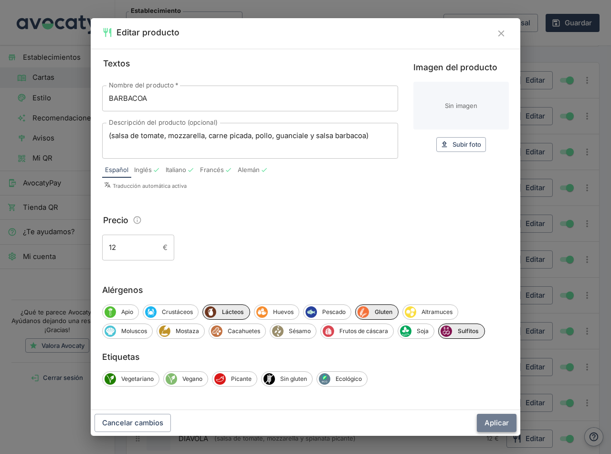
click at [492, 418] on button "Aplicar" at bounding box center [497, 423] width 40 height 18
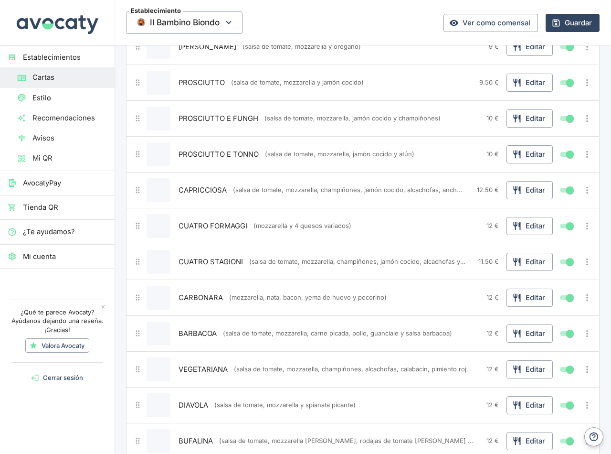
scroll to position [143, 0]
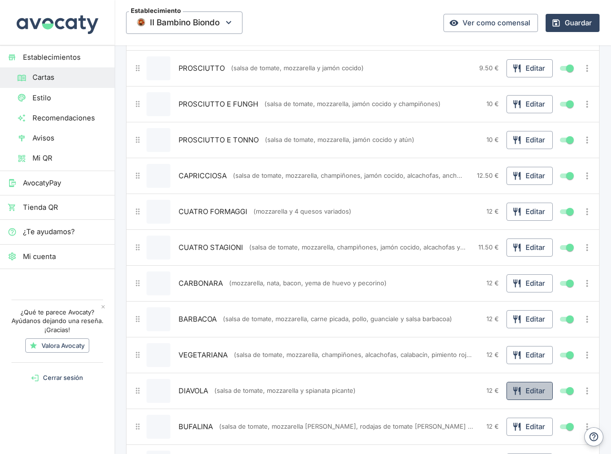
click at [530, 390] on button "Editar" at bounding box center [530, 391] width 46 height 18
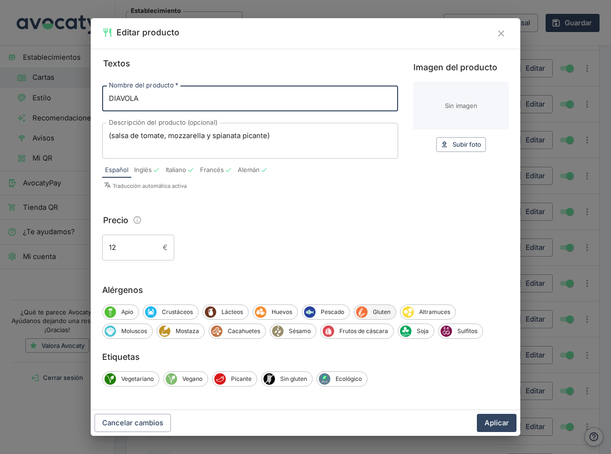
click at [381, 311] on span "Gluten" at bounding box center [382, 312] width 28 height 9
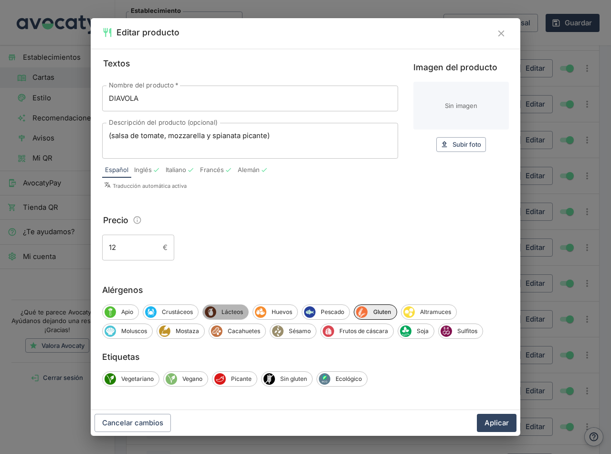
click at [225, 312] on span "Lácteos" at bounding box center [232, 312] width 32 height 9
click at [497, 421] on button "Aplicar" at bounding box center [497, 423] width 40 height 18
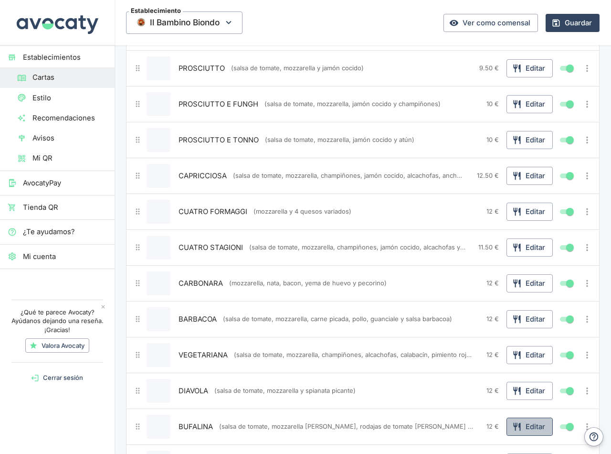
click at [528, 425] on button "Editar" at bounding box center [530, 426] width 46 height 18
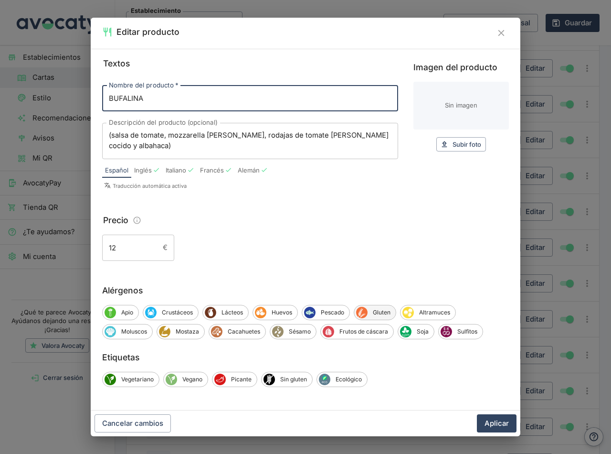
click at [374, 312] on span "Gluten" at bounding box center [382, 312] width 28 height 9
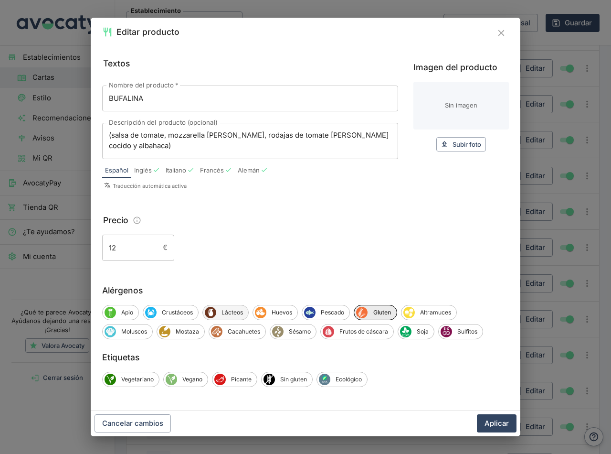
click at [223, 311] on span "Lácteos" at bounding box center [232, 312] width 32 height 9
click at [496, 425] on button "Aplicar" at bounding box center [497, 423] width 40 height 18
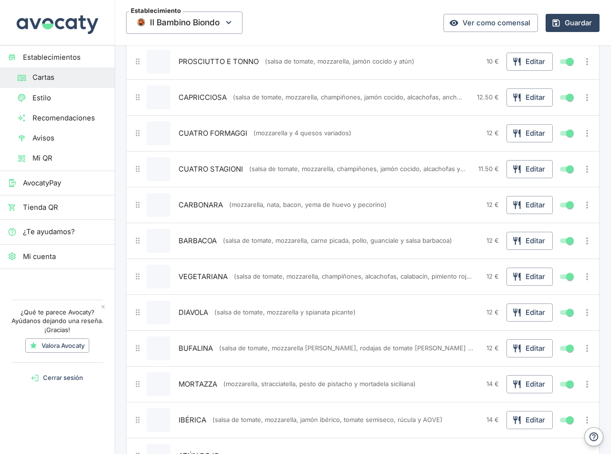
scroll to position [239, 0]
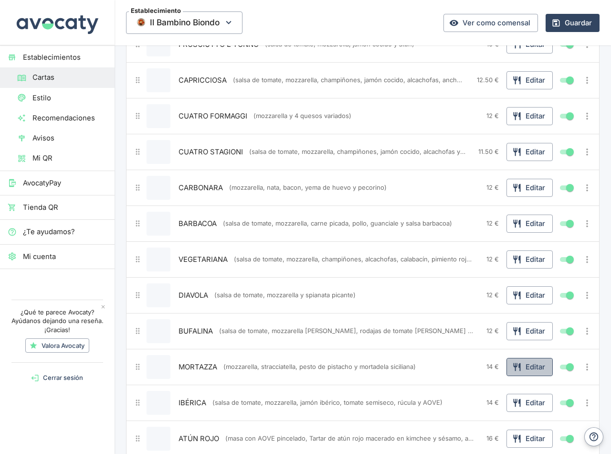
click at [516, 367] on button "Editar" at bounding box center [530, 367] width 46 height 18
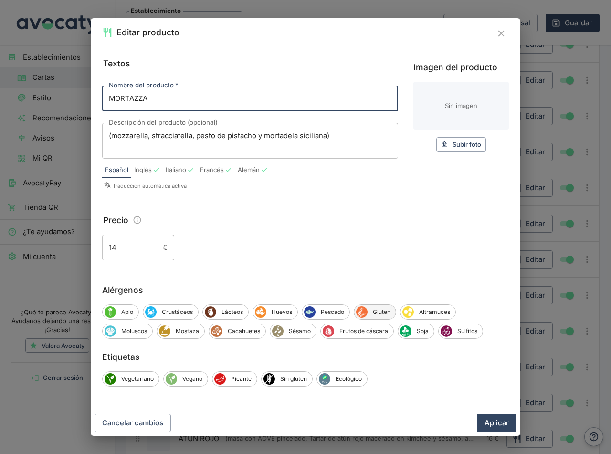
click at [373, 309] on span "Gluten" at bounding box center [382, 312] width 28 height 9
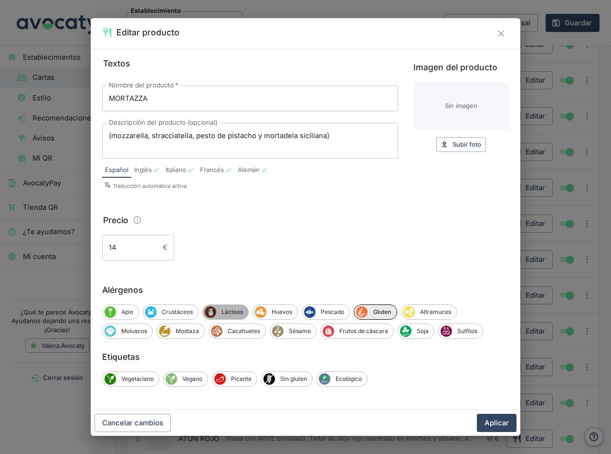
click at [227, 311] on span "Lácteos" at bounding box center [232, 312] width 32 height 9
click at [503, 420] on button "Aplicar" at bounding box center [497, 423] width 40 height 18
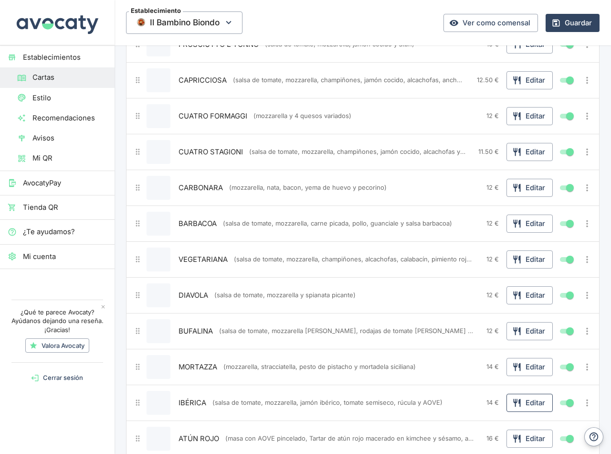
click at [531, 405] on button "Editar" at bounding box center [530, 403] width 46 height 18
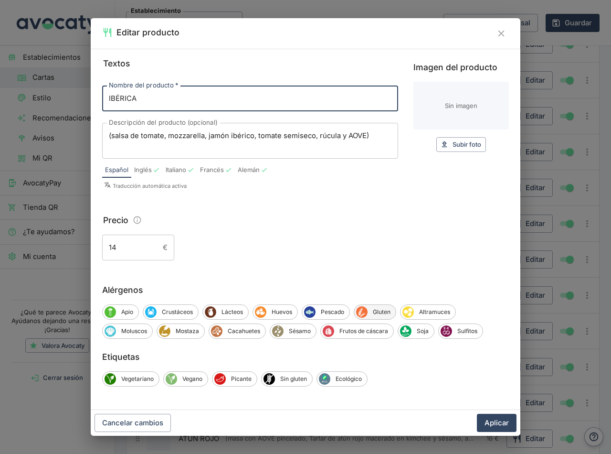
click at [377, 310] on span "Gluten" at bounding box center [382, 312] width 28 height 9
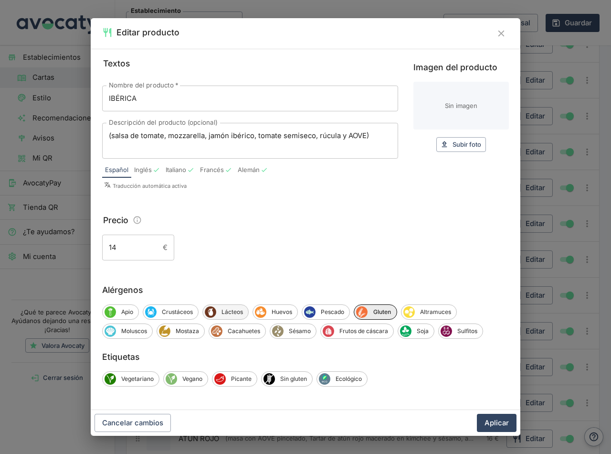
click at [226, 309] on span "Lácteos" at bounding box center [232, 312] width 32 height 9
click at [469, 330] on span "Sulfitos" at bounding box center [467, 331] width 31 height 9
click at [496, 421] on button "Aplicar" at bounding box center [497, 423] width 40 height 18
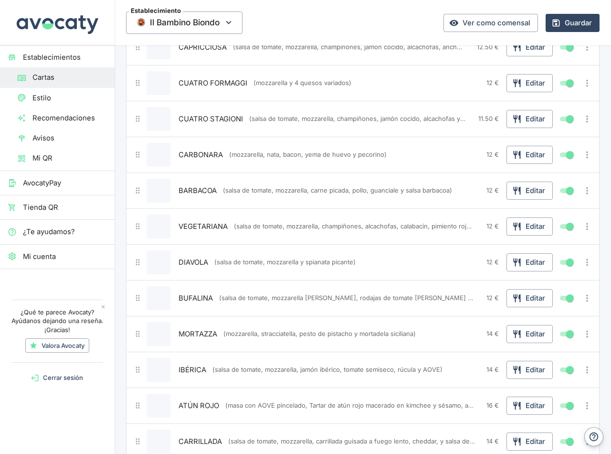
scroll to position [287, 0]
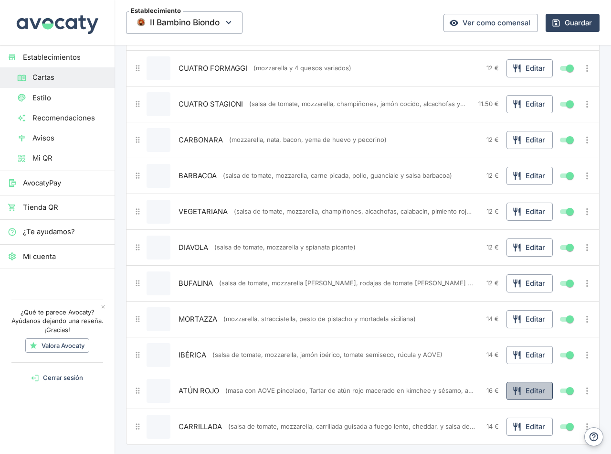
click at [520, 388] on button "Editar" at bounding box center [530, 391] width 46 height 18
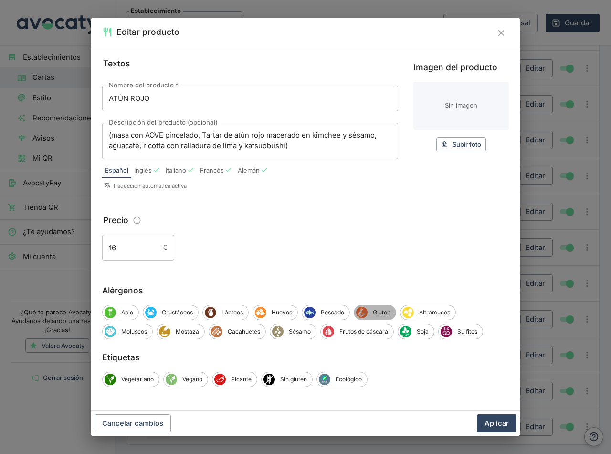
click at [371, 310] on span "Gluten" at bounding box center [382, 312] width 28 height 9
click at [225, 312] on span "Lácteos" at bounding box center [232, 312] width 32 height 9
click at [329, 310] on span "Pescado" at bounding box center [334, 312] width 34 height 9
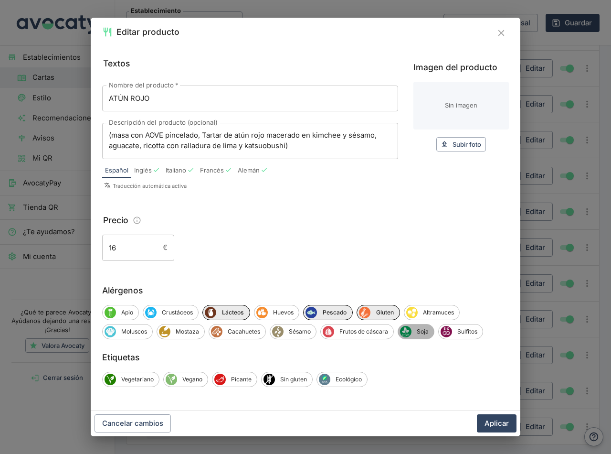
click at [418, 331] on span "Soja" at bounding box center [423, 331] width 22 height 9
click at [290, 330] on span "Sésamo" at bounding box center [300, 331] width 32 height 9
click at [495, 424] on button "Aplicar" at bounding box center [497, 423] width 40 height 18
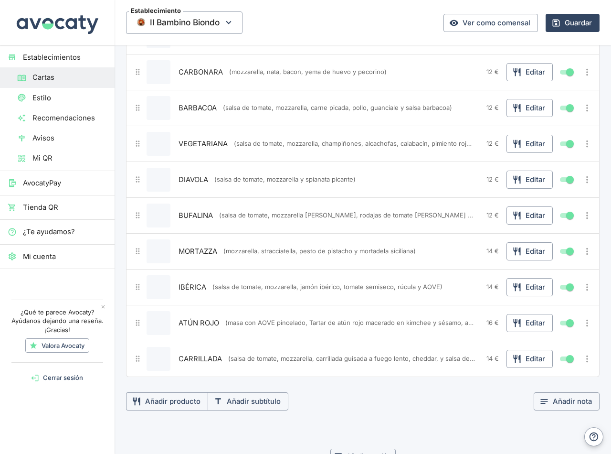
scroll to position [382, 0]
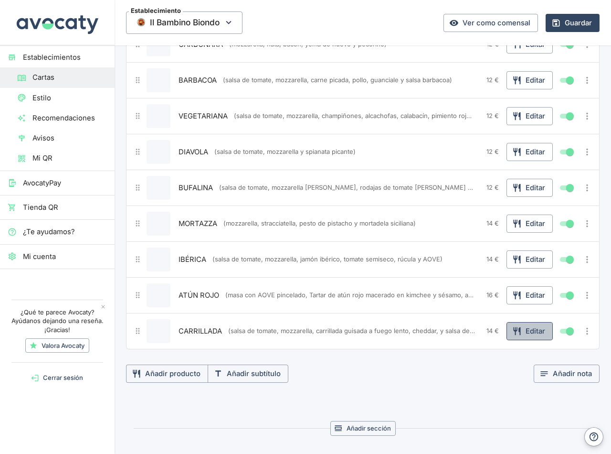
click at [520, 330] on button "Editar" at bounding box center [530, 331] width 46 height 18
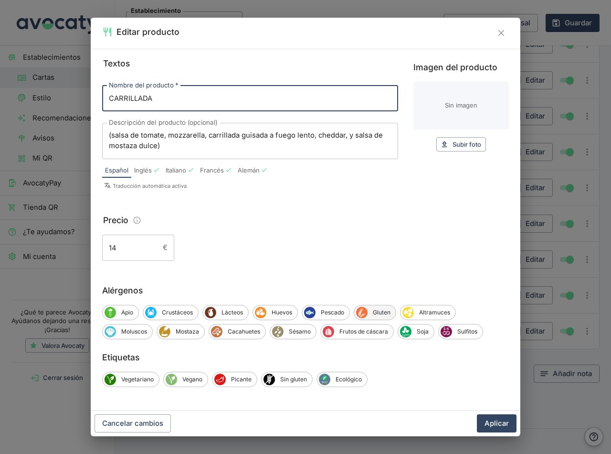
click at [385, 314] on span "Gluten" at bounding box center [382, 312] width 28 height 9
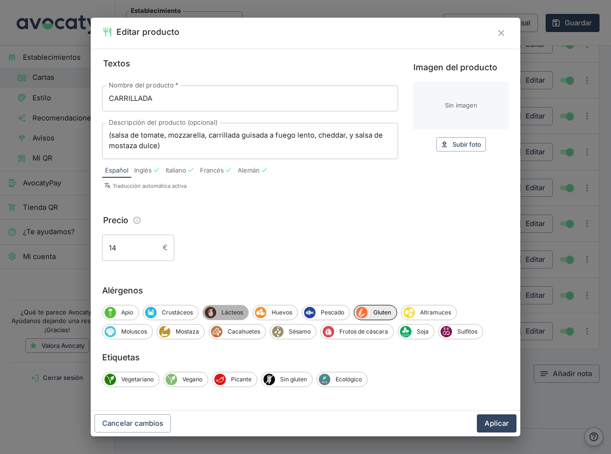
click at [235, 310] on span "Lácteos" at bounding box center [232, 312] width 32 height 9
click at [465, 330] on span "Sulfitos" at bounding box center [467, 331] width 31 height 9
click at [184, 333] on span "Mostaza" at bounding box center [188, 331] width 34 height 9
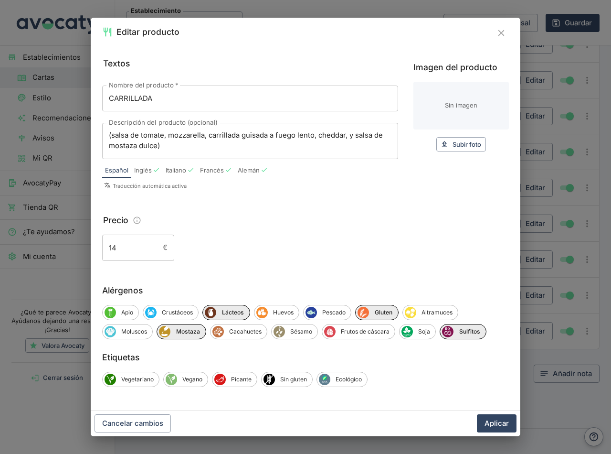
click at [501, 420] on button "Aplicar" at bounding box center [497, 423] width 40 height 18
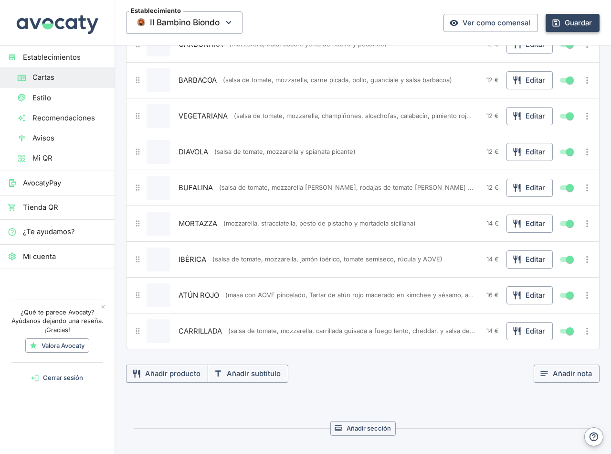
click at [572, 23] on button "Guardar" at bounding box center [573, 23] width 54 height 18
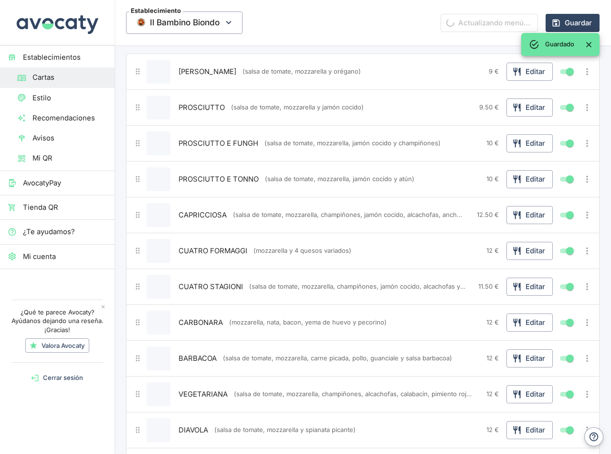
scroll to position [0, 0]
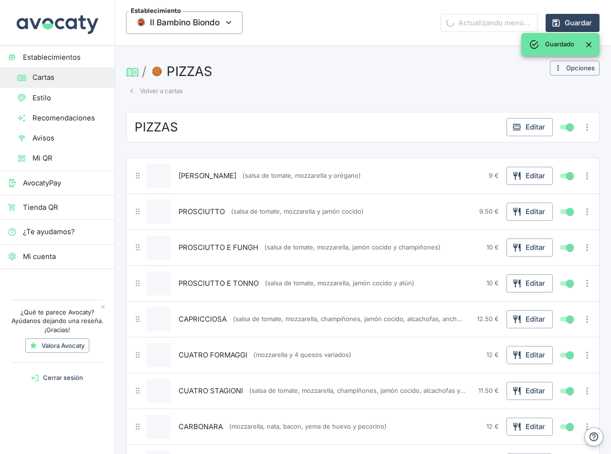
click at [159, 89] on button "Volver a cartas" at bounding box center [155, 91] width 59 height 15
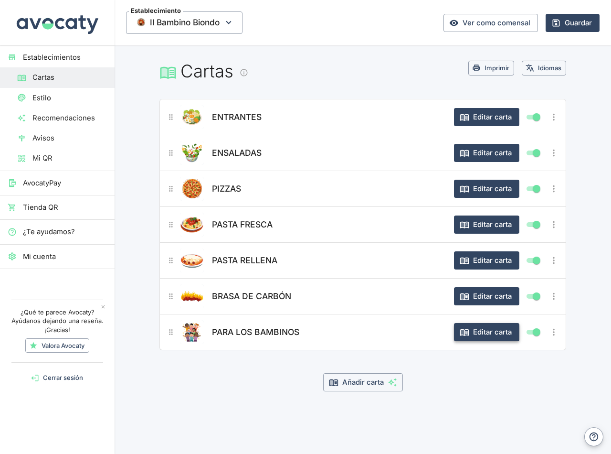
click at [492, 336] on button "Editar carta" at bounding box center [486, 332] width 65 height 18
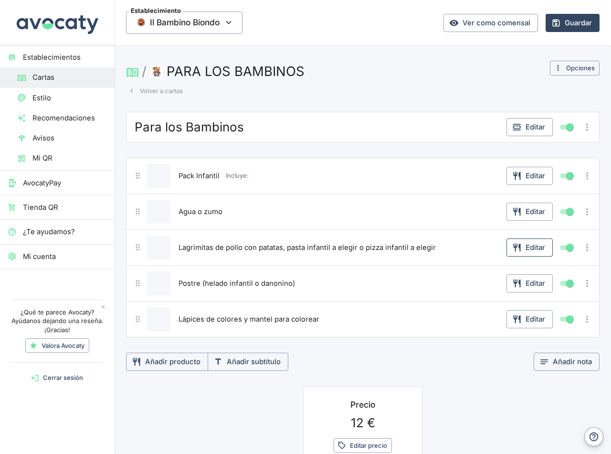
click at [530, 245] on button "Editar" at bounding box center [530, 247] width 46 height 18
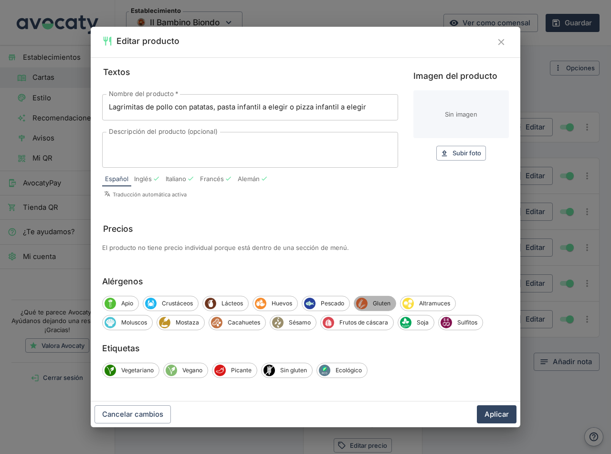
click at [378, 303] on span "Gluten" at bounding box center [382, 303] width 28 height 9
click at [486, 413] on button "Aplicar" at bounding box center [497, 414] width 40 height 18
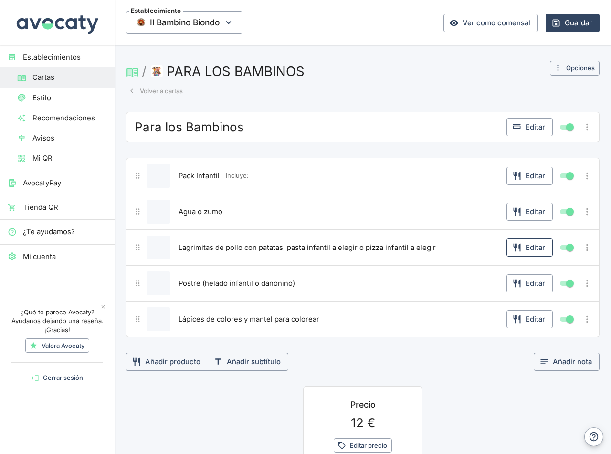
click at [532, 244] on button "Editar" at bounding box center [530, 247] width 46 height 18
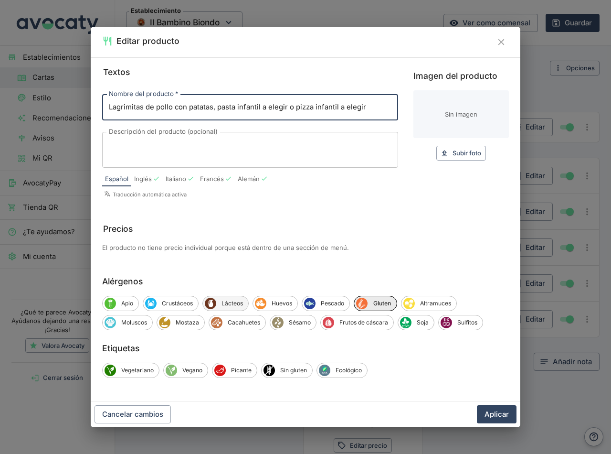
click at [237, 305] on span "Lácteos" at bounding box center [232, 303] width 32 height 9
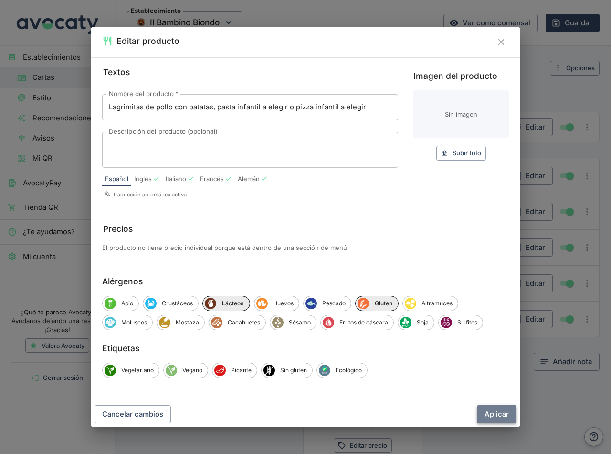
click at [495, 412] on button "Aplicar" at bounding box center [497, 414] width 40 height 18
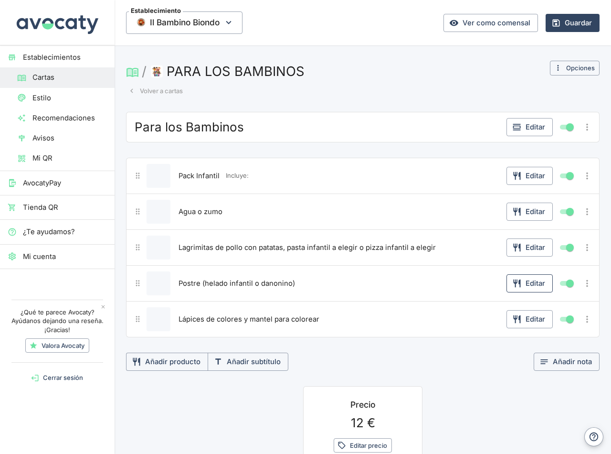
click at [530, 285] on button "Editar" at bounding box center [530, 283] width 46 height 18
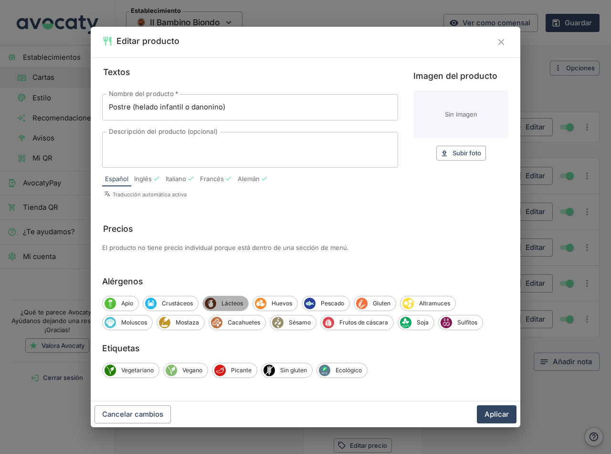
click at [228, 304] on span "Lácteos" at bounding box center [232, 303] width 32 height 9
click at [490, 414] on button "Aplicar" at bounding box center [497, 414] width 40 height 18
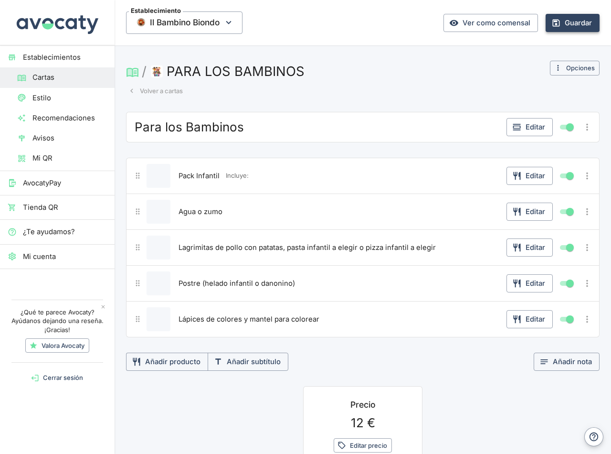
click at [580, 27] on button "Guardar" at bounding box center [573, 23] width 54 height 18
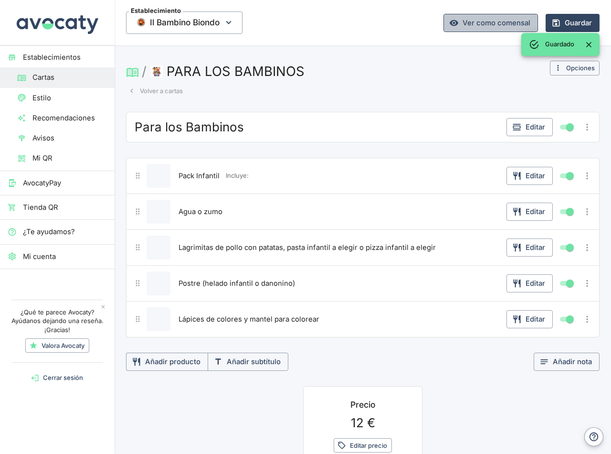
click at [498, 25] on link "Ver como comensal" at bounding box center [491, 23] width 95 height 18
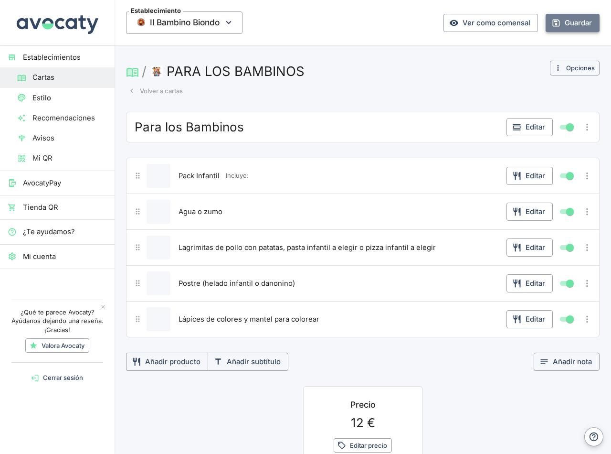
click at [574, 22] on button "Guardar" at bounding box center [573, 23] width 54 height 18
click at [396, 83] on div "/ PARA LOS BAMBINOS Volver a cartas" at bounding box center [334, 80] width 417 height 38
